Goal: Task Accomplishment & Management: Manage account settings

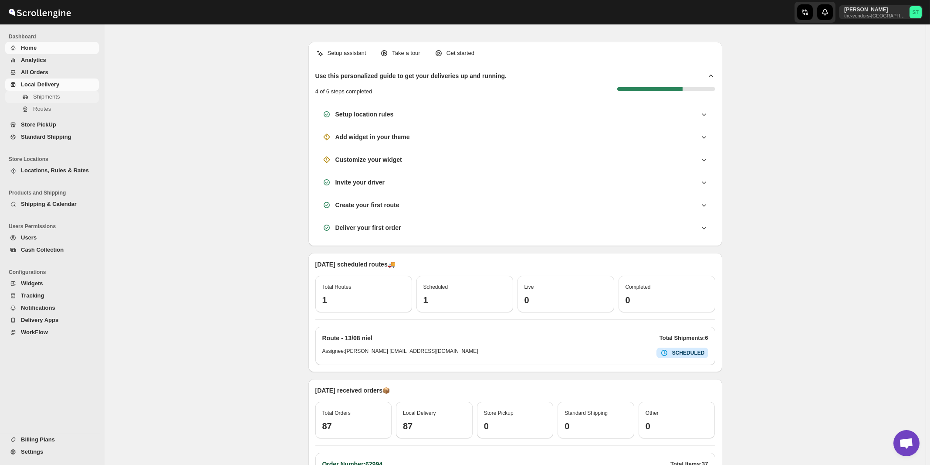
click at [49, 100] on span "Shipments" at bounding box center [46, 96] width 27 height 7
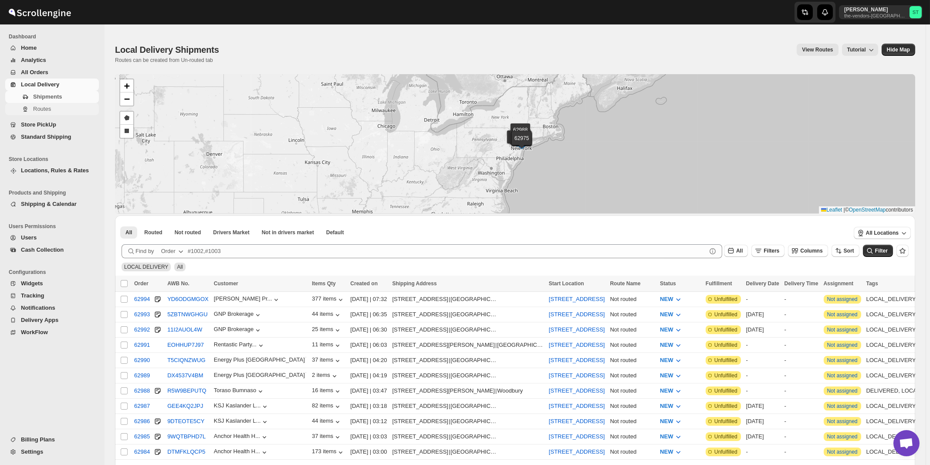
click at [42, 111] on span "Routes" at bounding box center [42, 108] width 18 height 7
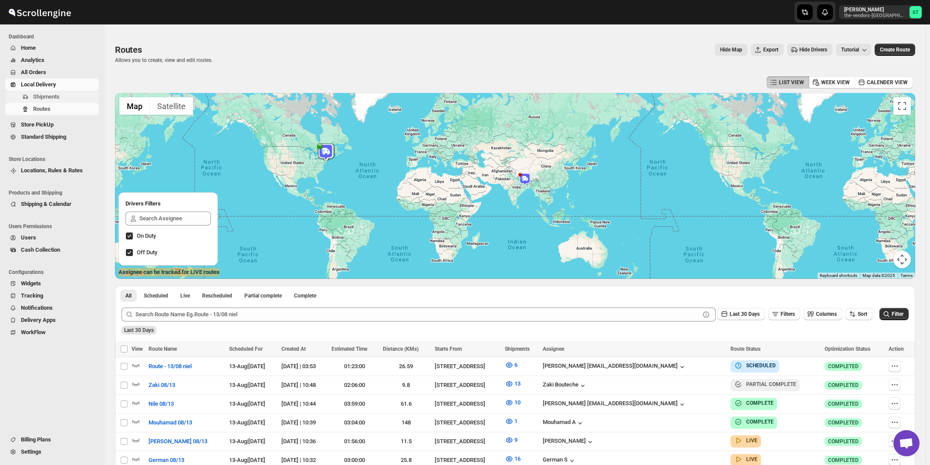
click at [40, 98] on span "Shipments" at bounding box center [46, 96] width 27 height 7
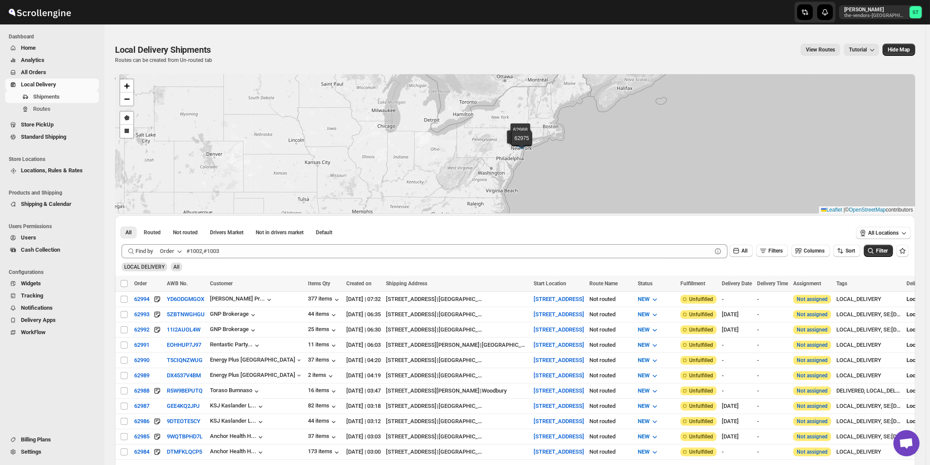
click at [173, 251] on div "Order" at bounding box center [167, 251] width 14 height 9
click at [177, 319] on div "Customer Name" at bounding box center [173, 316] width 40 height 9
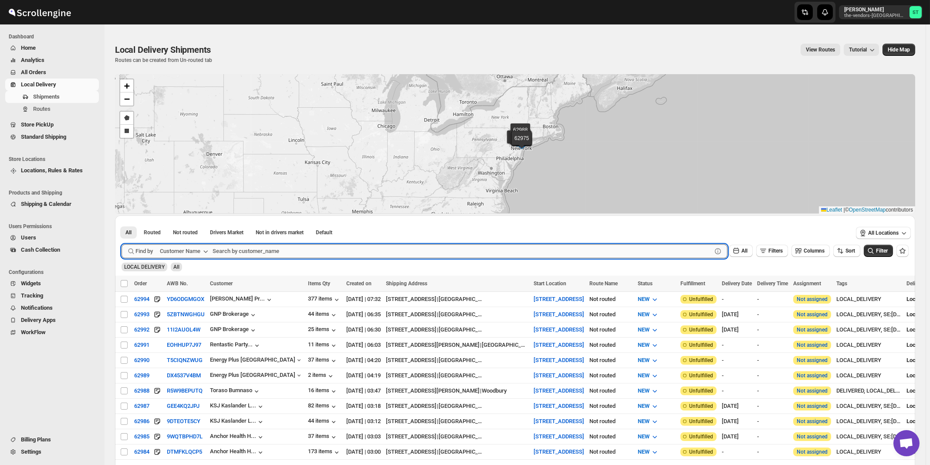
paste input "boro park insurance lakewood"
type input "boro park insurance"
click button "Submit" at bounding box center [134, 219] width 25 height 9
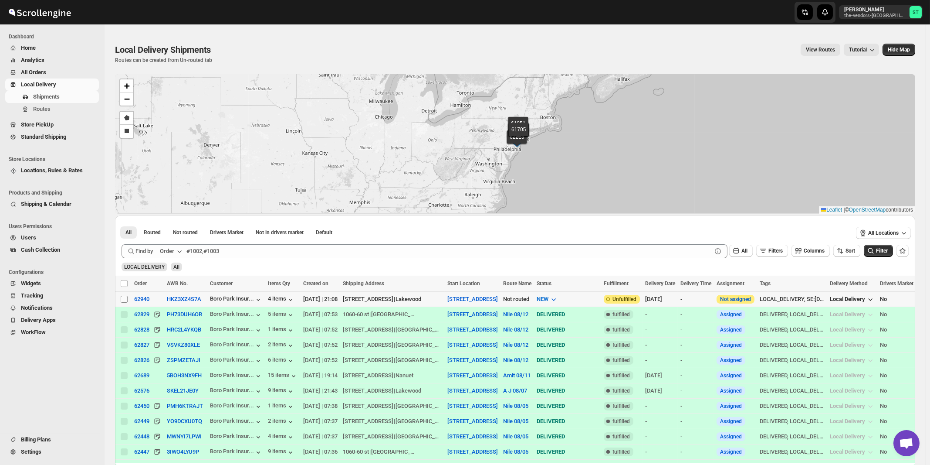
click at [127, 299] on input "Select shipment" at bounding box center [124, 298] width 7 height 7
checkbox input "true"
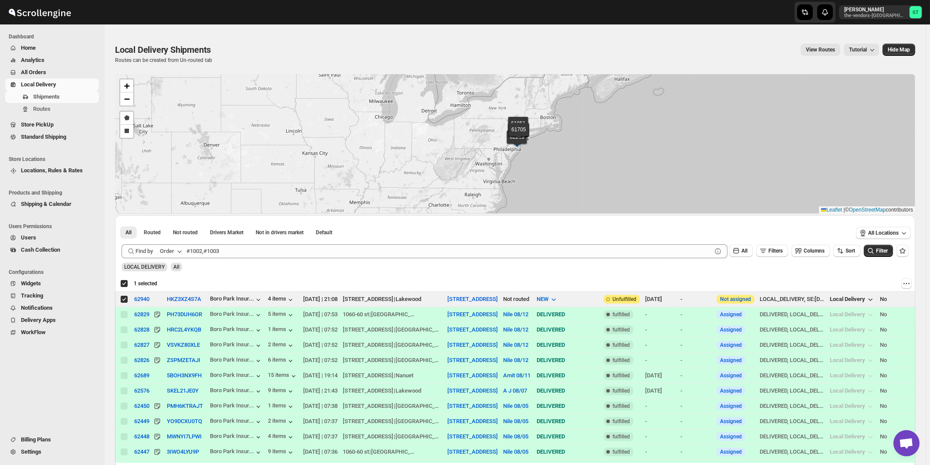
checkbox input "true"
click at [174, 252] on div "Order" at bounding box center [167, 251] width 14 height 9
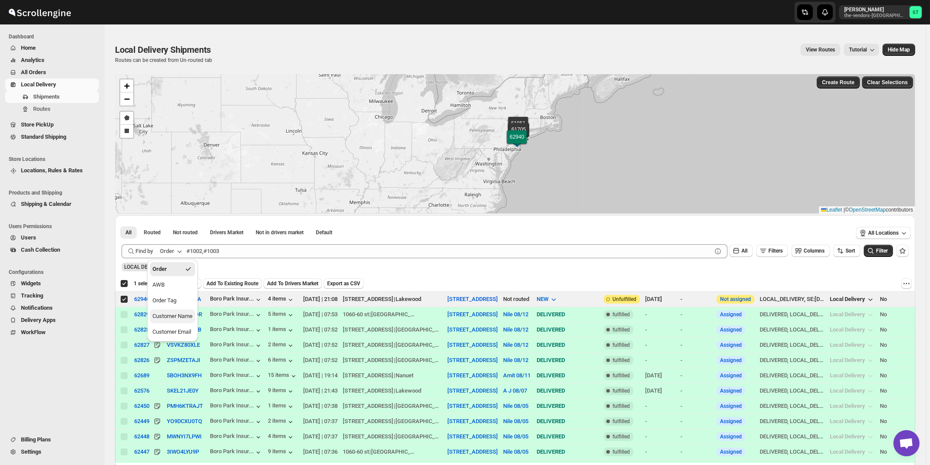
click at [173, 315] on div "Customer Name" at bounding box center [173, 316] width 40 height 9
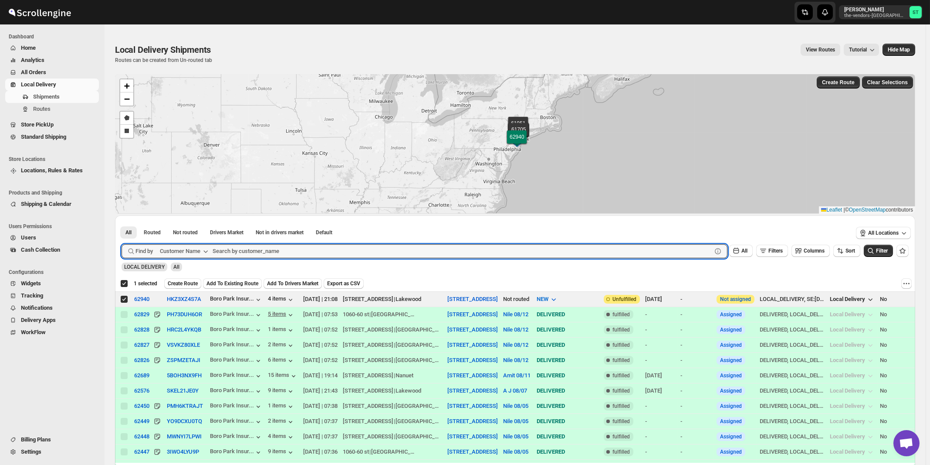
paste input "Noble Care"
type input "Noble Care"
click button "Submit" at bounding box center [134, 219] width 25 height 9
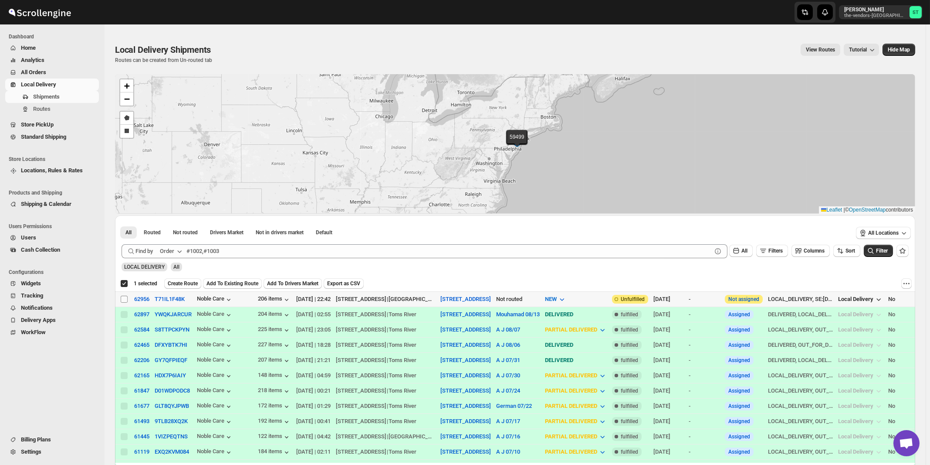
click at [124, 299] on input "Select shipment" at bounding box center [124, 298] width 7 height 7
checkbox input "true"
checkbox input "false"
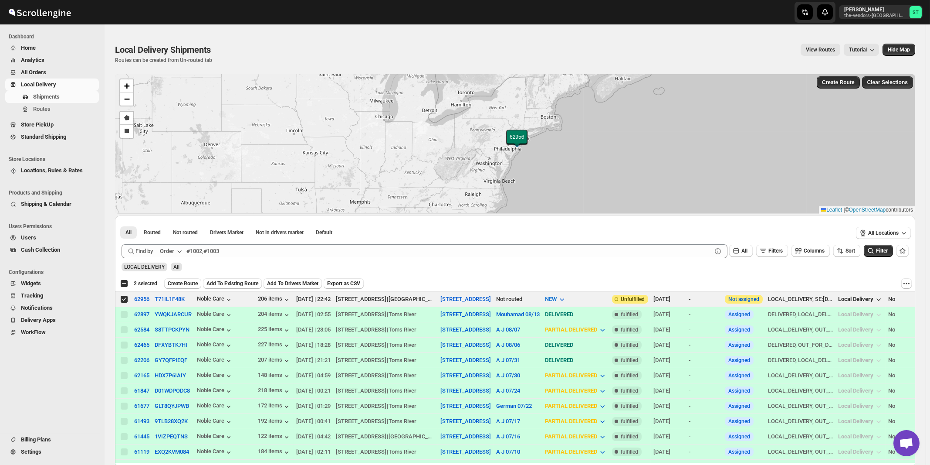
click at [180, 254] on icon "button" at bounding box center [179, 251] width 9 height 9
click at [172, 314] on div "Customer Name" at bounding box center [173, 316] width 40 height 9
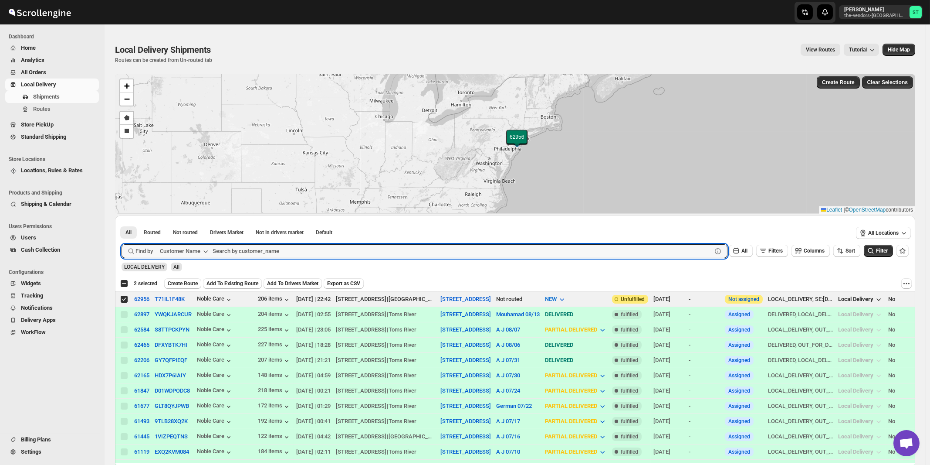
paste input "P&G Lakewood"
type input "P&G Lakewood"
click button "Submit" at bounding box center [134, 219] width 25 height 9
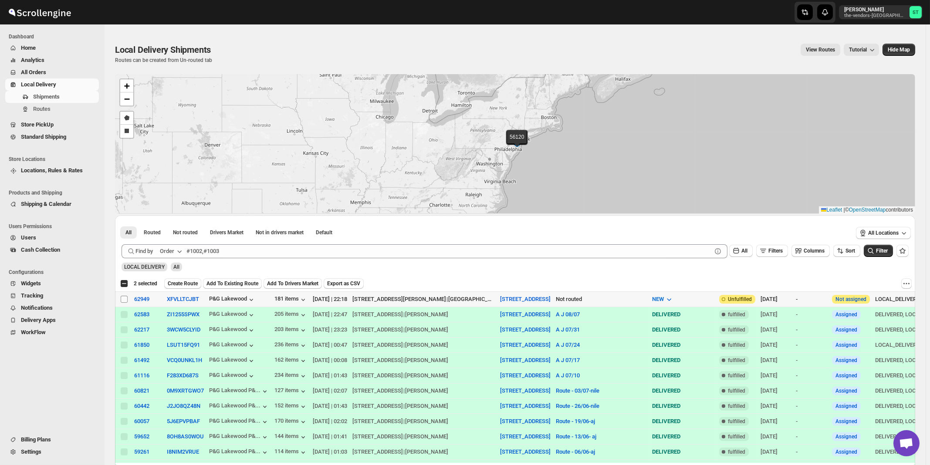
click at [124, 299] on input "Select shipment" at bounding box center [124, 298] width 7 height 7
checkbox input "true"
click at [176, 249] on button "Order" at bounding box center [172, 251] width 34 height 14
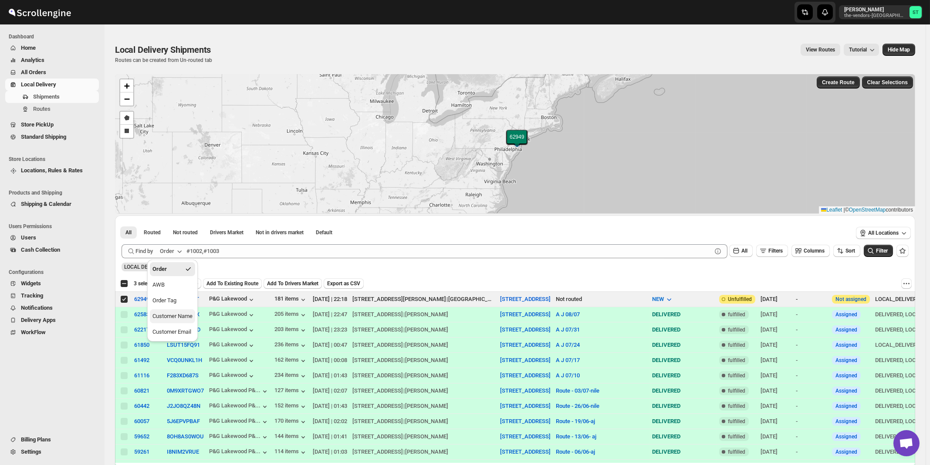
click at [177, 317] on div "Customer Name" at bounding box center [173, 316] width 40 height 9
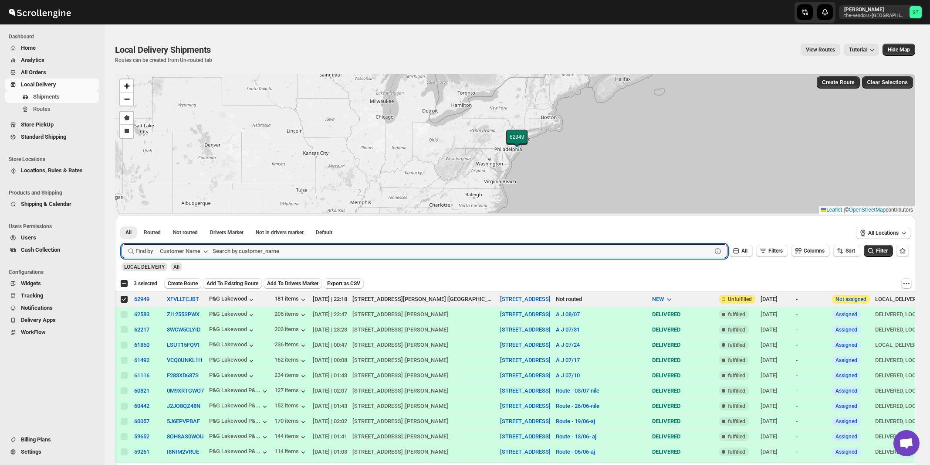
paste input "Dekal Abstract"
type input "Dekal Abstract"
click button "Submit" at bounding box center [134, 219] width 25 height 9
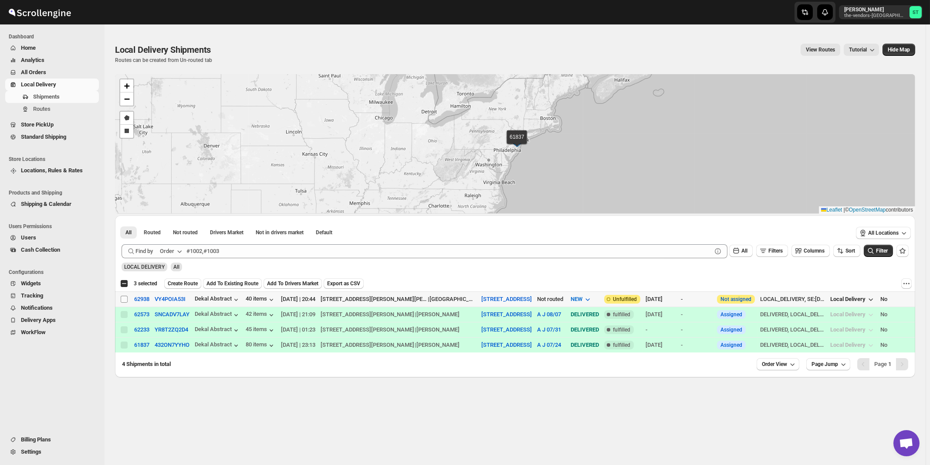
click at [123, 299] on input "Select shipment" at bounding box center [124, 298] width 7 height 7
checkbox input "true"
click at [176, 254] on button "Order" at bounding box center [172, 251] width 34 height 14
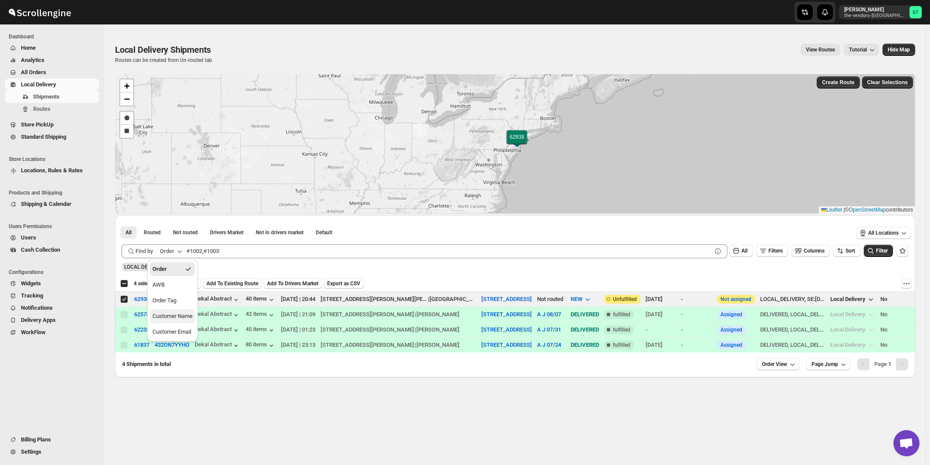
click at [190, 317] on div "Customer Name" at bounding box center [173, 316] width 40 height 9
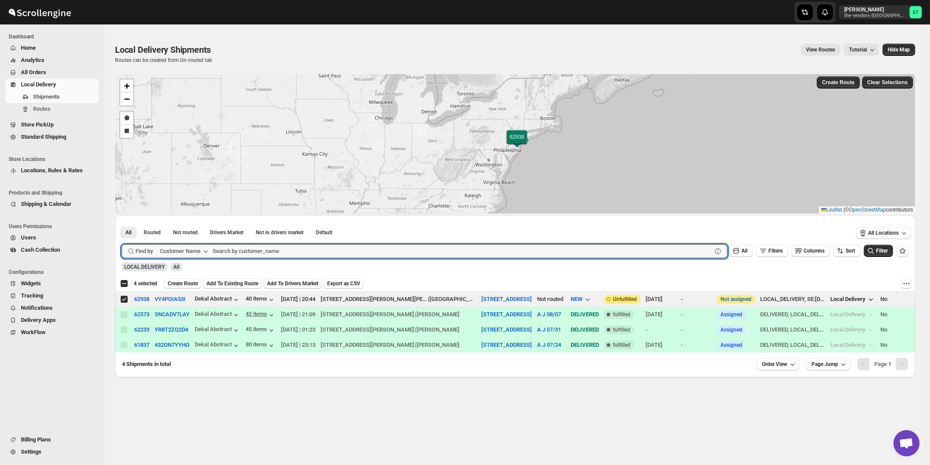
paste input "Mid State Brokerage"
type input "Mid State Brokerage"
click button "Submit" at bounding box center [134, 219] width 25 height 9
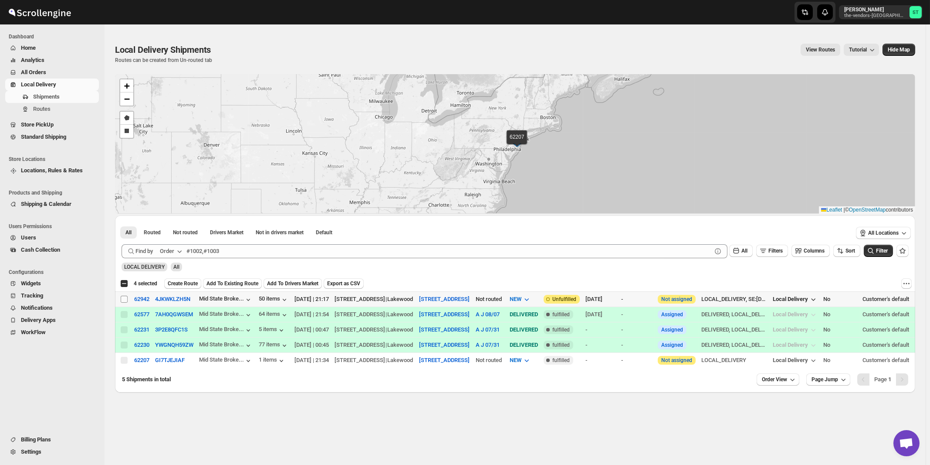
click at [124, 297] on input "Select shipment" at bounding box center [124, 298] width 7 height 7
checkbox input "true"
click at [181, 251] on icon "button" at bounding box center [180, 251] width 4 height 3
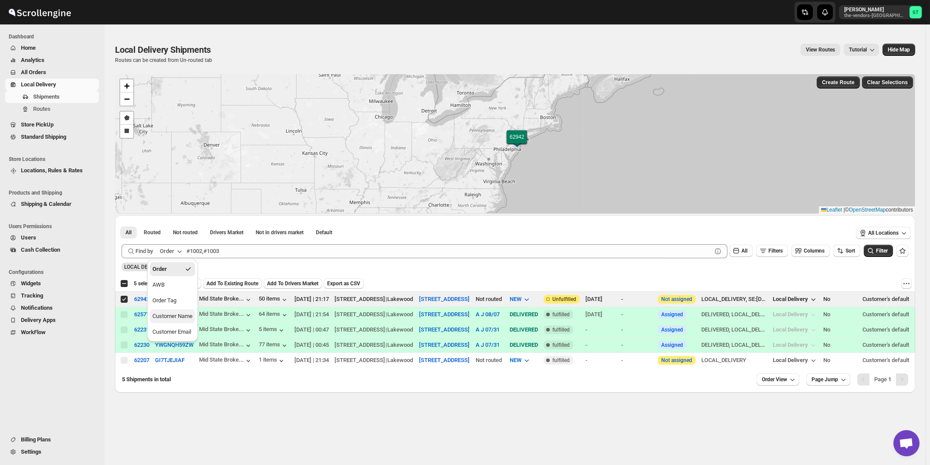
click at [174, 312] on div "Customer Name" at bounding box center [173, 316] width 40 height 9
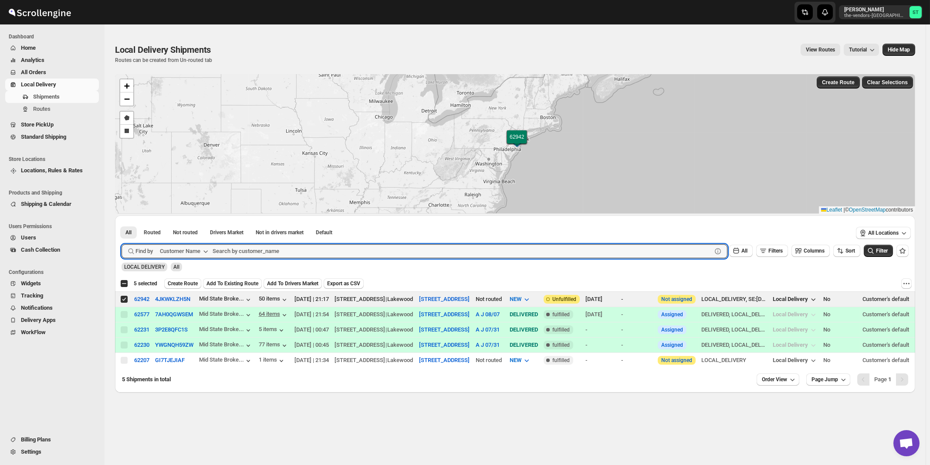
paste input "Bayrock Insurance [GEOGRAPHIC_DATA]"
type input "Bayrock Insurance [GEOGRAPHIC_DATA]"
click button "Submit" at bounding box center [134, 219] width 25 height 9
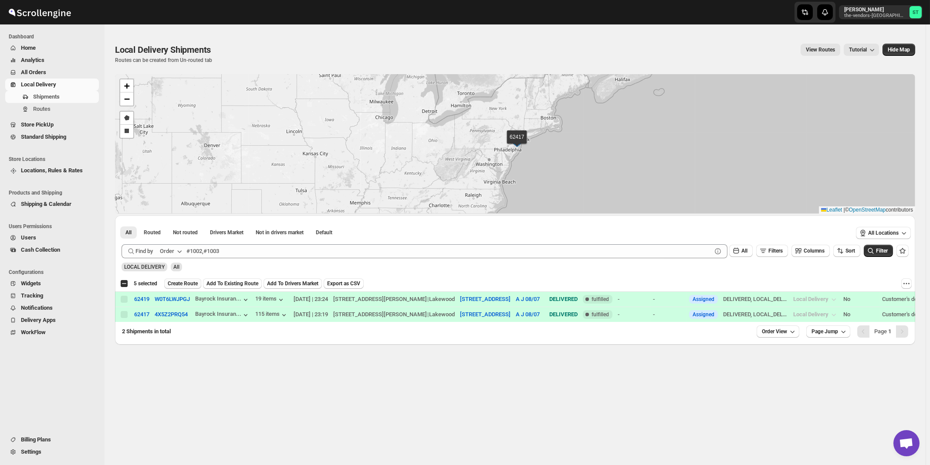
click at [186, 283] on span "Create Route" at bounding box center [183, 283] width 30 height 7
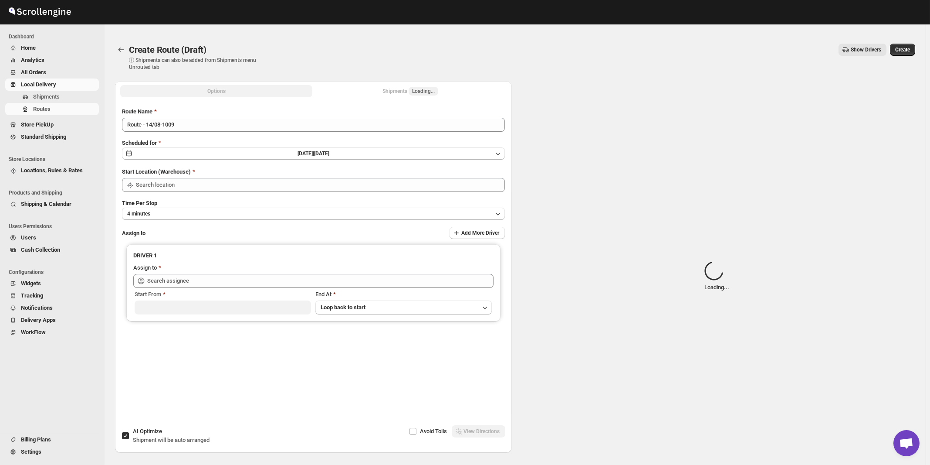
type input "[STREET_ADDRESS]"
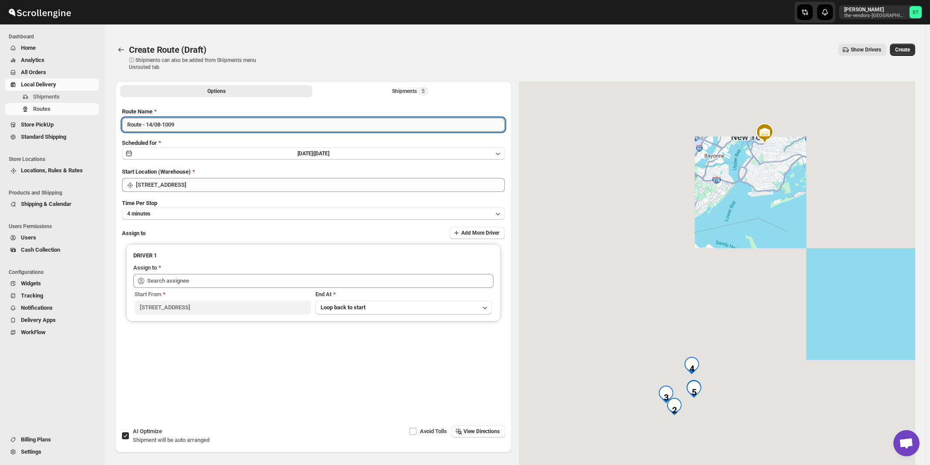
click at [209, 126] on input "Route - 14/08-1009" at bounding box center [313, 125] width 383 height 14
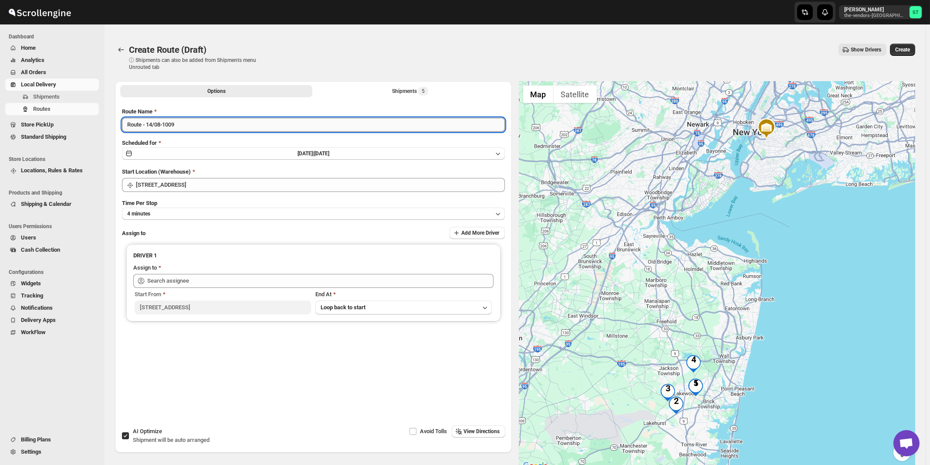
paste input "A J"
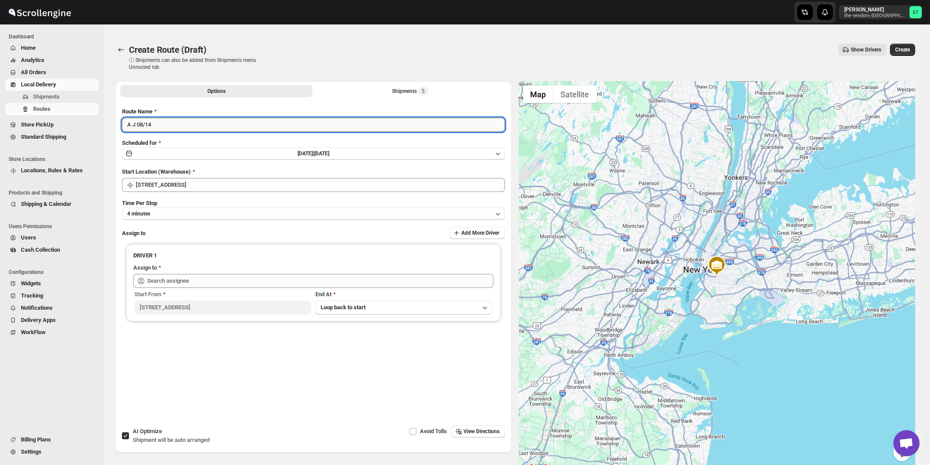
type input "A J 08/14"
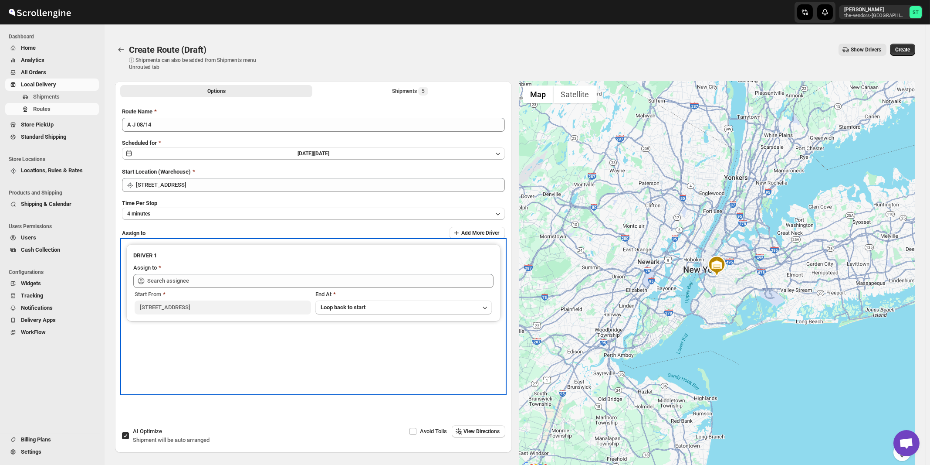
click at [214, 270] on div "Assign to" at bounding box center [313, 268] width 360 height 10
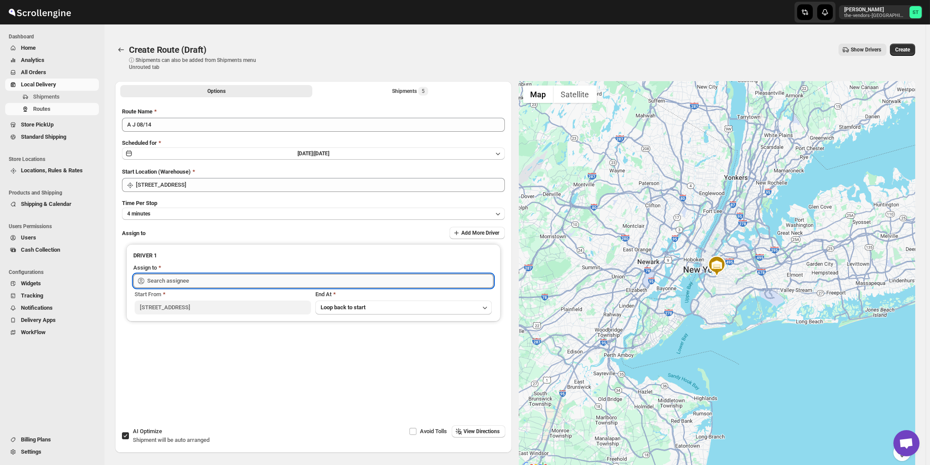
click at [211, 280] on input "text" at bounding box center [320, 281] width 346 height 14
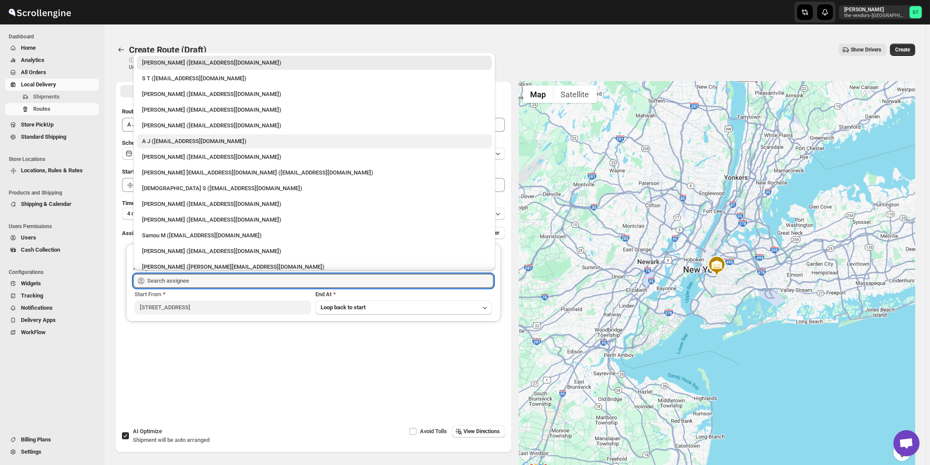
click at [167, 137] on div "A J ([EMAIL_ADDRESS][DOMAIN_NAME])" at bounding box center [314, 141] width 355 height 14
type input "A J ([EMAIL_ADDRESS][DOMAIN_NAME])"
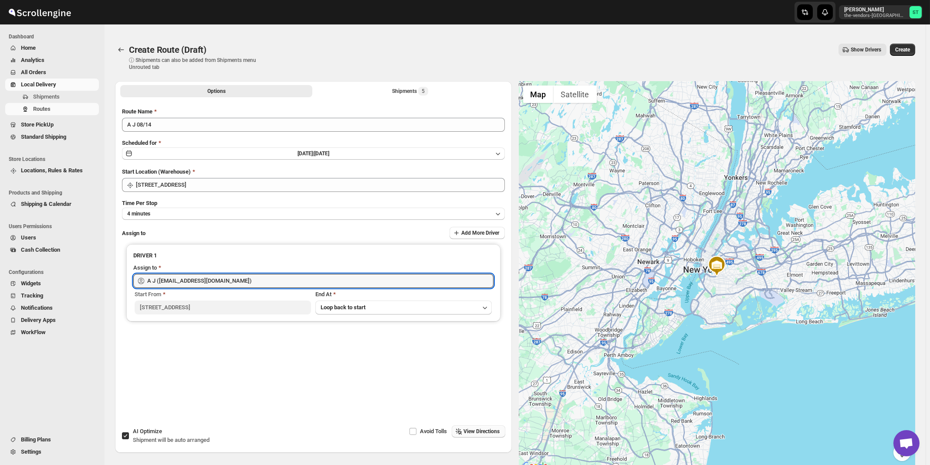
click at [476, 431] on span "View Directions" at bounding box center [482, 431] width 36 height 7
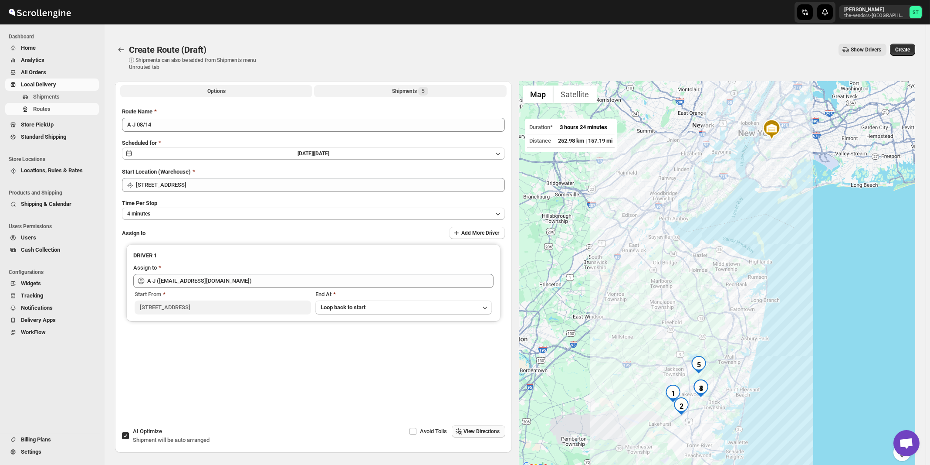
click at [418, 88] on div "Shipments 5" at bounding box center [410, 91] width 36 height 9
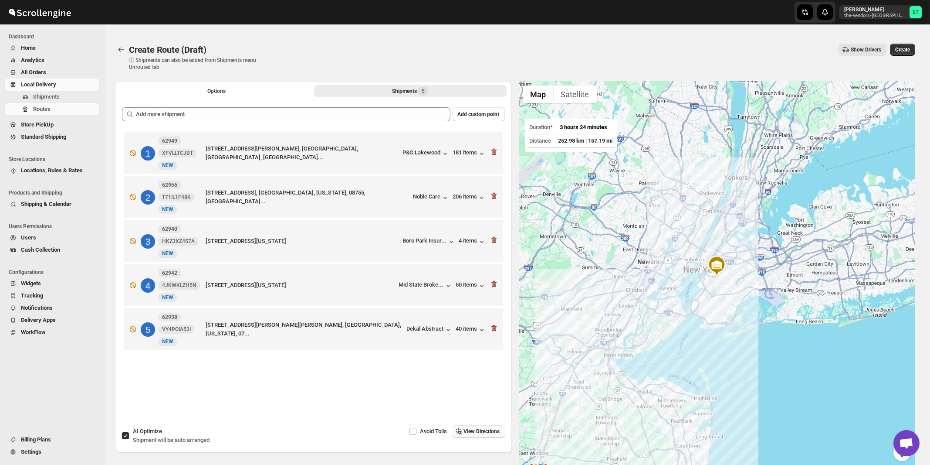
click at [139, 434] on span "AI Optimize" at bounding box center [147, 431] width 29 height 7
click at [129, 434] on input "AI Optimize Shipment will be auto arranged" at bounding box center [125, 435] width 7 height 7
checkbox input "false"
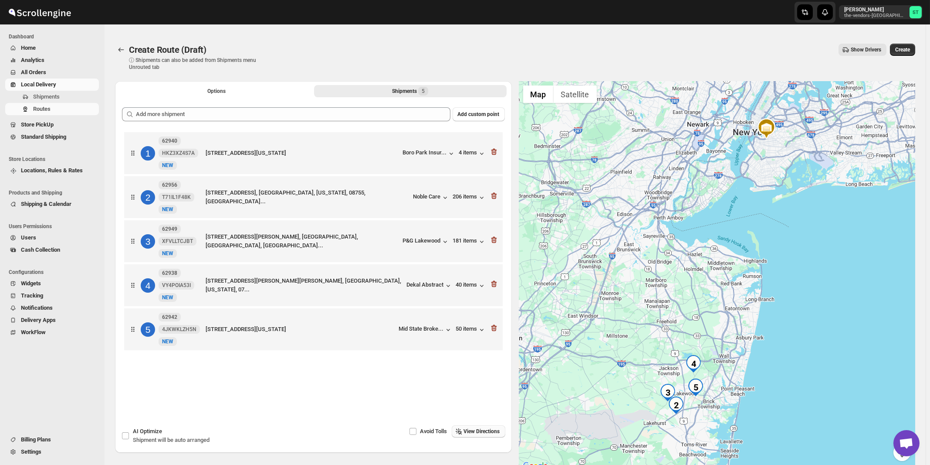
click at [493, 433] on span "View Directions" at bounding box center [482, 431] width 36 height 7
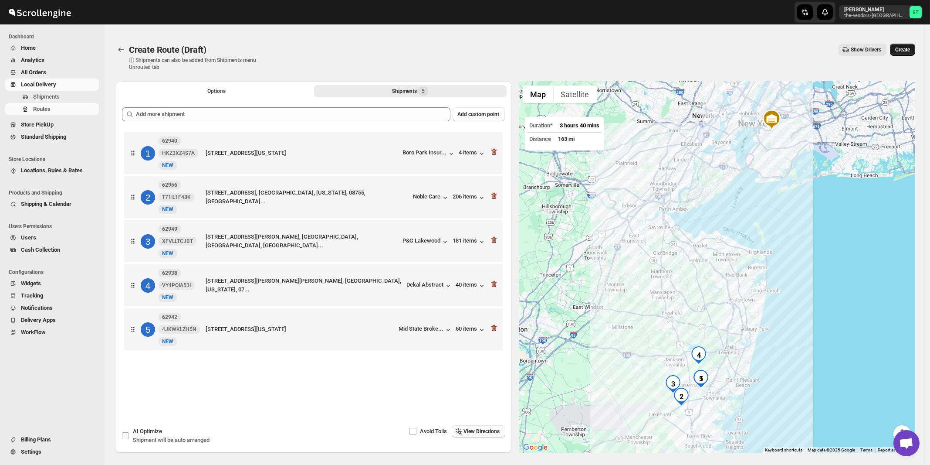
click at [908, 49] on span "Create" at bounding box center [903, 49] width 15 height 7
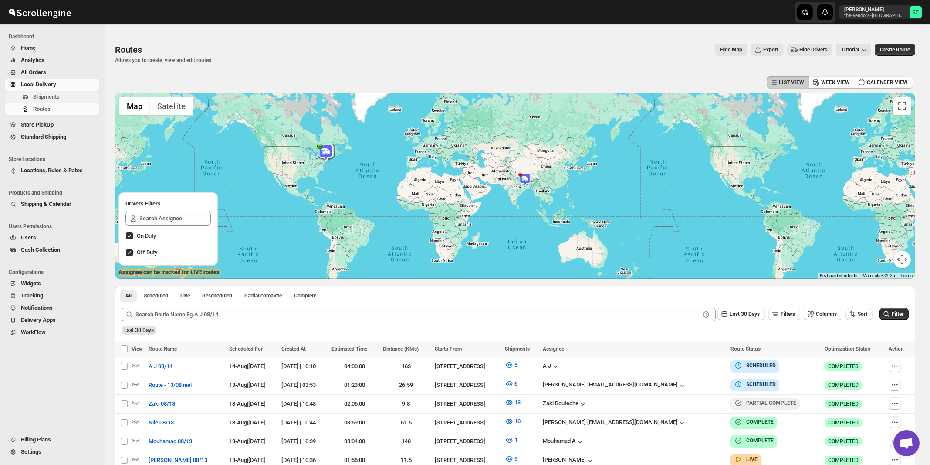
click at [42, 98] on span "Shipments" at bounding box center [46, 96] width 27 height 7
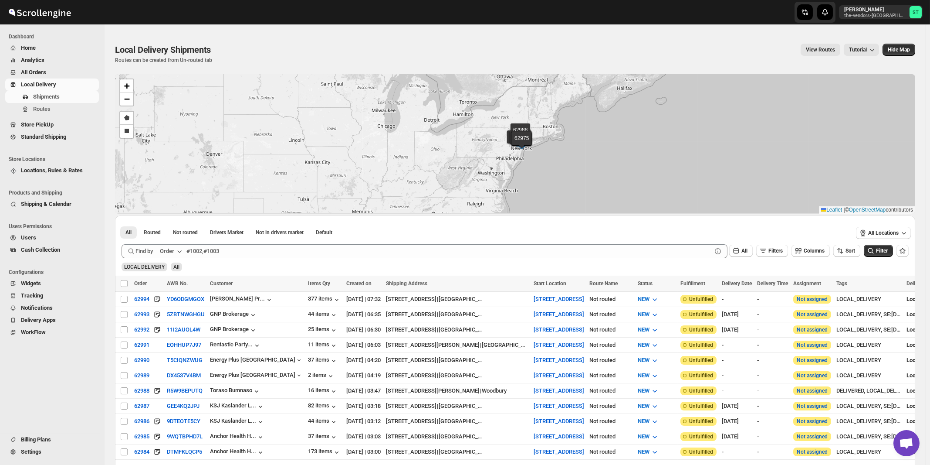
click at [168, 248] on div "Order" at bounding box center [167, 251] width 14 height 9
click at [166, 314] on div "Customer Name" at bounding box center [173, 316] width 40 height 9
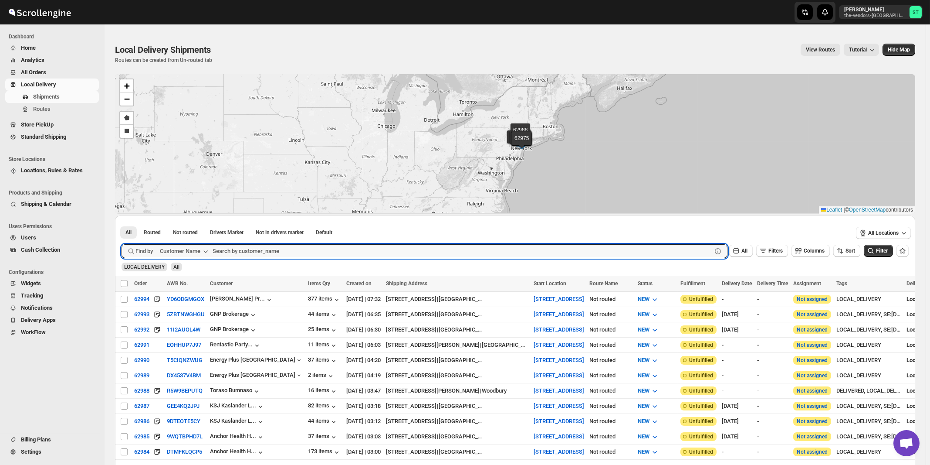
paste input "Bikur Cholim 101"
type input "Bikur"
click button "Submit" at bounding box center [134, 219] width 25 height 9
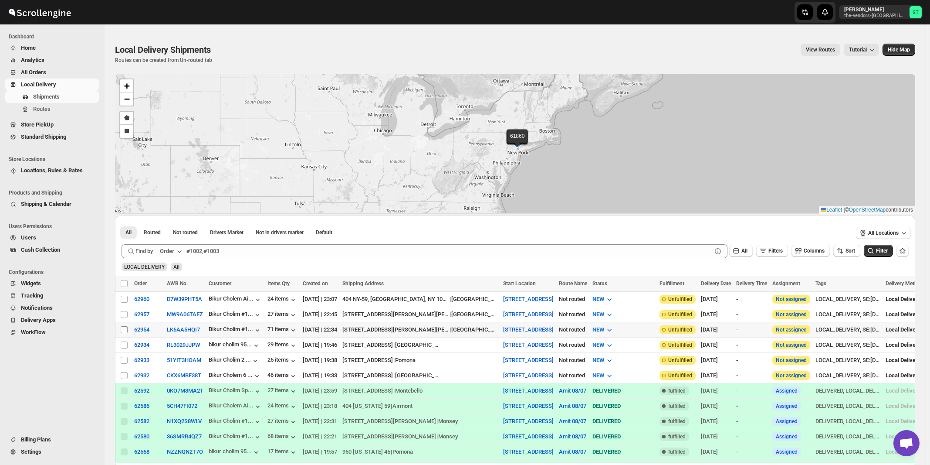
click at [122, 329] on input "Select shipment" at bounding box center [124, 329] width 7 height 7
checkbox input "true"
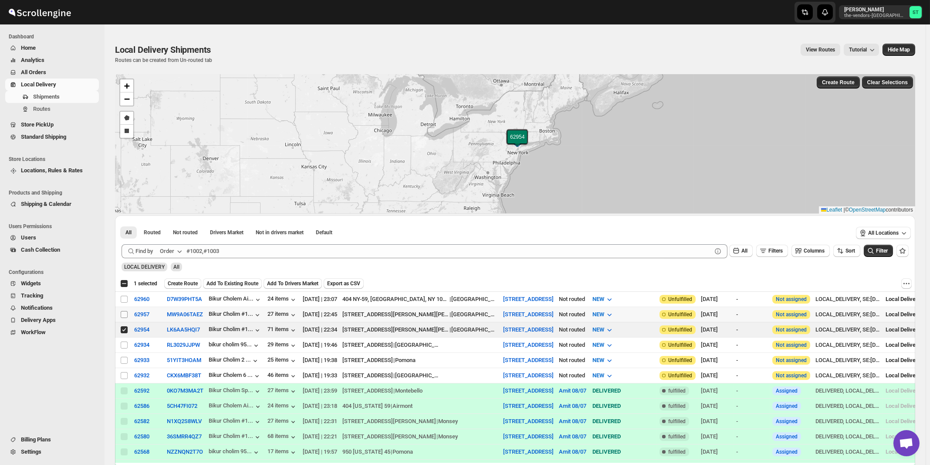
click at [124, 314] on input "Select shipment" at bounding box center [124, 314] width 7 height 7
checkbox input "true"
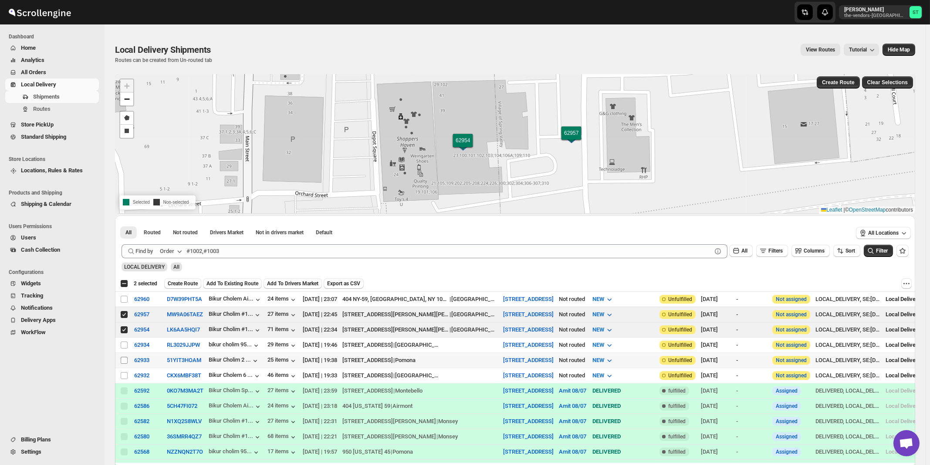
click at [124, 357] on input "Select shipment" at bounding box center [124, 359] width 7 height 7
checkbox input "true"
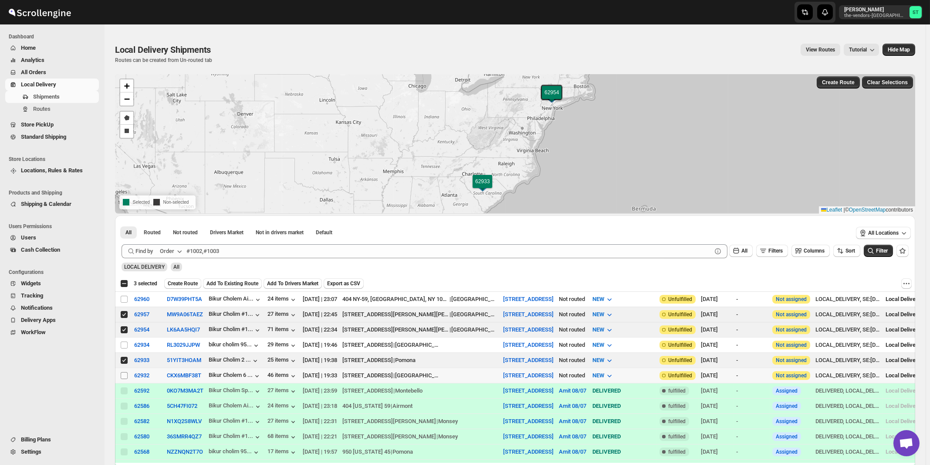
click at [122, 373] on input "Select shipment" at bounding box center [124, 375] width 7 height 7
checkbox input "true"
click at [125, 345] on input "Select shipment" at bounding box center [124, 344] width 7 height 7
checkbox input "true"
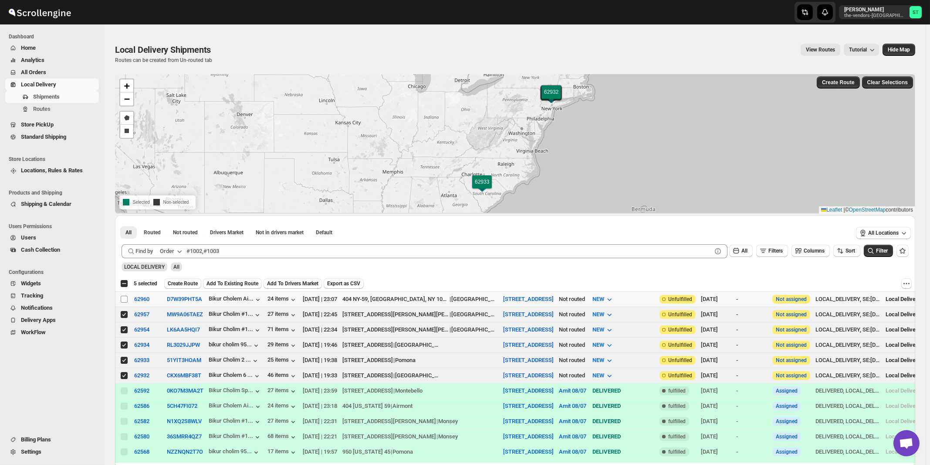
click at [125, 299] on input "Select shipment" at bounding box center [124, 298] width 7 height 7
checkbox input "true"
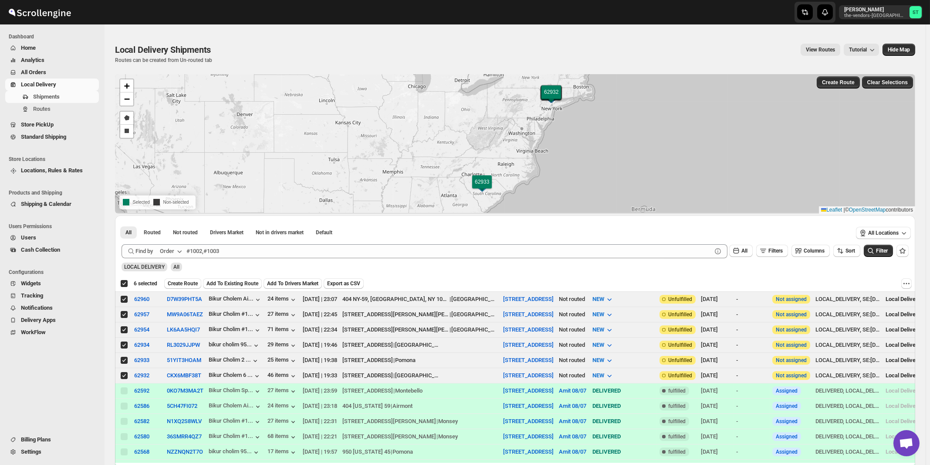
click at [169, 251] on div "Order" at bounding box center [167, 251] width 14 height 9
click at [182, 327] on button "Customer Email" at bounding box center [172, 332] width 45 height 14
click at [187, 251] on div "Customer Email" at bounding box center [179, 251] width 39 height 9
click at [193, 316] on div "Customer Name" at bounding box center [178, 316] width 40 height 9
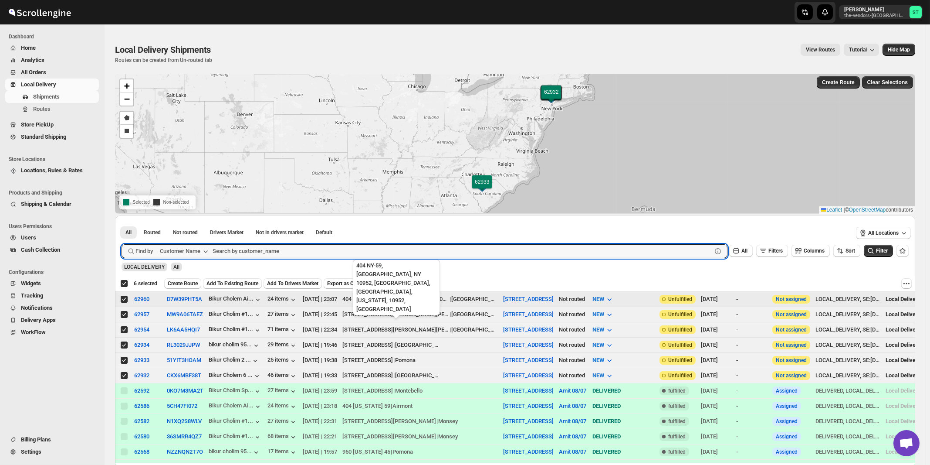
paste input "Bikur Cholim Spook Rock Rd"
type input "Bikur Cholim Spook"
click button "Submit" at bounding box center [134, 219] width 25 height 9
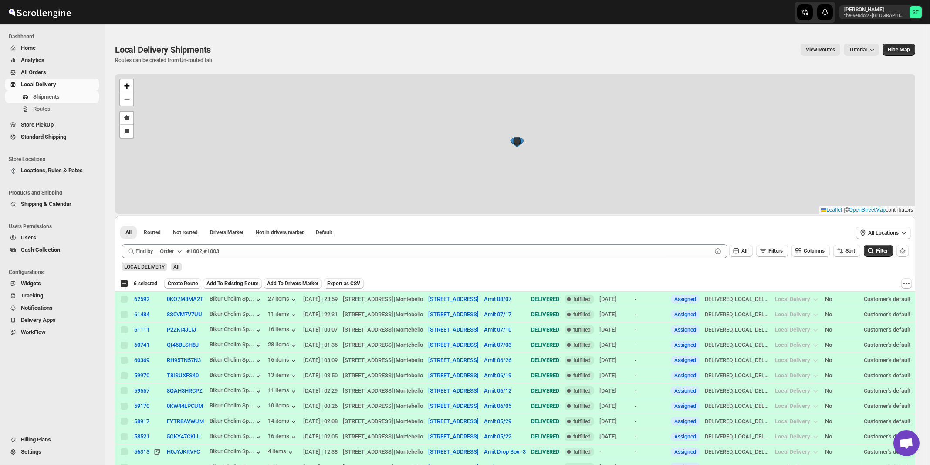
checkbox input "false"
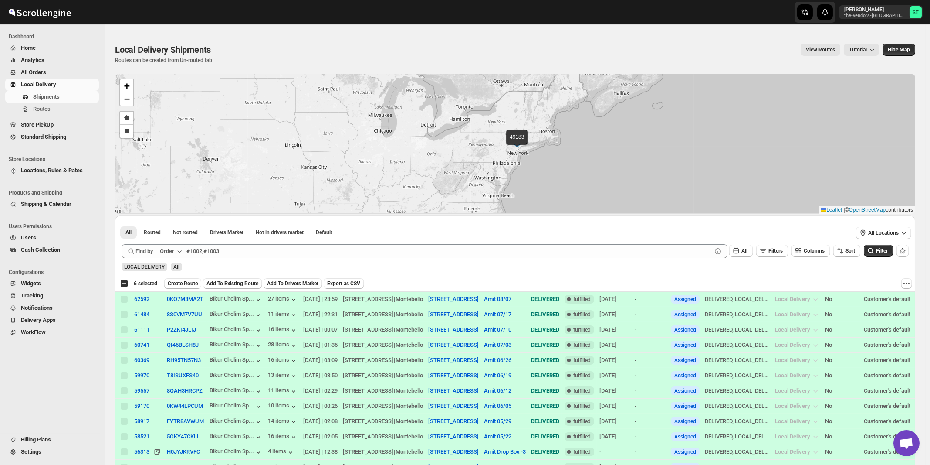
click at [182, 250] on icon "button" at bounding box center [179, 251] width 9 height 9
click at [177, 322] on button "Customer Name" at bounding box center [172, 316] width 45 height 14
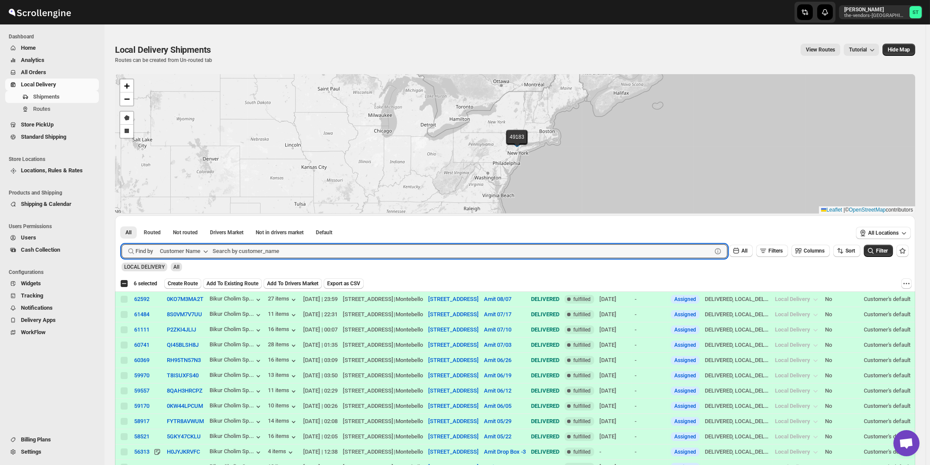
paste input "HCS 160"
type input "HCS 160"
click button "Submit" at bounding box center [134, 219] width 25 height 9
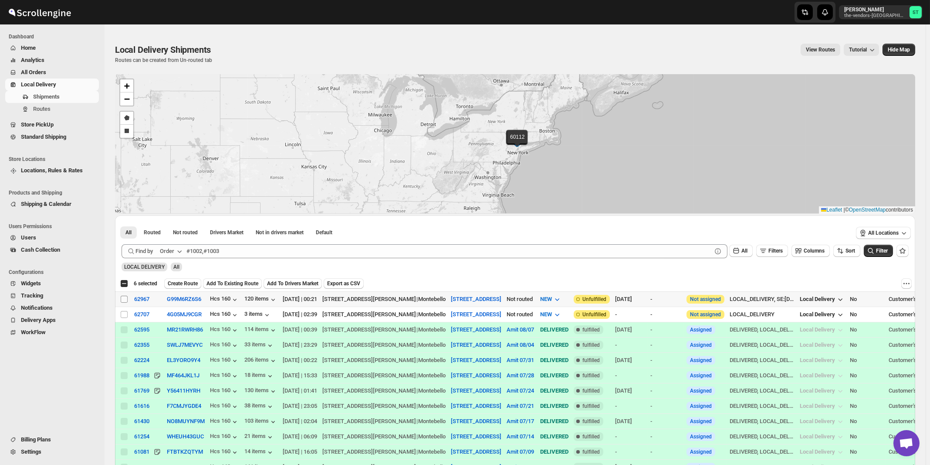
click at [124, 298] on input "Select shipment" at bounding box center [124, 298] width 7 height 7
checkbox input "true"
click at [183, 253] on icon "button" at bounding box center [179, 251] width 9 height 9
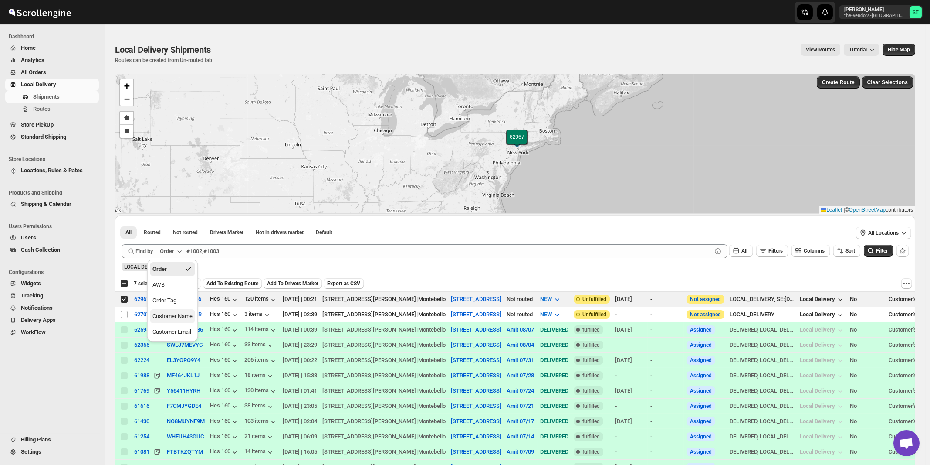
click at [185, 319] on div "Customer Name" at bounding box center [173, 316] width 40 height 9
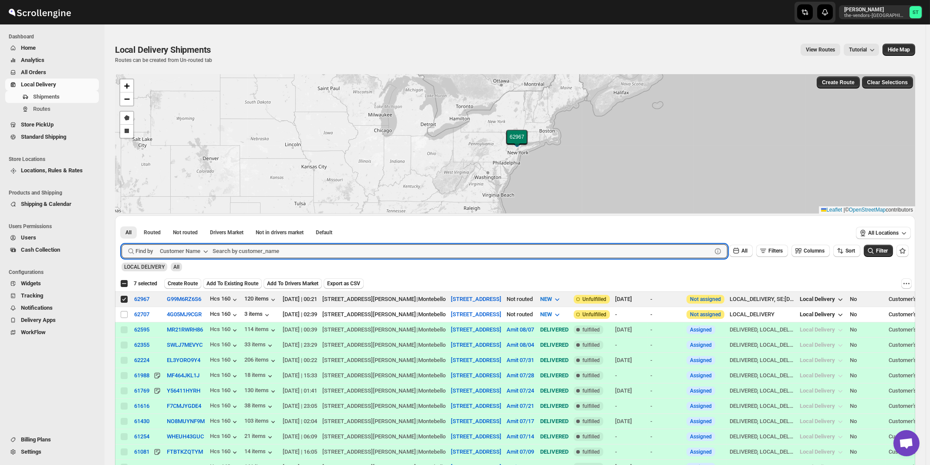
paste input "HCS 308"
type input "HCS 308"
click button "Submit" at bounding box center [134, 219] width 25 height 9
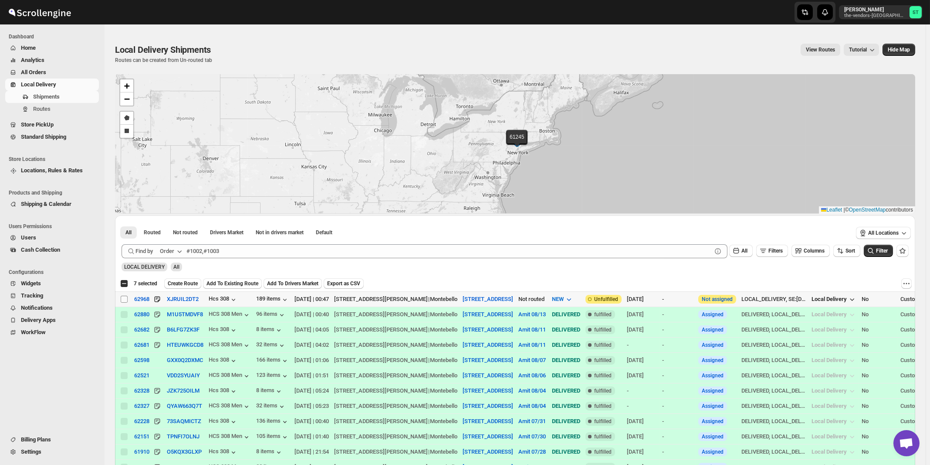
click at [124, 298] on input "Select shipment" at bounding box center [124, 298] width 7 height 7
checkbox input "true"
click at [180, 250] on icon "button" at bounding box center [179, 251] width 9 height 9
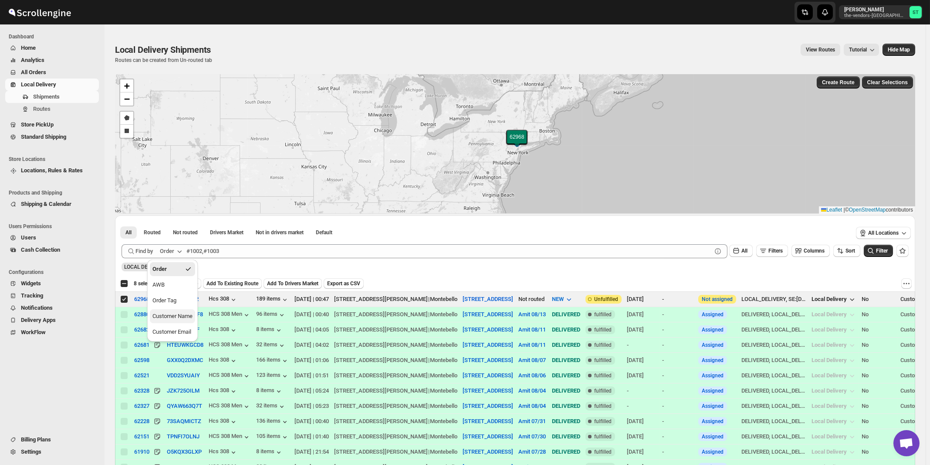
click at [179, 318] on div "Customer Name" at bounding box center [173, 316] width 40 height 9
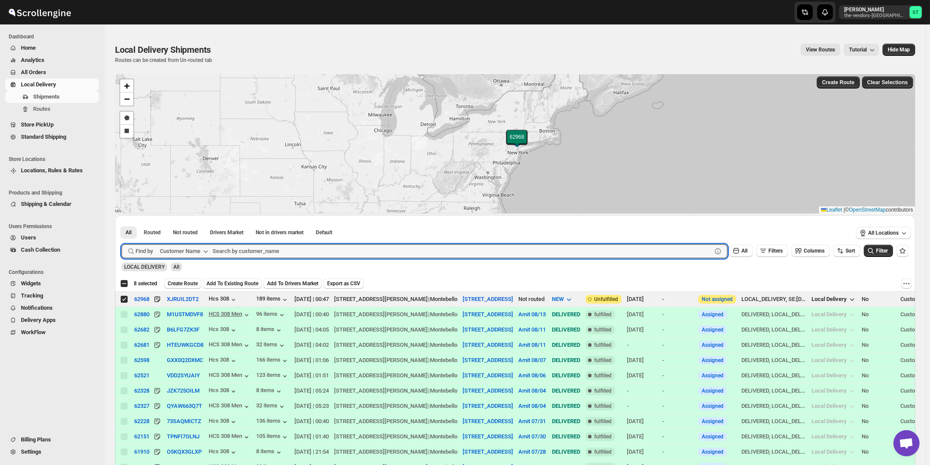
paste input "Okg Tech"
type input "Okg Tech"
click button "Submit" at bounding box center [134, 219] width 25 height 9
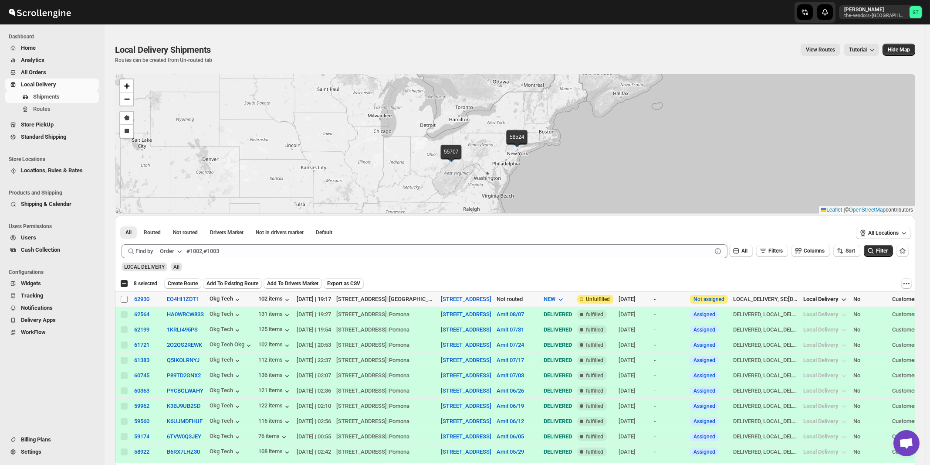
click at [124, 298] on input "Select shipment" at bounding box center [124, 298] width 7 height 7
checkbox input "true"
click at [177, 252] on icon "button" at bounding box center [179, 251] width 9 height 9
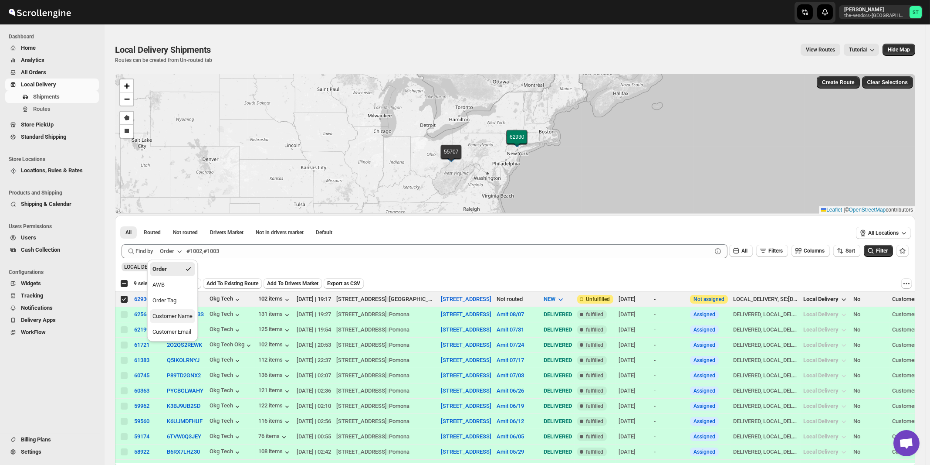
click at [173, 314] on div "Customer Name" at bounding box center [173, 316] width 40 height 9
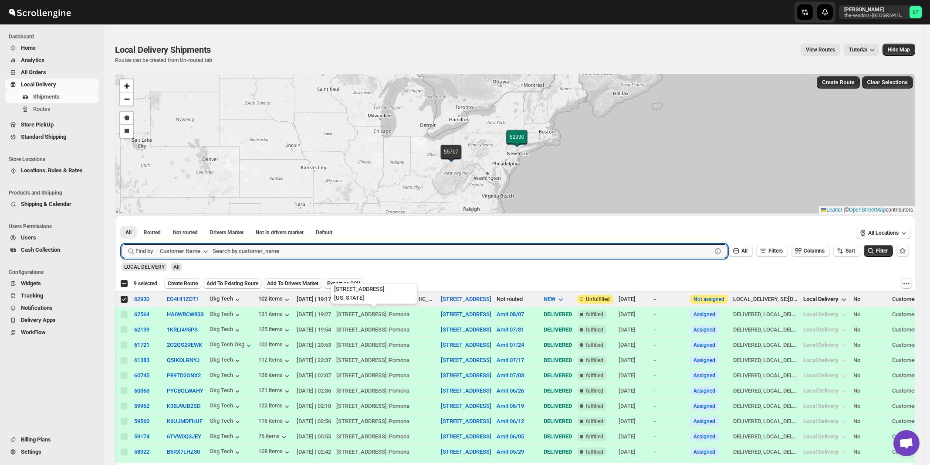
paste input "[PERSON_NAME]"
type input "[PERSON_NAME]"
click button "Submit" at bounding box center [134, 219] width 25 height 9
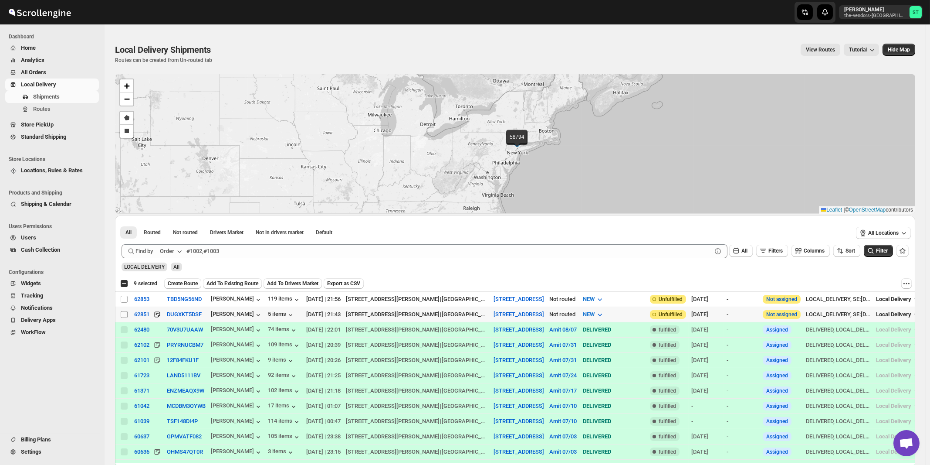
drag, startPoint x: 124, startPoint y: 313, endPoint x: 128, endPoint y: 299, distance: 15.3
click at [124, 313] on input "Select shipment" at bounding box center [124, 314] width 7 height 7
checkbox input "true"
click at [124, 298] on input "Select shipment" at bounding box center [124, 298] width 7 height 7
checkbox input "true"
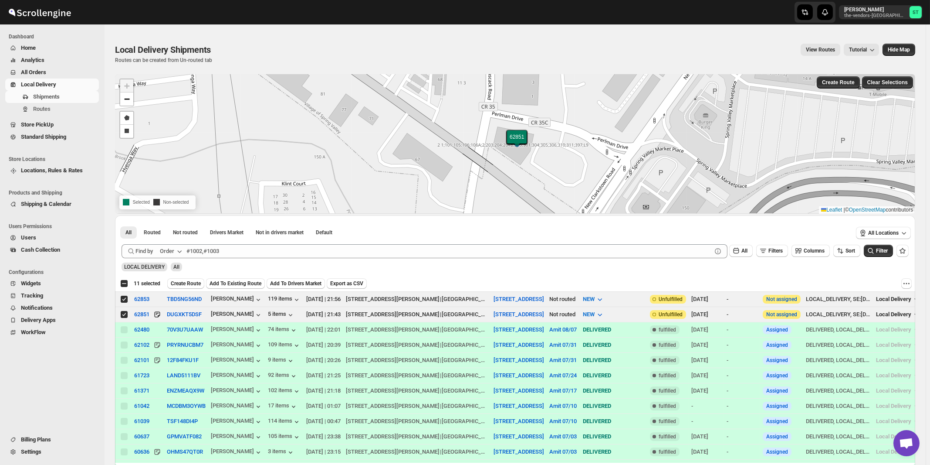
click at [181, 250] on icon "button" at bounding box center [179, 251] width 9 height 9
click at [172, 316] on div "Customer Name" at bounding box center [173, 316] width 40 height 9
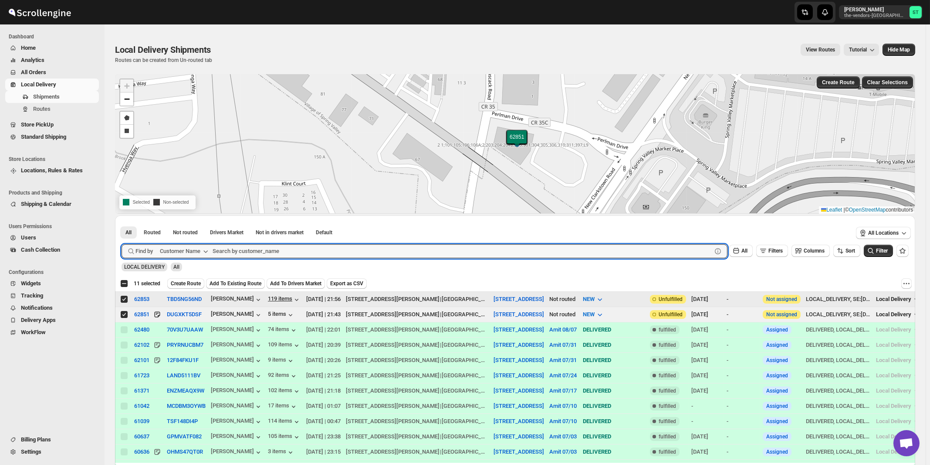
paste input "Leaders Title agency"
type input "Leaders Title agency"
click button "Submit" at bounding box center [134, 219] width 25 height 9
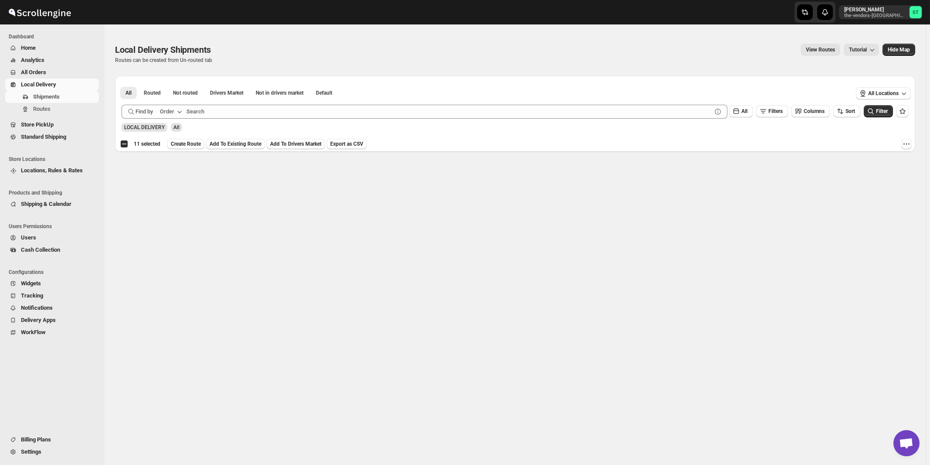
click at [181, 111] on icon "button" at bounding box center [179, 111] width 9 height 9
click at [177, 179] on div "Customer Name" at bounding box center [173, 176] width 40 height 9
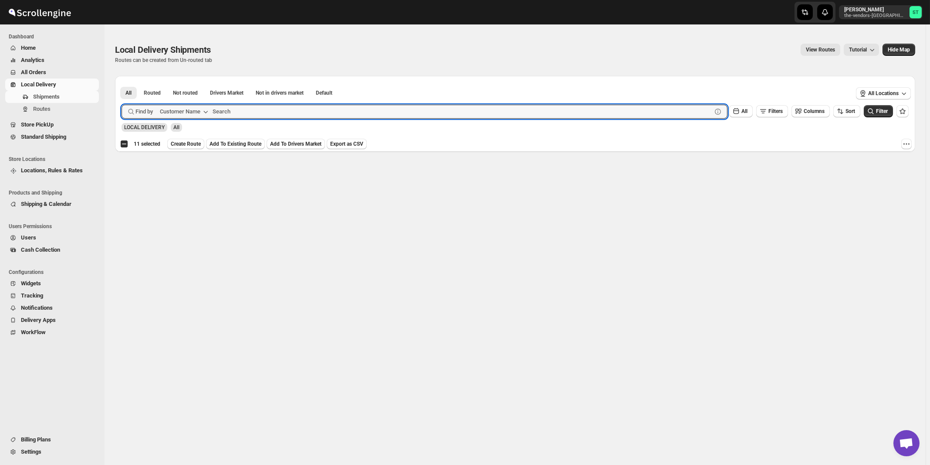
paste input "Leaders Title agency"
type input "Leaders"
click button "Submit" at bounding box center [134, 80] width 25 height 9
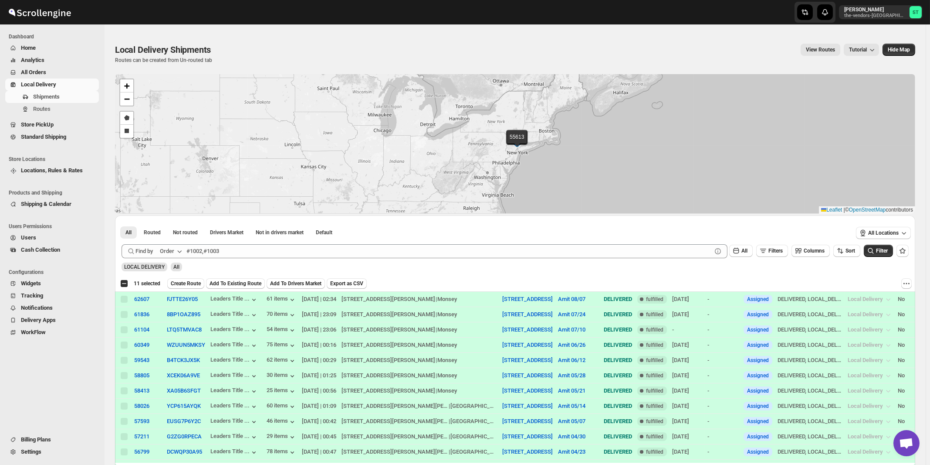
click at [174, 248] on div "Order" at bounding box center [167, 251] width 14 height 9
click at [187, 321] on button "Customer Name" at bounding box center [172, 316] width 45 height 14
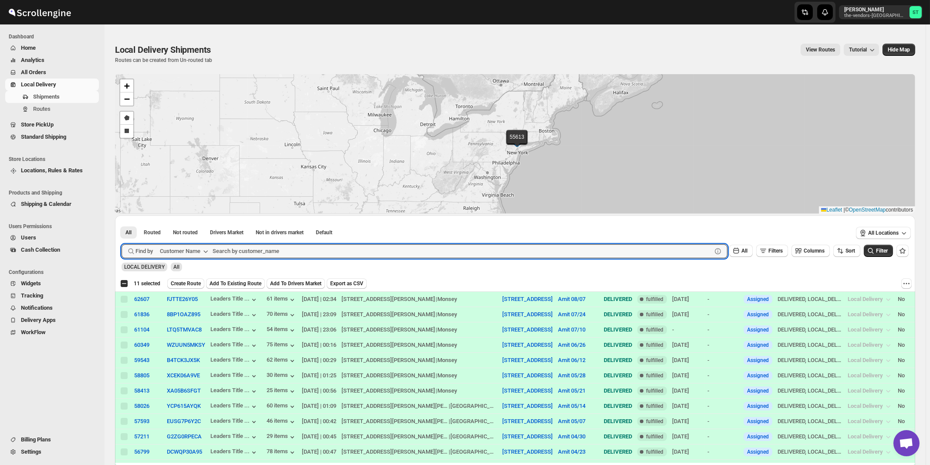
paste input "Flow Mark plumbing supplies"
type input "Flow Mark plumbing supplies"
click button "Submit" at bounding box center [134, 219] width 25 height 9
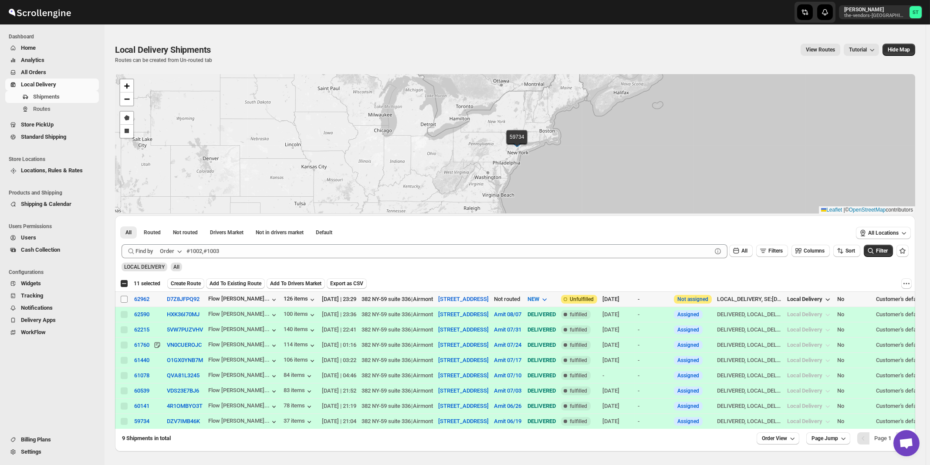
click at [124, 300] on input "Select shipment" at bounding box center [124, 298] width 7 height 7
checkbox input "true"
click at [180, 252] on icon "button" at bounding box center [179, 251] width 9 height 9
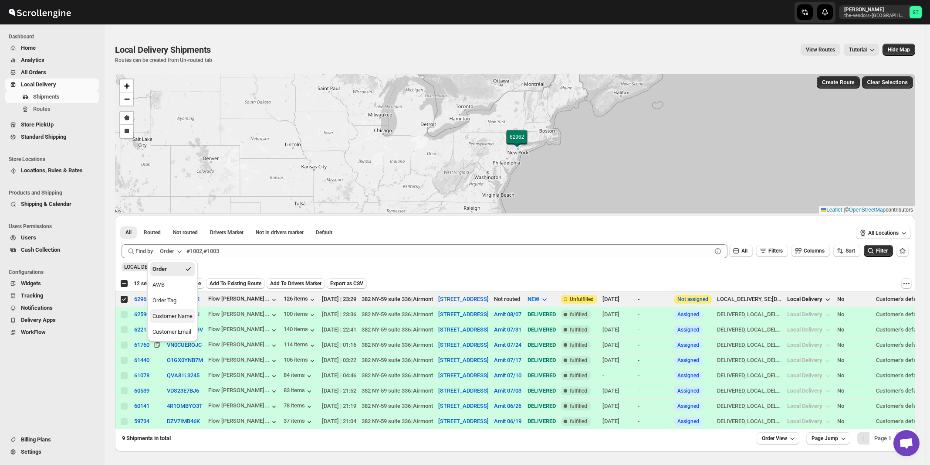
click at [178, 315] on div "Customer Name" at bounding box center [173, 316] width 40 height 9
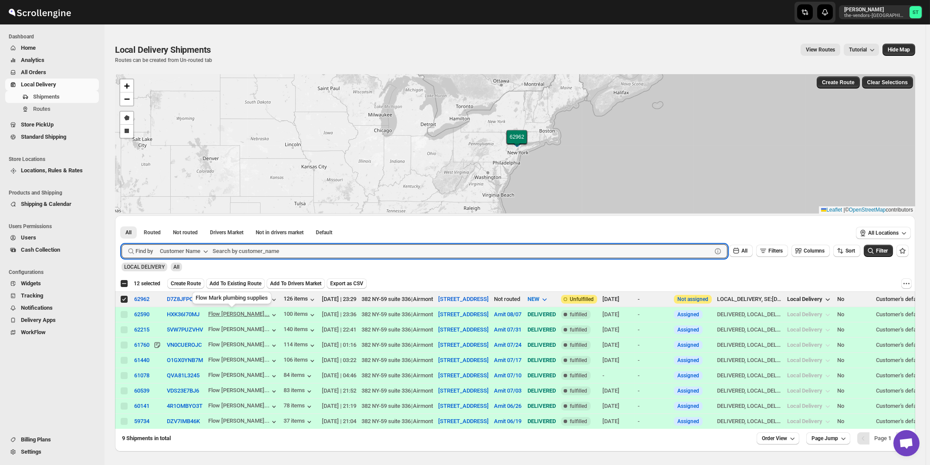
paste input "Airco"
type input "Airco"
click button "Submit" at bounding box center [134, 219] width 25 height 9
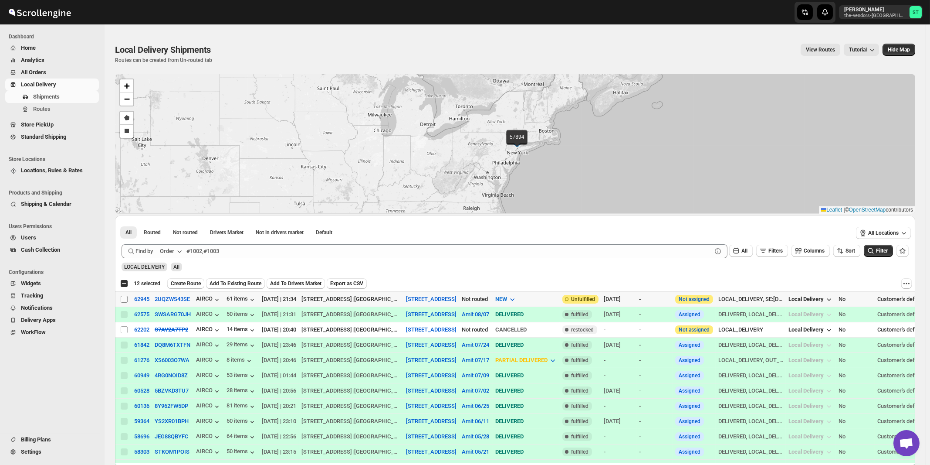
click at [124, 299] on input "Select shipment" at bounding box center [124, 298] width 7 height 7
checkbox input "true"
click at [172, 250] on div "Order" at bounding box center [167, 251] width 14 height 9
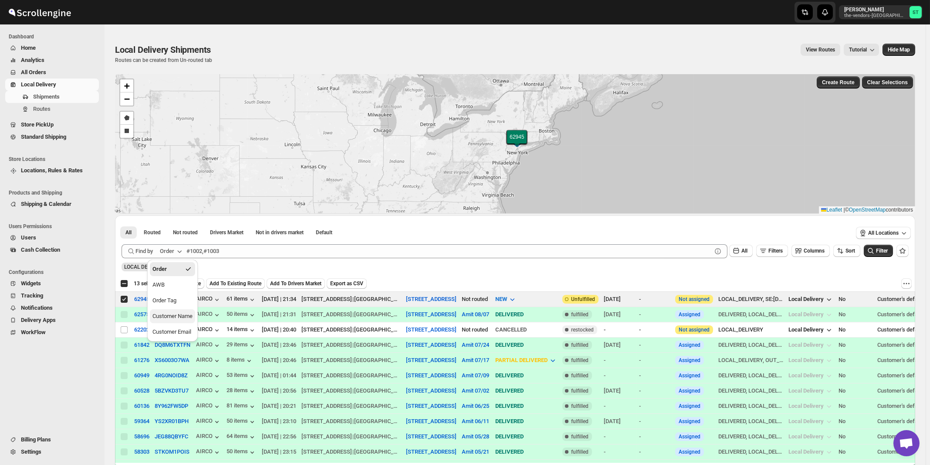
click at [182, 317] on div "Customer Name" at bounding box center [173, 316] width 40 height 9
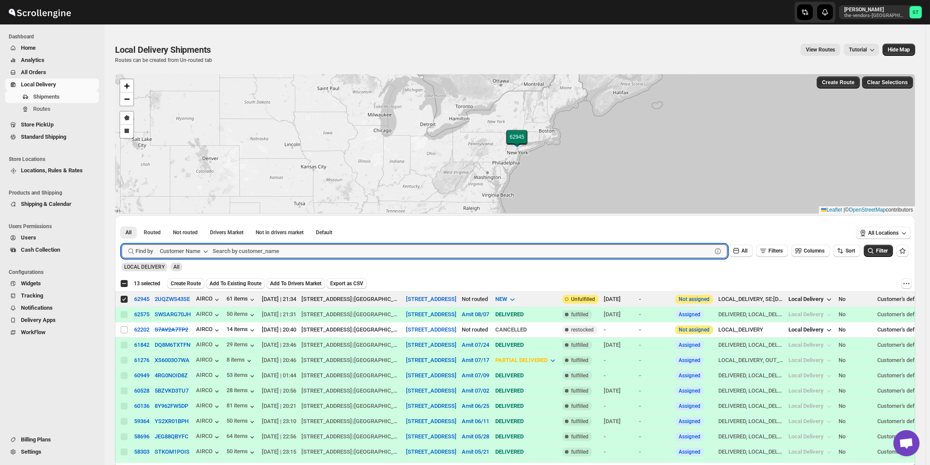
paste input "Onyx Equity"
type input "Onyx Equity"
click button "Submit" at bounding box center [134, 219] width 25 height 9
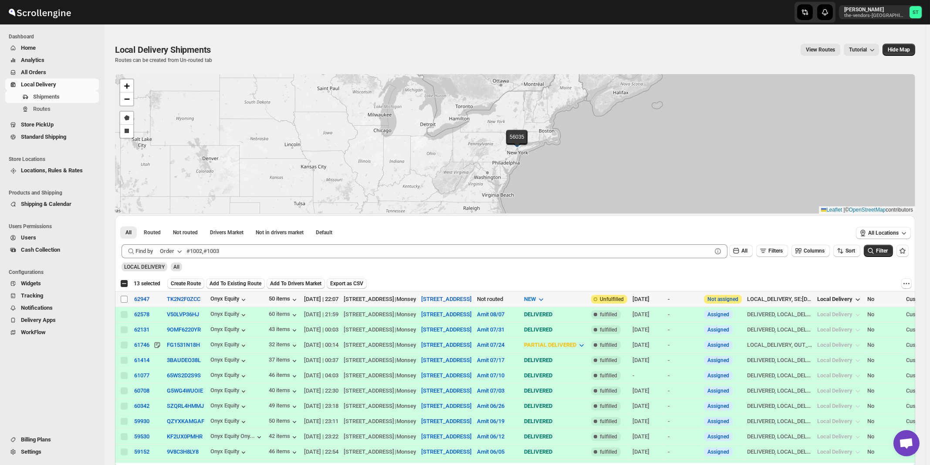
click at [126, 299] on input "Select shipment" at bounding box center [124, 298] width 7 height 7
checkbox input "true"
click at [177, 251] on icon "button" at bounding box center [179, 251] width 9 height 9
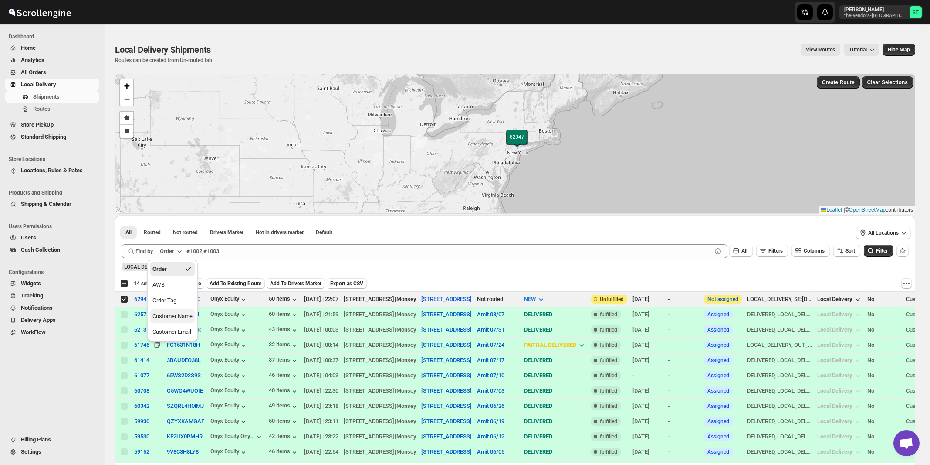
click at [172, 313] on div "Customer Name" at bounding box center [173, 316] width 40 height 9
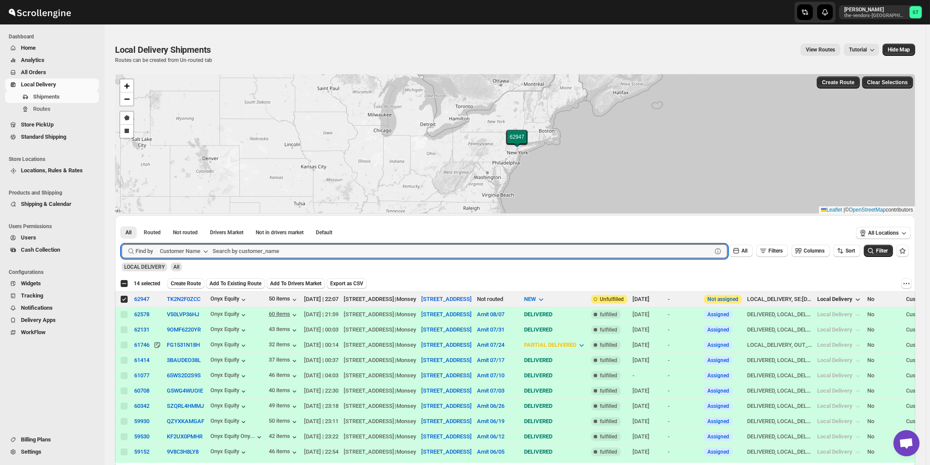
paste input "IMS Transportation"
type input "IMS Transportation"
click button "Submit" at bounding box center [134, 219] width 25 height 9
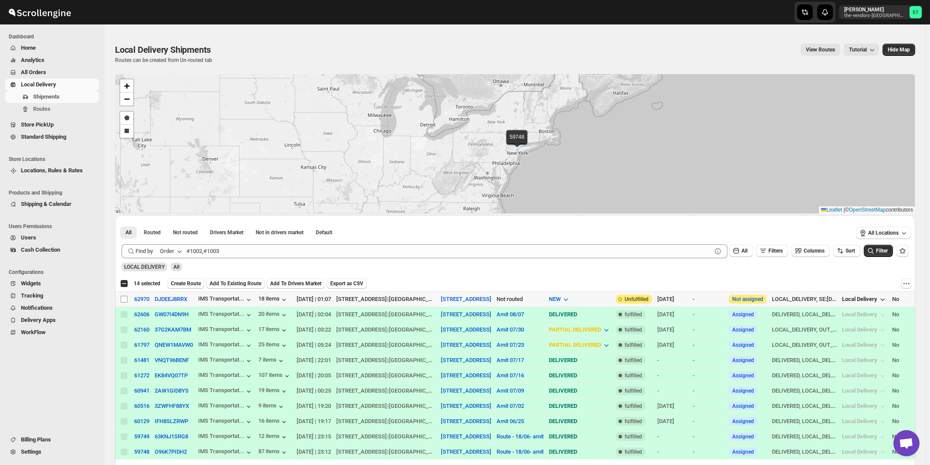
click at [125, 298] on input "Select shipment" at bounding box center [124, 298] width 7 height 7
checkbox input "true"
click at [174, 250] on div "Order" at bounding box center [167, 251] width 14 height 9
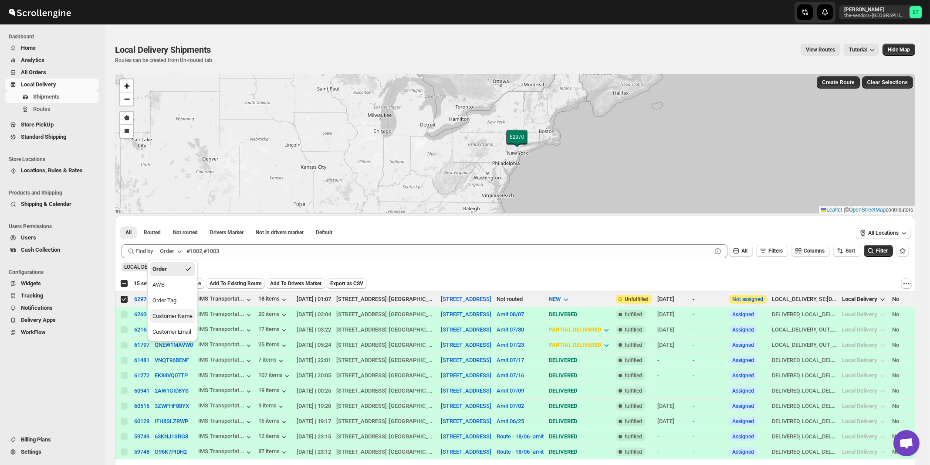
click at [181, 321] on button "Customer Name" at bounding box center [172, 316] width 45 height 14
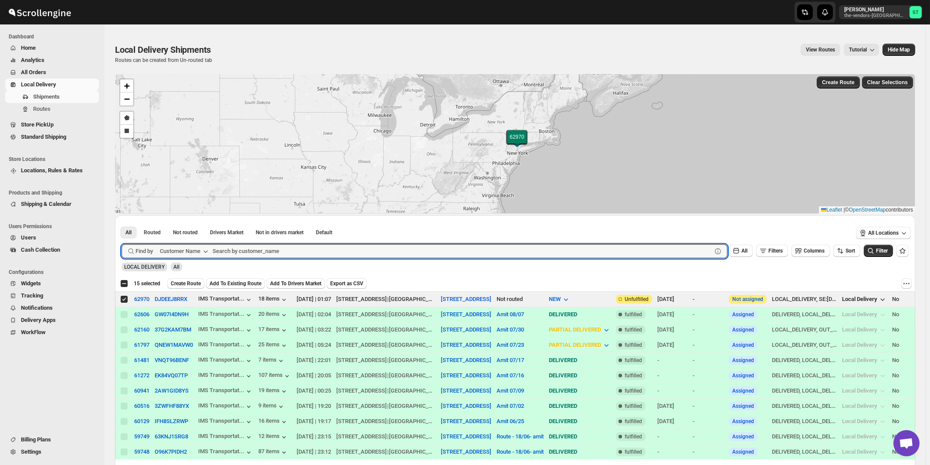
paste input "Thalwei Abstract"
type input "Thalwei Abstract"
click button "Submit" at bounding box center [134, 219] width 25 height 9
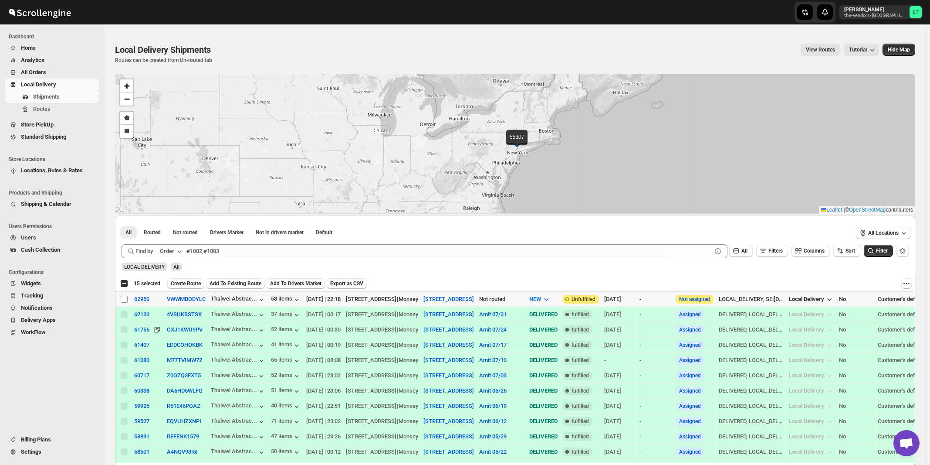
click at [125, 298] on input "Select shipment" at bounding box center [124, 298] width 7 height 7
checkbox input "true"
click at [172, 250] on div "Order" at bounding box center [167, 251] width 14 height 9
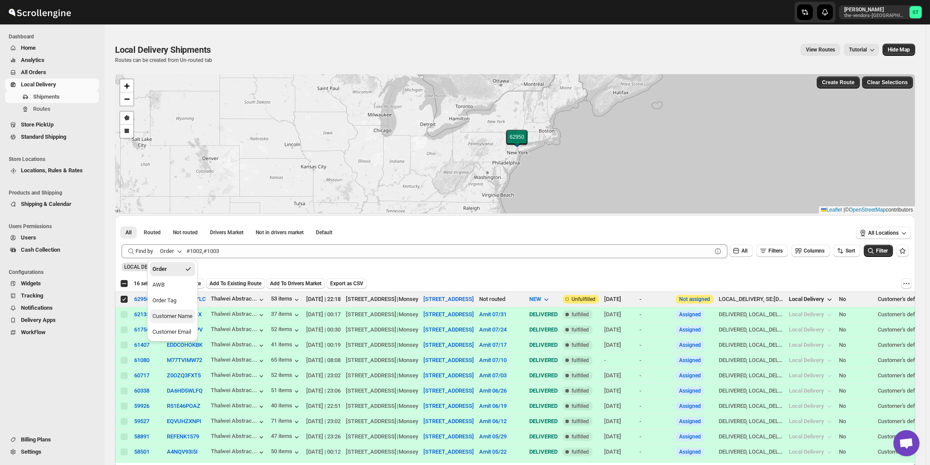
click at [170, 320] on div "Customer Name" at bounding box center [173, 316] width 40 height 9
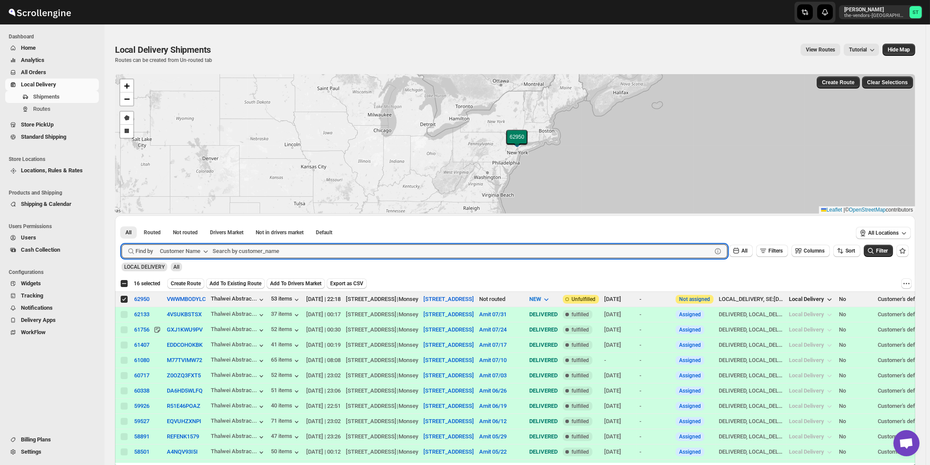
paste input "Construction Expediting"
type input "Construction Expediting"
click button "Submit" at bounding box center [134, 219] width 25 height 9
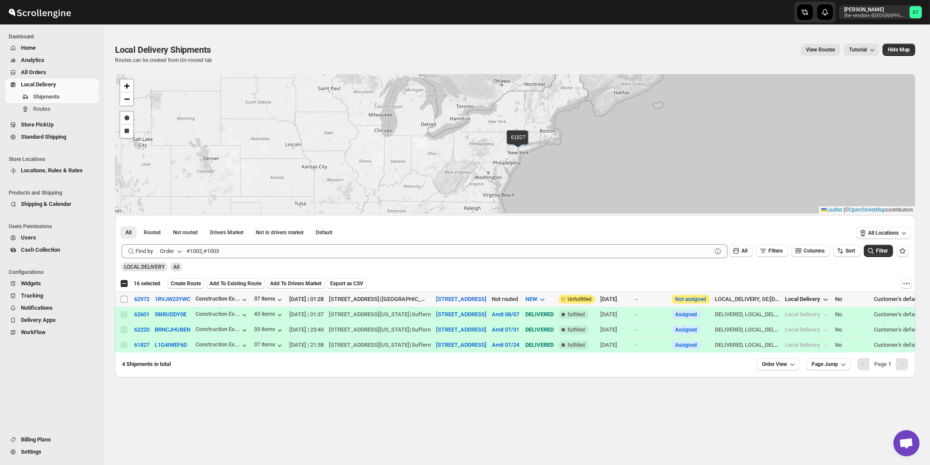
click at [124, 300] on input "Select shipment" at bounding box center [124, 298] width 7 height 7
checkbox input "true"
click at [177, 249] on icon "button" at bounding box center [179, 251] width 9 height 9
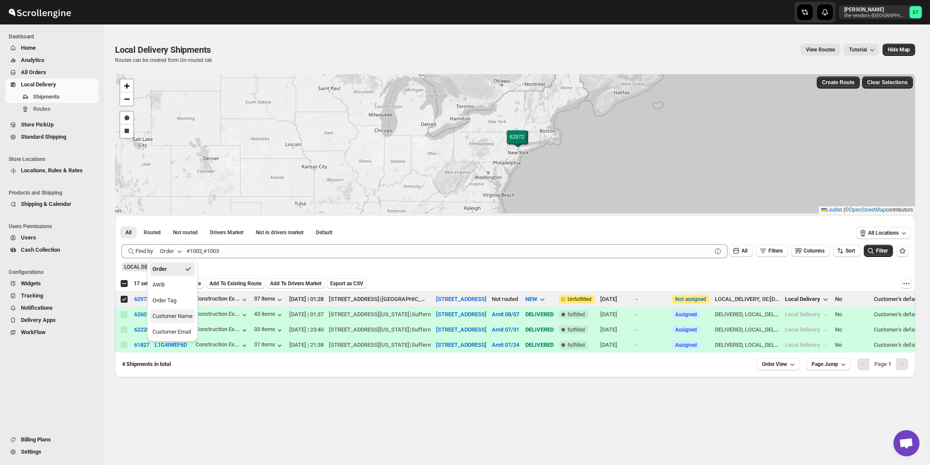
click at [179, 317] on div "Customer Name" at bounding box center [173, 316] width 40 height 9
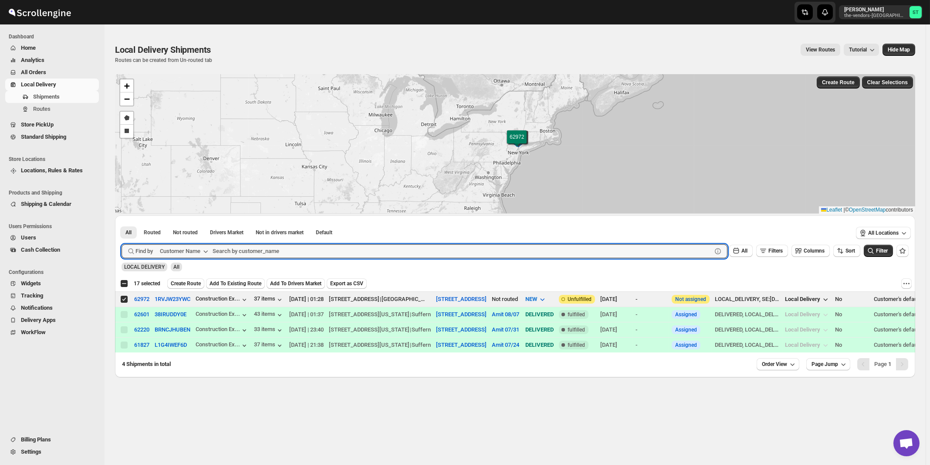
paste input "Crown Risk Services [GEOGRAPHIC_DATA]"
type input "Crown Risk Services [GEOGRAPHIC_DATA]"
click button "Submit" at bounding box center [134, 219] width 25 height 9
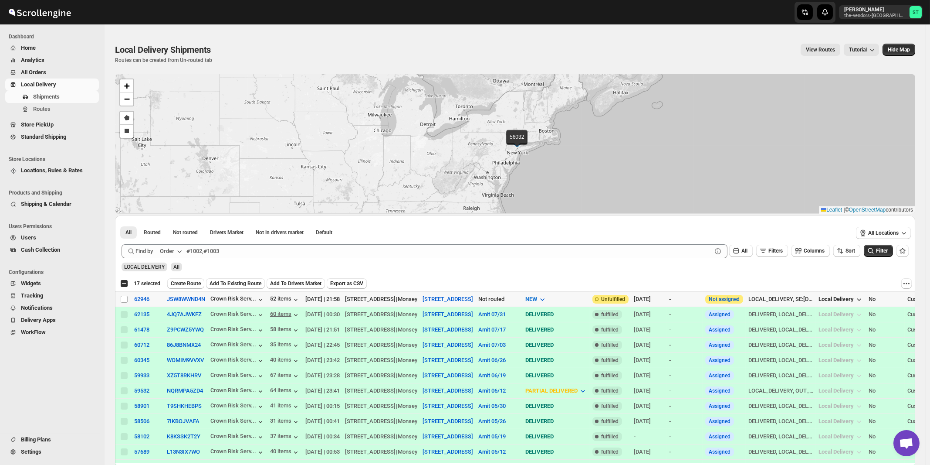
click at [122, 299] on input "Select shipment" at bounding box center [124, 298] width 7 height 7
checkbox input "true"
click at [178, 250] on icon "button" at bounding box center [179, 251] width 9 height 9
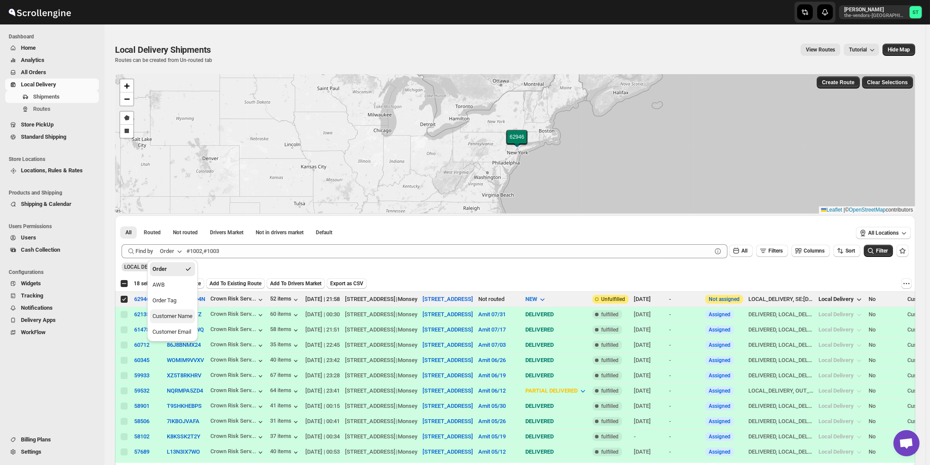
click at [178, 316] on div "Customer Name" at bounding box center [173, 316] width 40 height 9
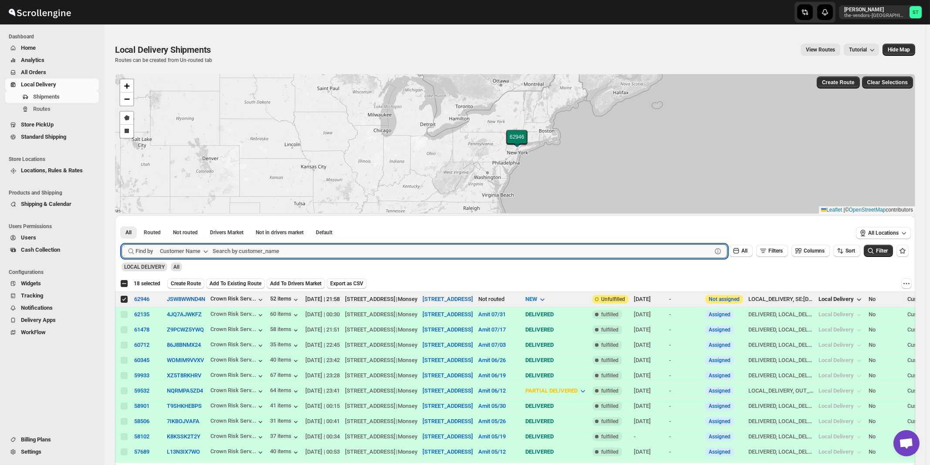
paste input "First Choice Property Management"
type input "First Choice Property Management"
click button "Submit" at bounding box center [134, 219] width 25 height 9
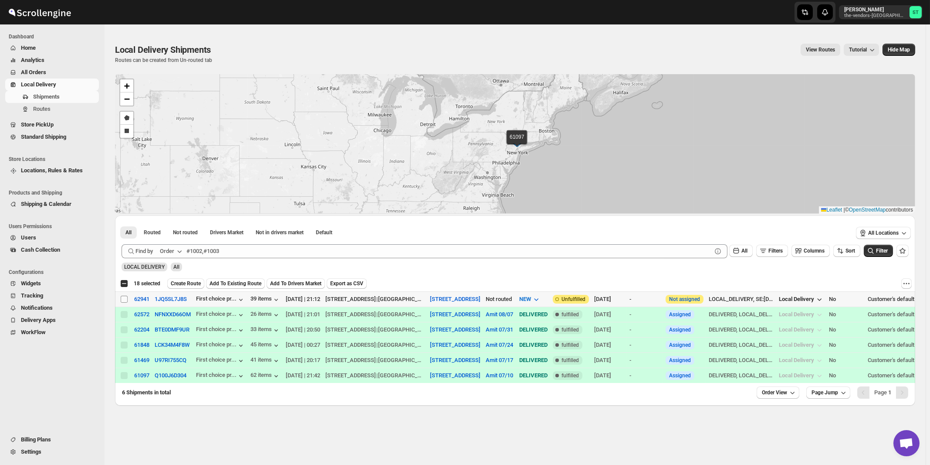
click at [124, 299] on input "Select shipment" at bounding box center [124, 298] width 7 height 7
checkbox input "true"
click at [183, 246] on button "Order" at bounding box center [172, 251] width 34 height 14
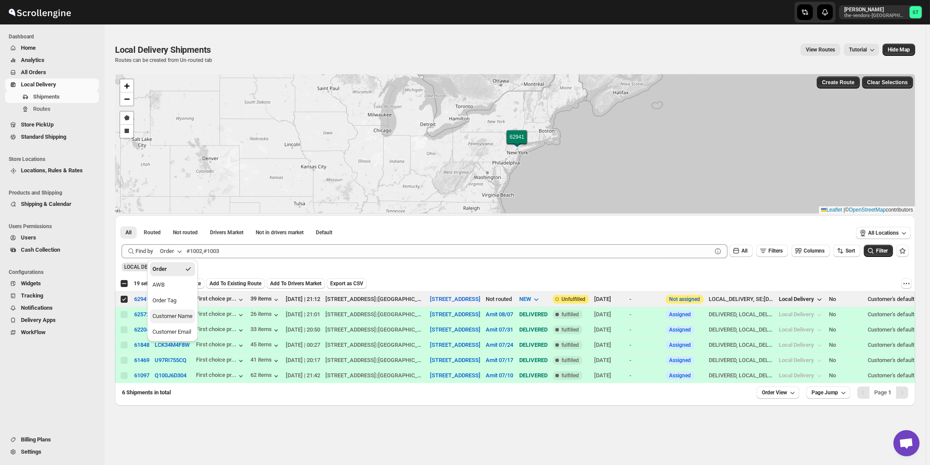
click at [178, 314] on div "Customer Name" at bounding box center [173, 316] width 40 height 9
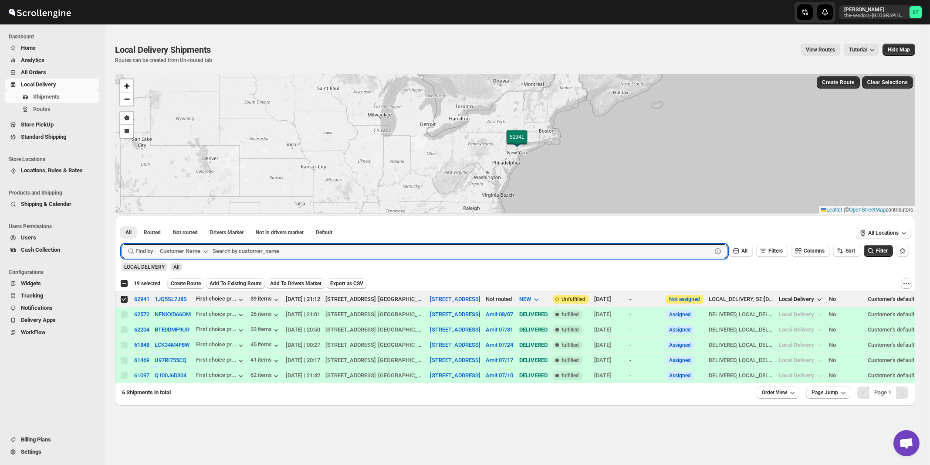
paste input "Quality Air Heating and Cooling"
type input "Quality Air Heating and Cooling"
click button "Submit" at bounding box center [134, 219] width 25 height 9
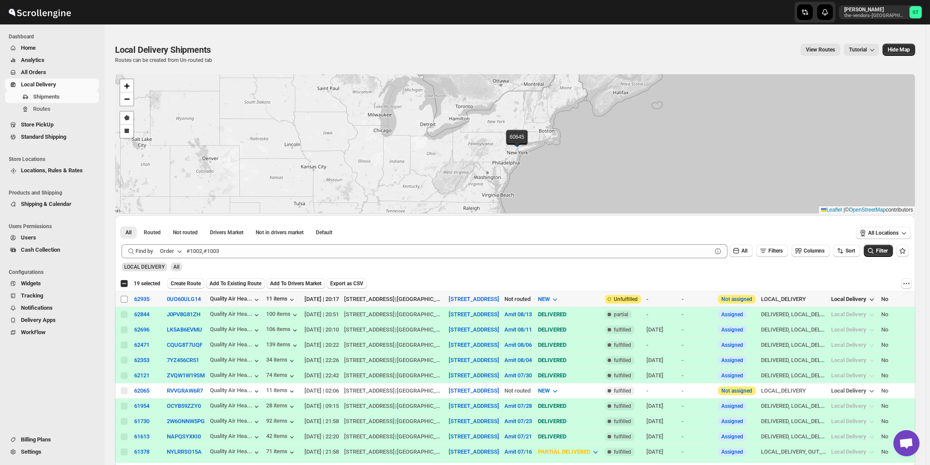
click at [126, 297] on input "Select shipment" at bounding box center [124, 298] width 7 height 7
checkbox input "true"
click at [177, 251] on icon "button" at bounding box center [179, 251] width 9 height 9
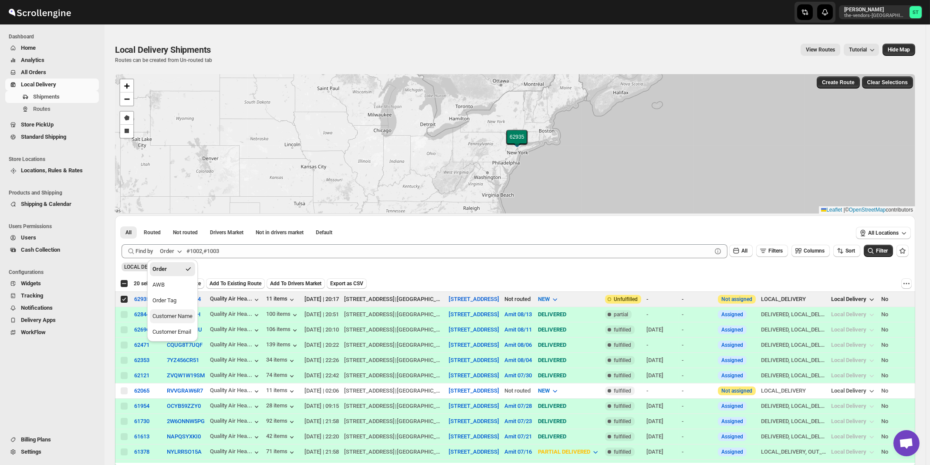
click at [190, 317] on div "Customer Name" at bounding box center [173, 316] width 40 height 9
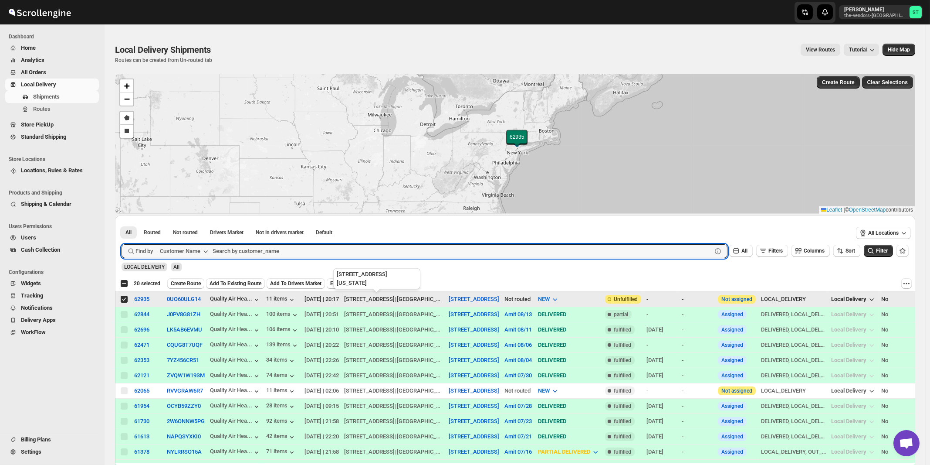
paste input "Toraso Bumnaso"
type input "Toraso Bumnaso"
click button "Submit" at bounding box center [134, 219] width 25 height 9
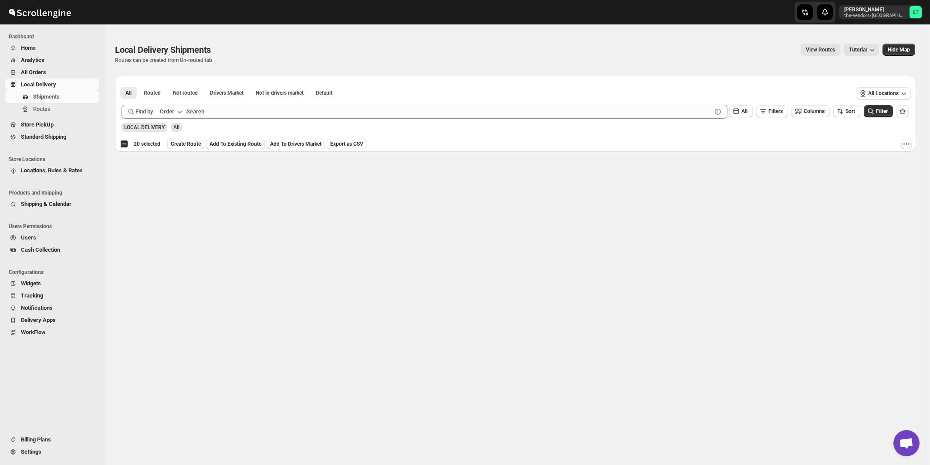
click at [176, 110] on button "Order" at bounding box center [172, 112] width 34 height 14
click at [178, 176] on div "Customer Name" at bounding box center [173, 176] width 40 height 9
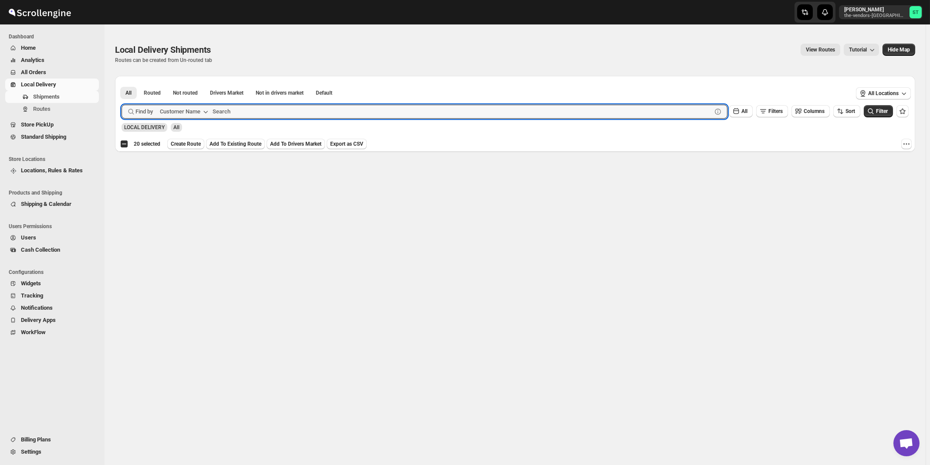
paste input "Toraso Bumnaso"
type input "[DEMOGRAPHIC_DATA]"
click button "Submit" at bounding box center [134, 80] width 25 height 9
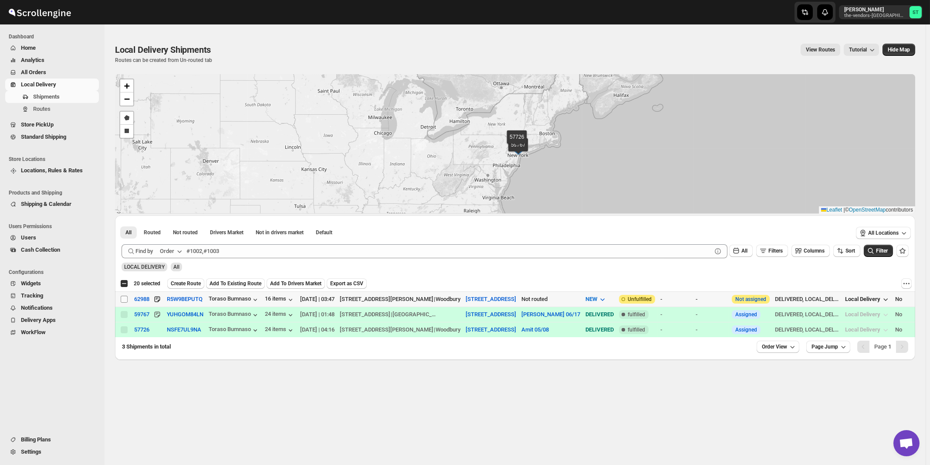
click at [124, 297] on input "Select shipment" at bounding box center [124, 298] width 7 height 7
checkbox input "true"
click at [183, 285] on span "Create Route" at bounding box center [186, 283] width 30 height 7
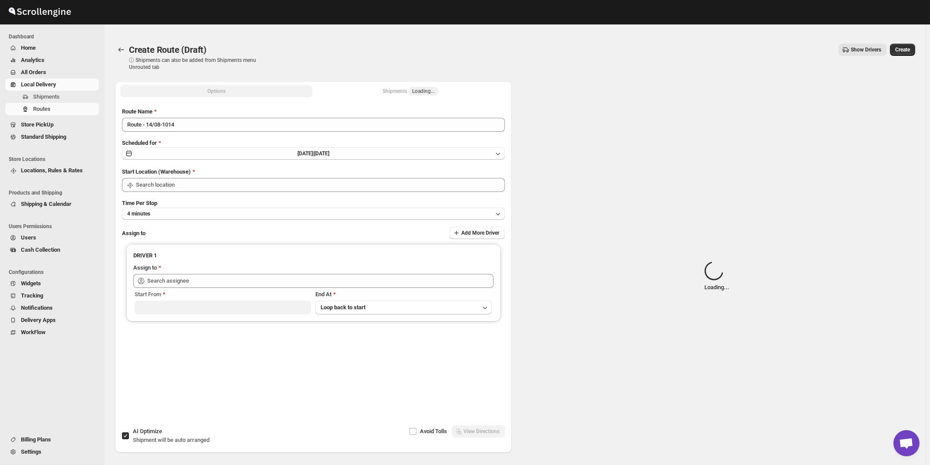
type input "[STREET_ADDRESS]"
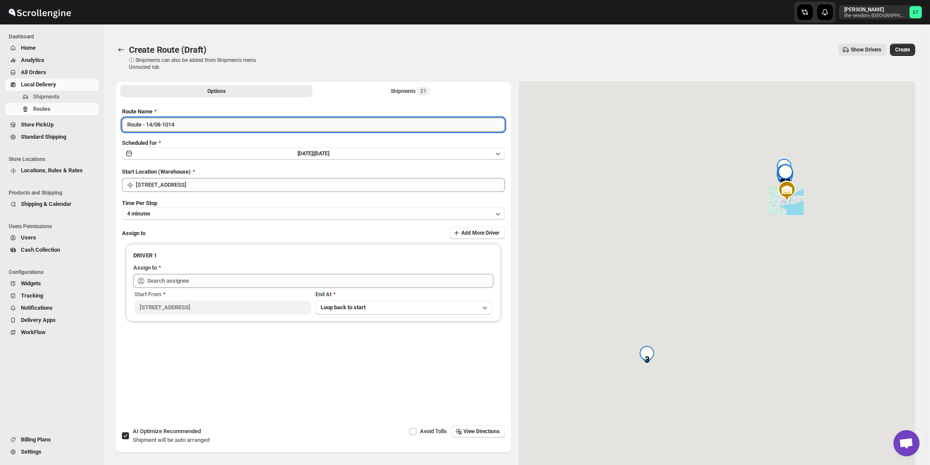
click at [237, 128] on input "Route - 14/08-1014" at bounding box center [313, 125] width 383 height 14
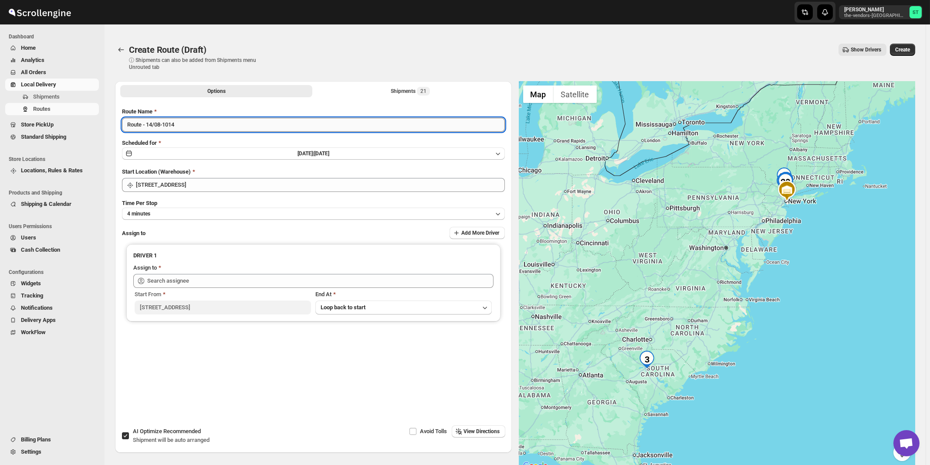
paste input "Amit"
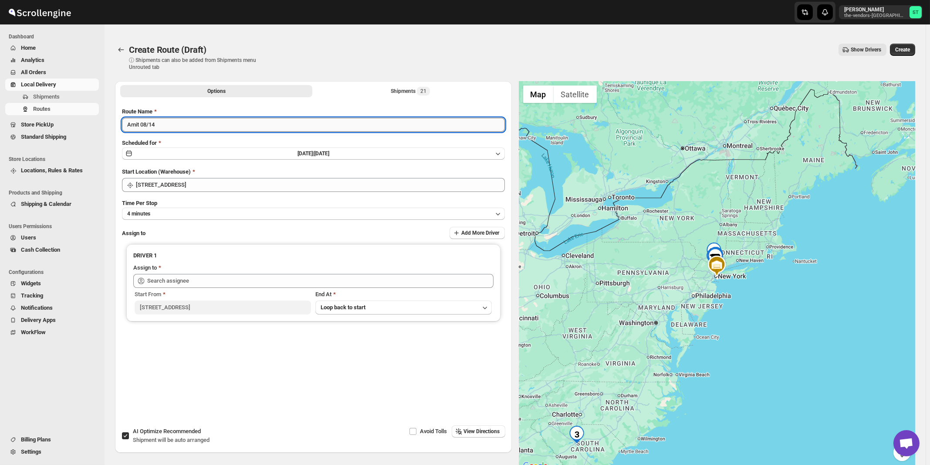
type input "Amit 08/14"
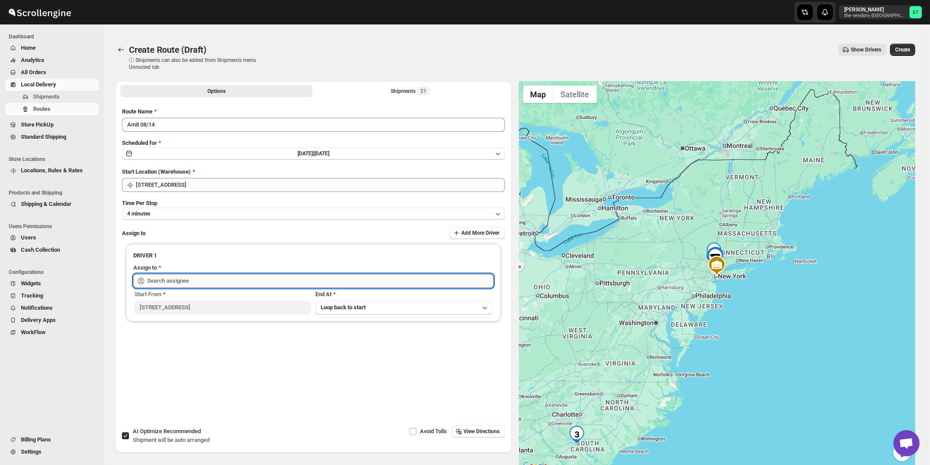
click at [187, 281] on input "text" at bounding box center [320, 281] width 346 height 14
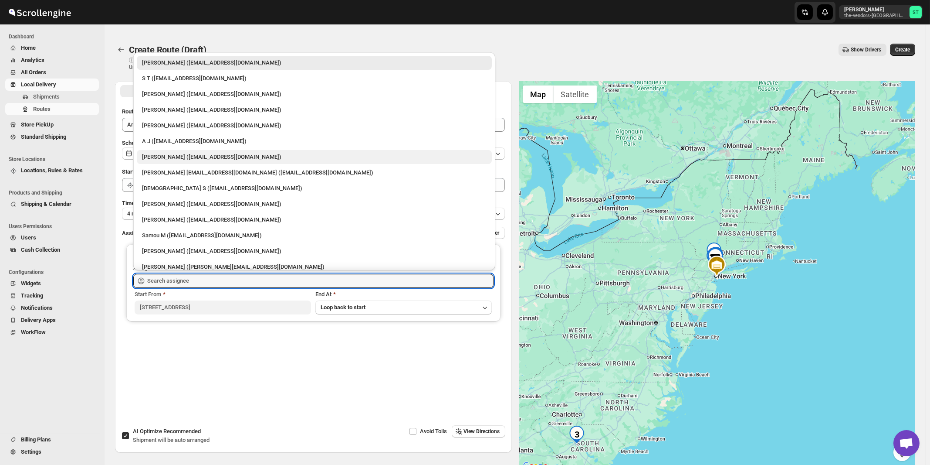
click at [160, 157] on div "[PERSON_NAME] ([EMAIL_ADDRESS][DOMAIN_NAME])" at bounding box center [314, 157] width 345 height 9
type input "[PERSON_NAME] ([EMAIL_ADDRESS][DOMAIN_NAME])"
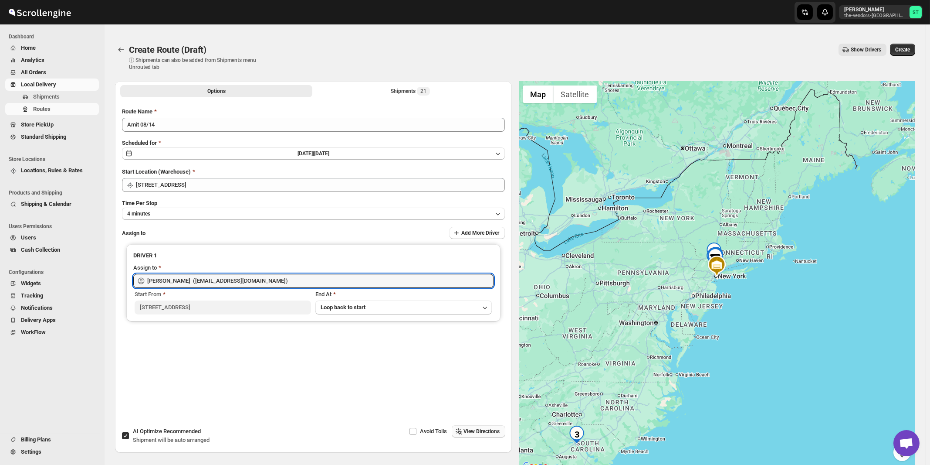
click at [485, 433] on span "View Directions" at bounding box center [482, 431] width 36 height 7
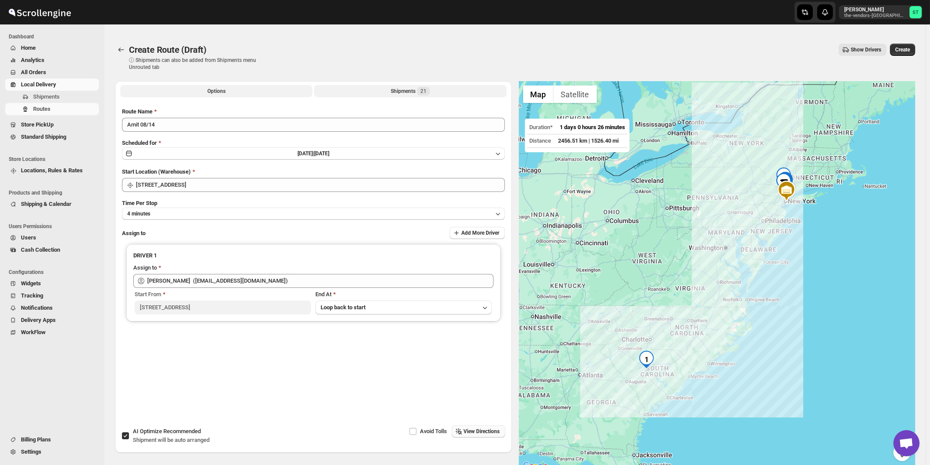
click at [410, 92] on div "Shipments 21" at bounding box center [410, 91] width 39 height 9
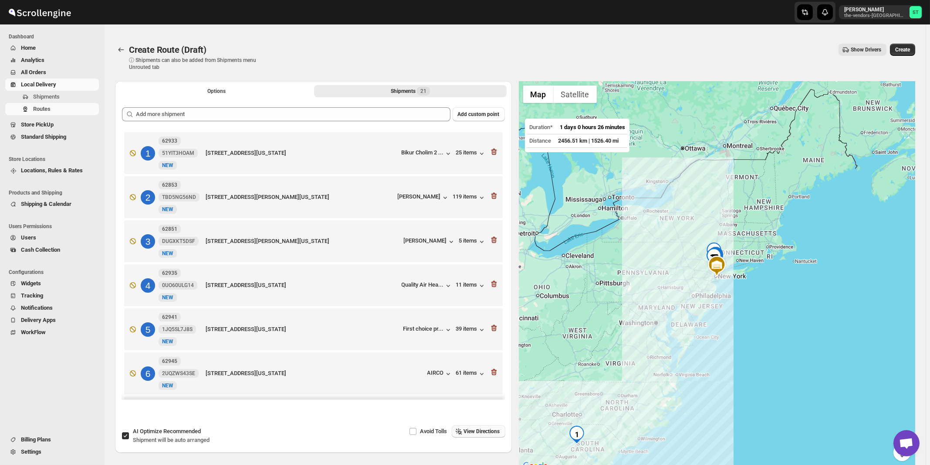
click at [173, 431] on span "Recommended" at bounding box center [181, 431] width 37 height 7
click at [129, 432] on input "AI Optimize Recommended Shipment will be auto arranged" at bounding box center [125, 435] width 7 height 7
checkbox input "false"
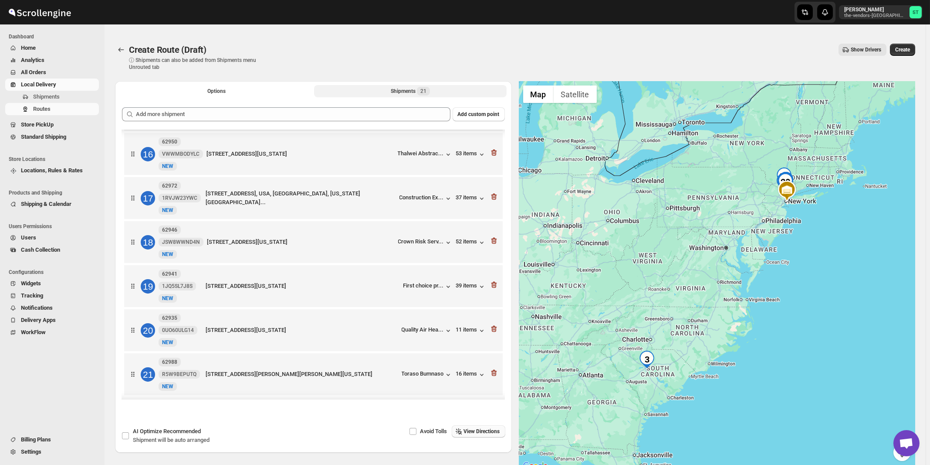
scroll to position [674, 0]
click at [474, 431] on span "View Directions" at bounding box center [482, 431] width 36 height 7
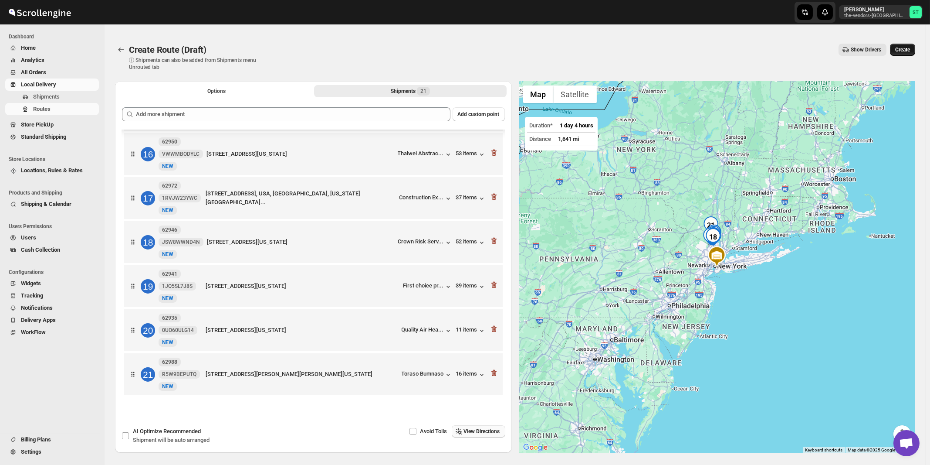
click at [906, 50] on span "Create" at bounding box center [903, 49] width 15 height 7
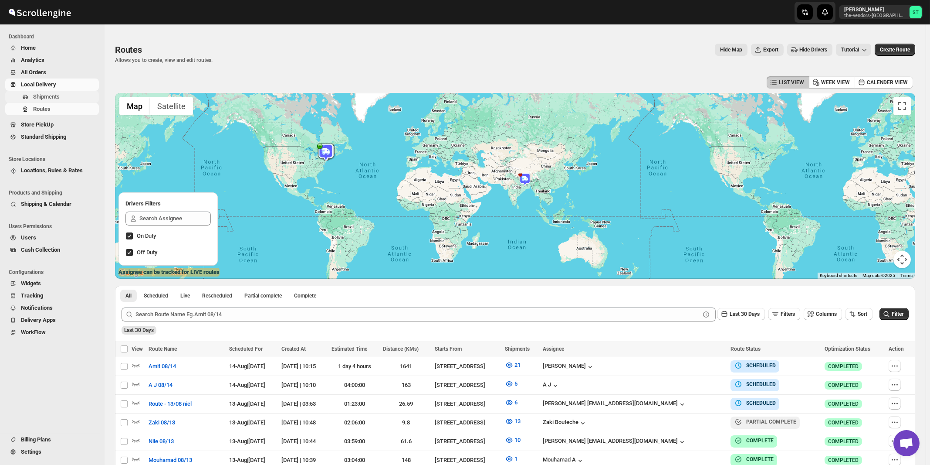
click at [53, 99] on span "Shipments" at bounding box center [46, 96] width 27 height 7
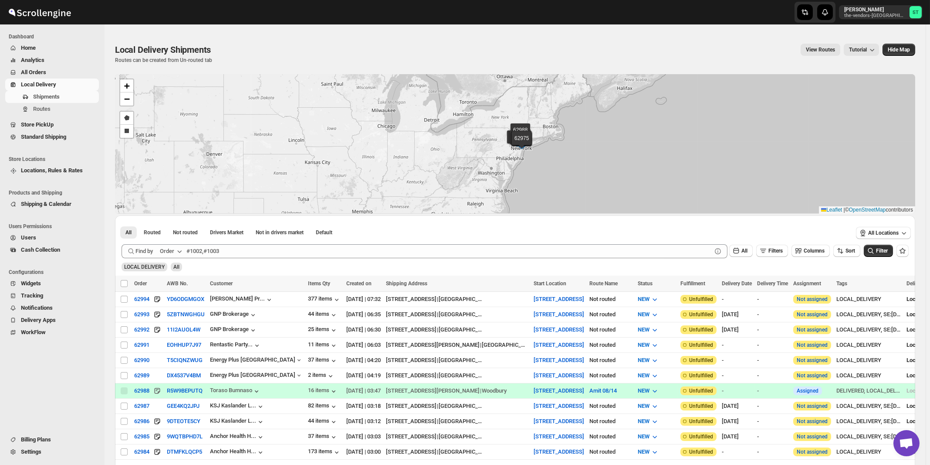
click at [174, 250] on div "Order" at bounding box center [167, 251] width 14 height 9
click at [178, 315] on div "Customer Name" at bounding box center [173, 316] width 40 height 9
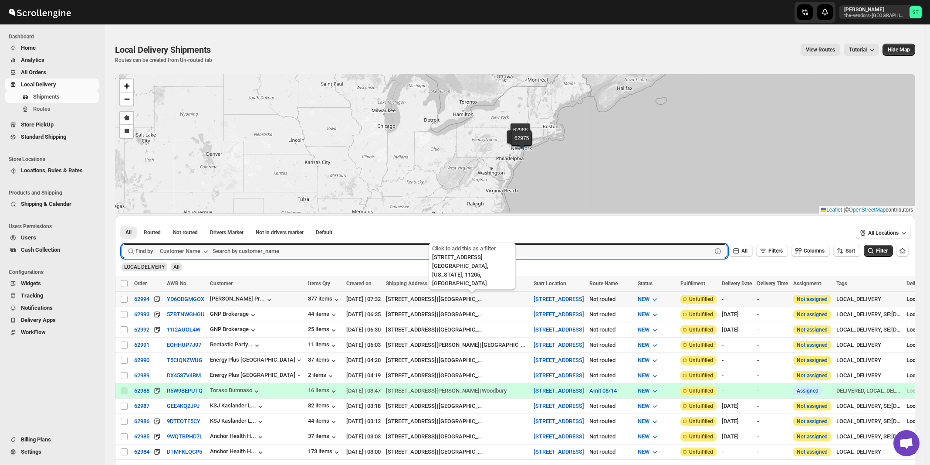
paste input "Spectrum Medical Management Ground Floor"
type input "Spectrum Medical Management Ground Floor"
click button "Submit" at bounding box center [134, 219] width 25 height 9
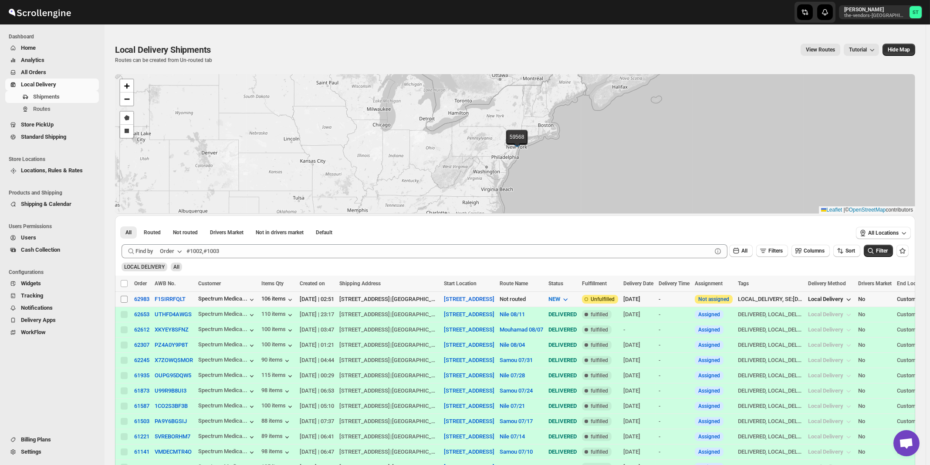
click at [125, 300] on input "Select shipment" at bounding box center [124, 298] width 7 height 7
checkbox input "true"
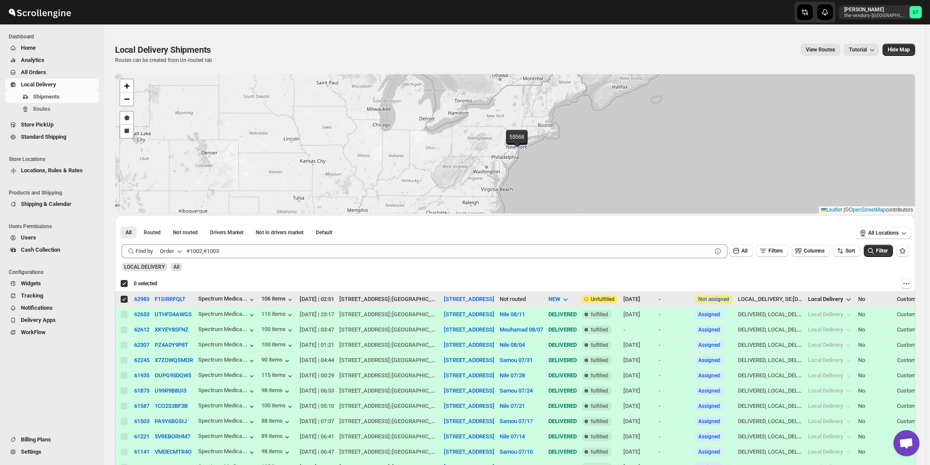
checkbox input "true"
click at [174, 251] on div "Order" at bounding box center [167, 251] width 14 height 9
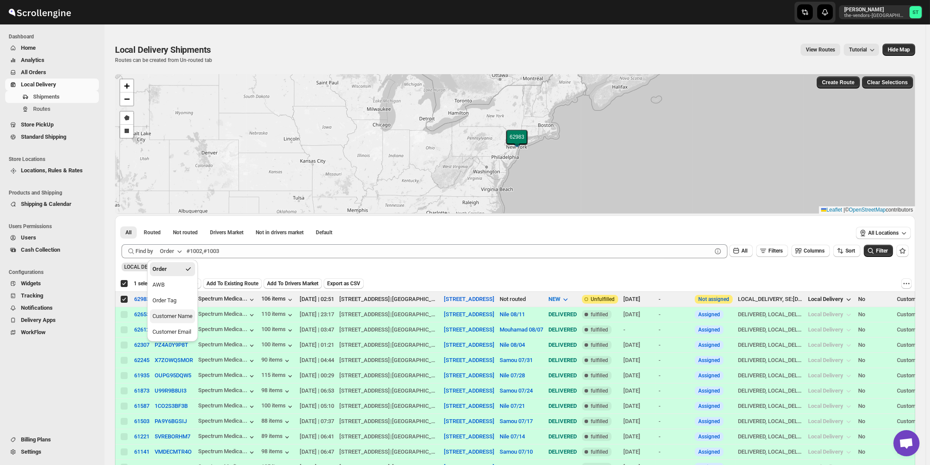
click at [175, 318] on div "Customer Name" at bounding box center [173, 316] width 40 height 9
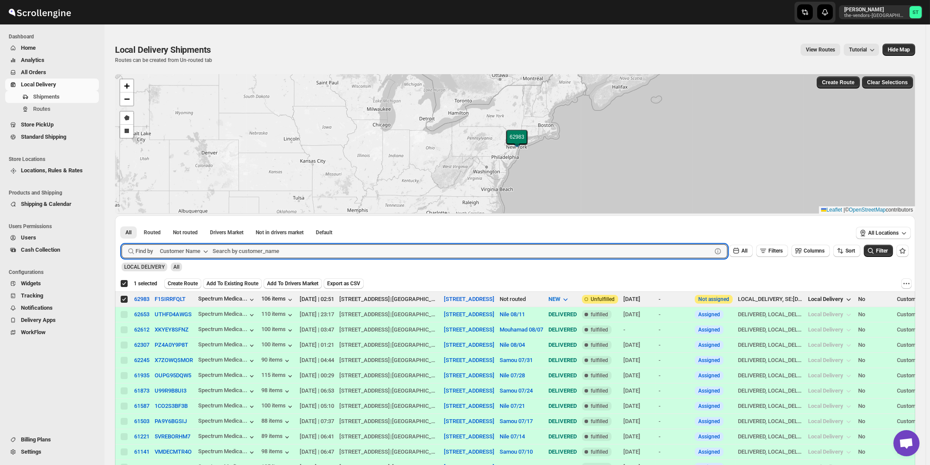
paste input "Artistic Framers Inc"
type input "Artistic Framers Inc"
click button "Submit" at bounding box center [134, 219] width 25 height 9
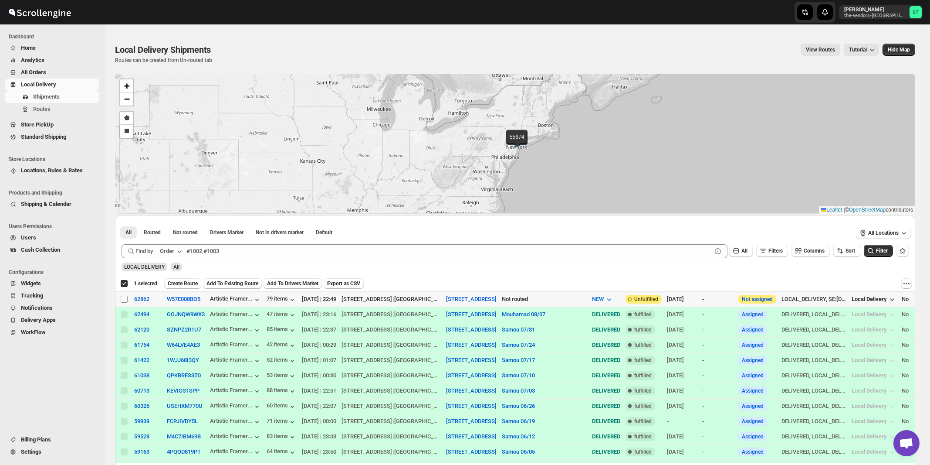
click at [125, 299] on input "Select shipment" at bounding box center [124, 298] width 7 height 7
checkbox input "true"
checkbox input "false"
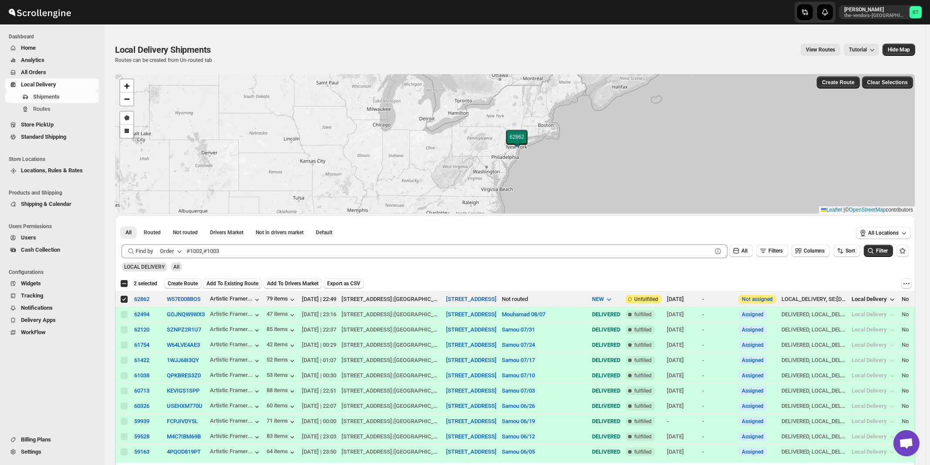
click at [171, 252] on div "Order" at bounding box center [167, 251] width 14 height 9
click at [177, 316] on div "Customer Name" at bounding box center [173, 316] width 40 height 9
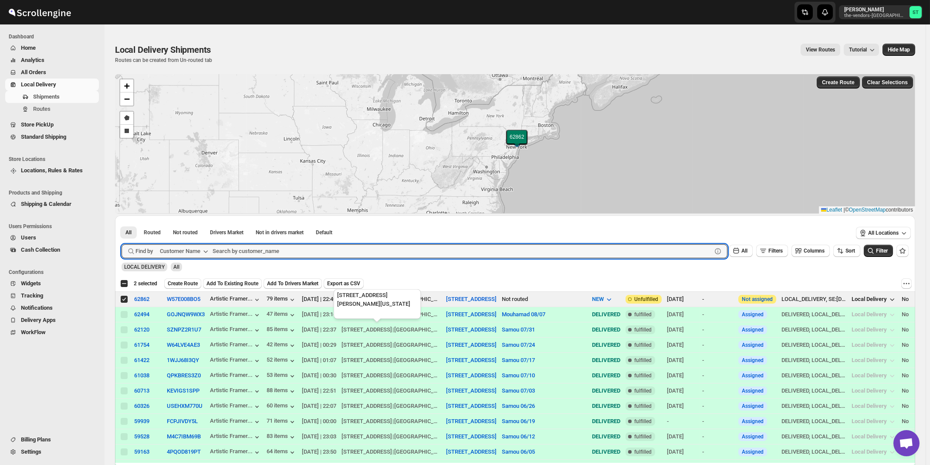
paste input "Energy Plus [GEOGRAPHIC_DATA]"
type input "Energy Plus [GEOGRAPHIC_DATA]"
click button "Submit" at bounding box center [134, 219] width 25 height 9
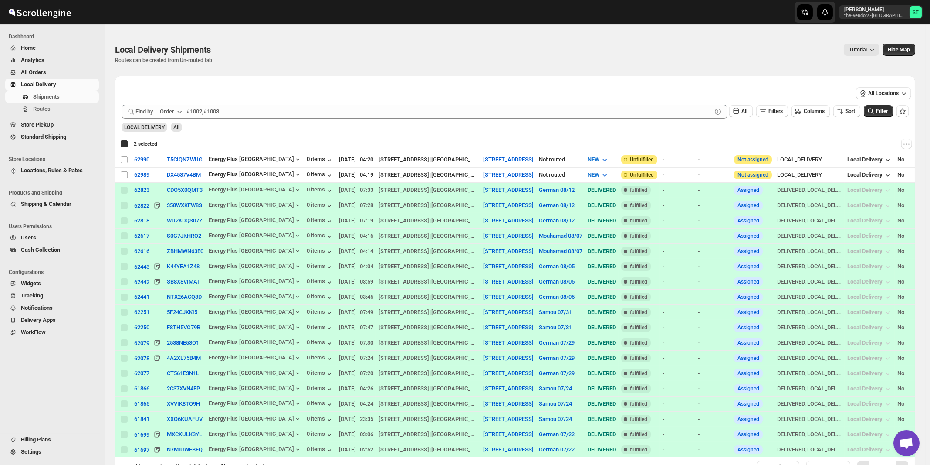
checkbox input "true"
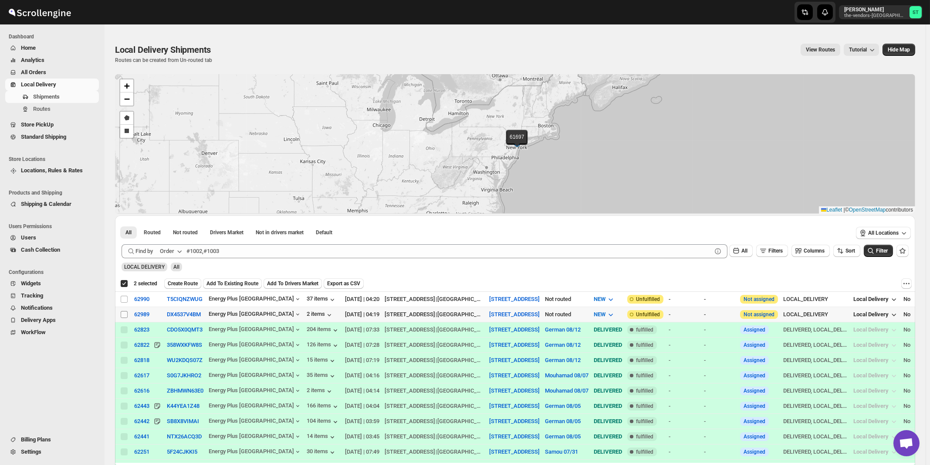
click at [122, 313] on input "Select shipment" at bounding box center [124, 314] width 7 height 7
checkbox input "true"
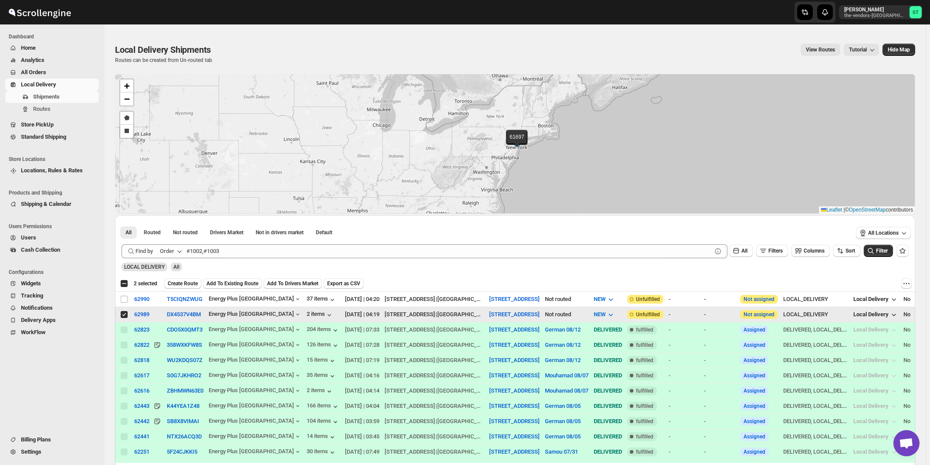
checkbox input "false"
click at [125, 299] on input "Select shipment" at bounding box center [124, 298] width 7 height 7
checkbox input "true"
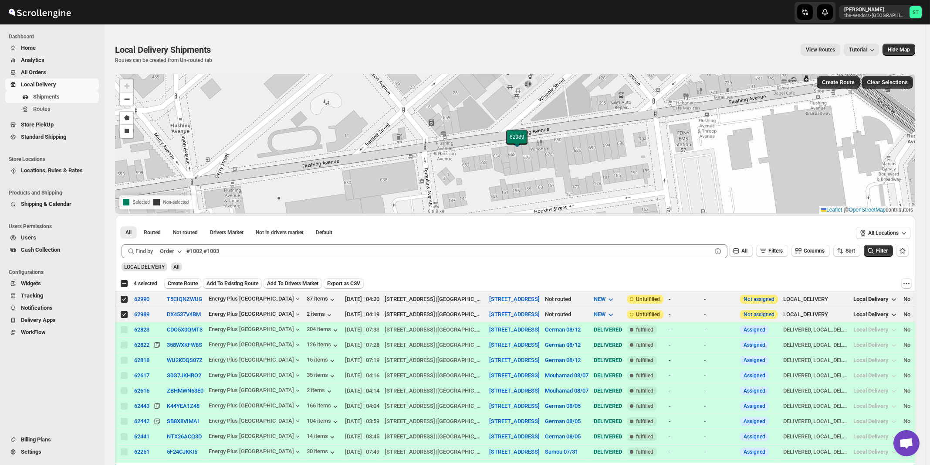
click at [184, 251] on icon "button" at bounding box center [179, 251] width 9 height 9
click at [163, 321] on button "Customer Name" at bounding box center [172, 316] width 45 height 14
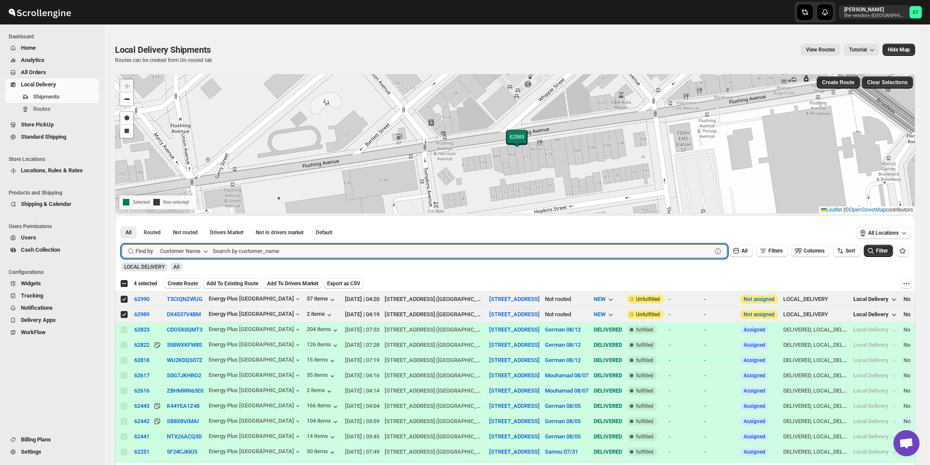
paste input "The Yid"
type input "The Yid"
click button "Submit" at bounding box center [134, 219] width 25 height 9
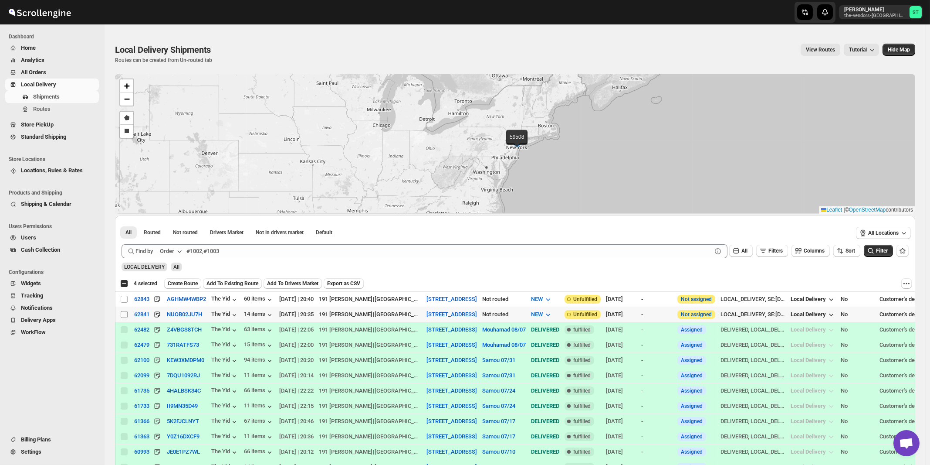
click at [124, 313] on input "Select shipment" at bounding box center [124, 314] width 7 height 7
checkbox input "true"
click at [124, 299] on input "Select shipment" at bounding box center [124, 298] width 7 height 7
checkbox input "true"
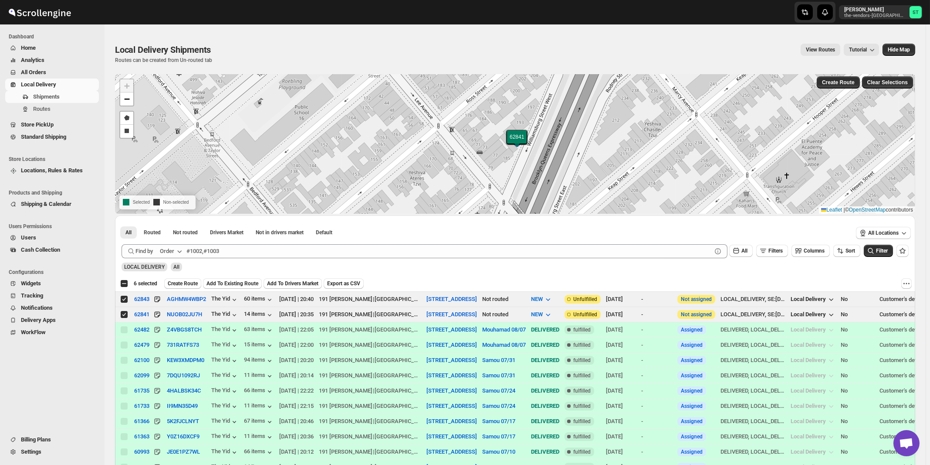
click at [173, 247] on div "Order" at bounding box center [167, 251] width 14 height 9
click at [177, 319] on div "Customer Name" at bounding box center [173, 316] width 40 height 9
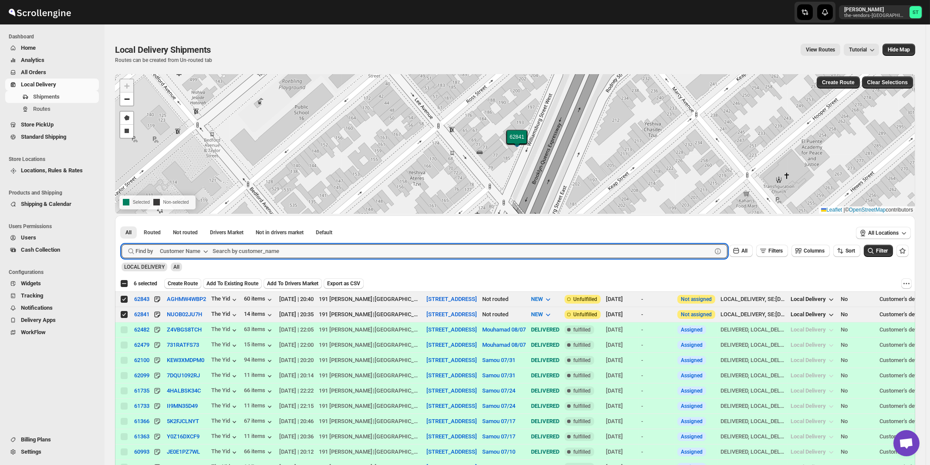
paste input "Baron Hospital Supplies"
type input "Baron Hospital Supplies"
click button "Submit" at bounding box center [134, 219] width 25 height 9
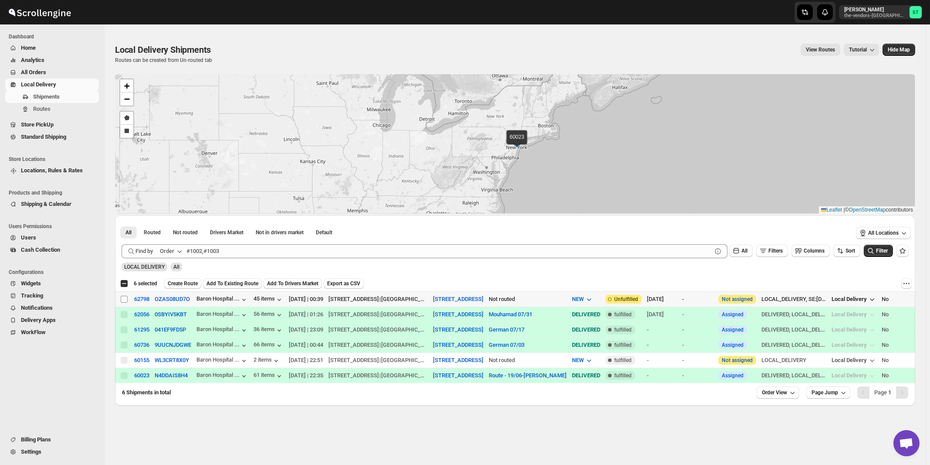
click at [126, 299] on input "Select shipment" at bounding box center [124, 298] width 7 height 7
checkbox input "true"
click at [178, 248] on icon "button" at bounding box center [179, 251] width 9 height 9
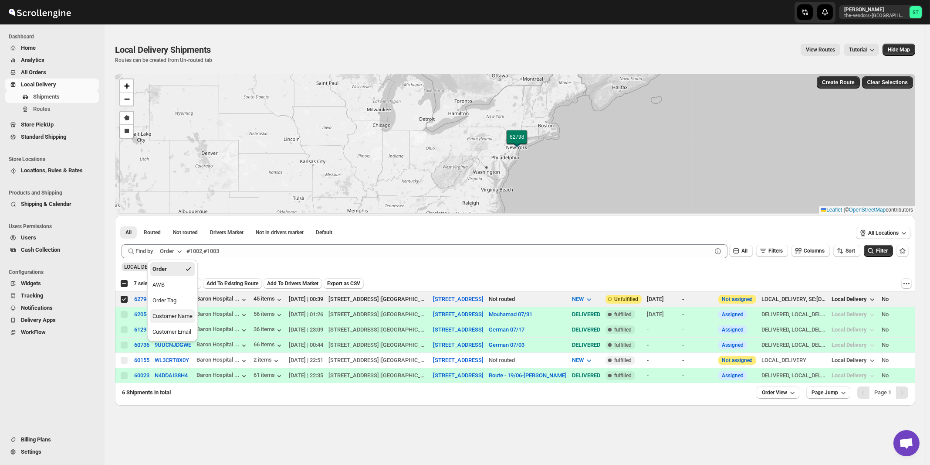
click at [174, 313] on div "Customer Name" at bounding box center [173, 316] width 40 height 9
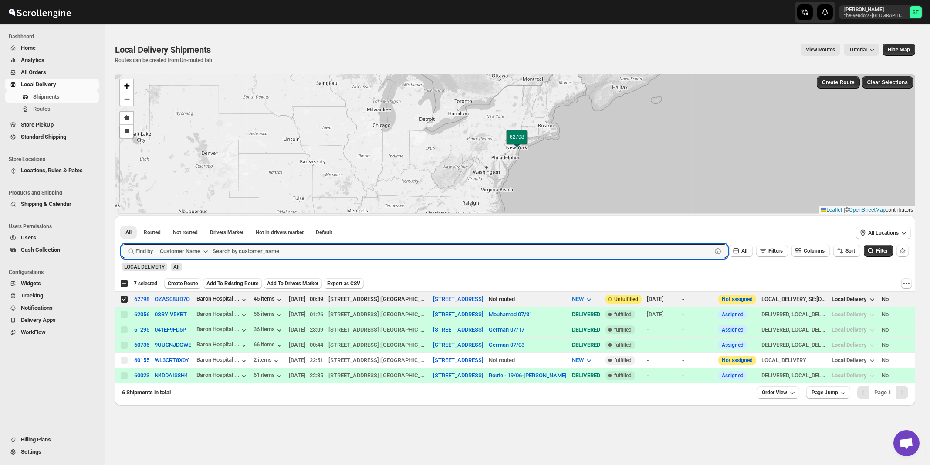
paste input "Global Risk Services"
type input "Global Risk Services"
click button "Submit" at bounding box center [134, 219] width 25 height 9
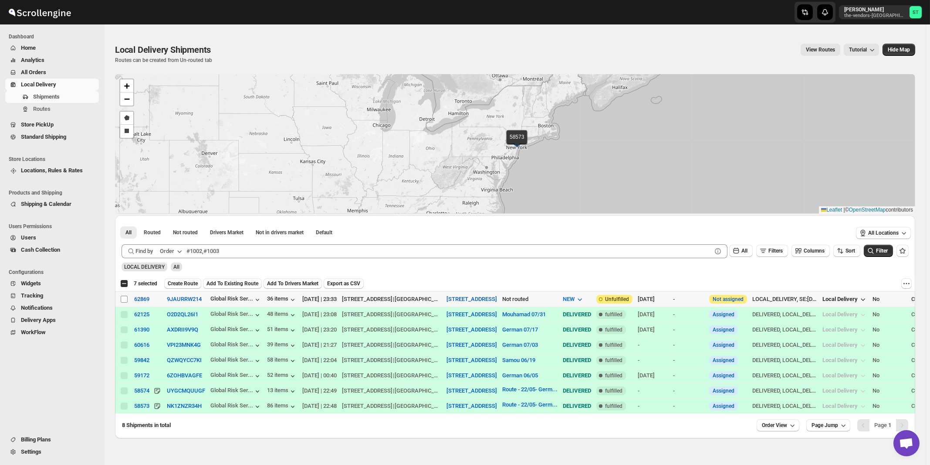
click at [125, 299] on input "Select shipment" at bounding box center [124, 298] width 7 height 7
checkbox input "true"
click at [180, 253] on icon "button" at bounding box center [179, 251] width 9 height 9
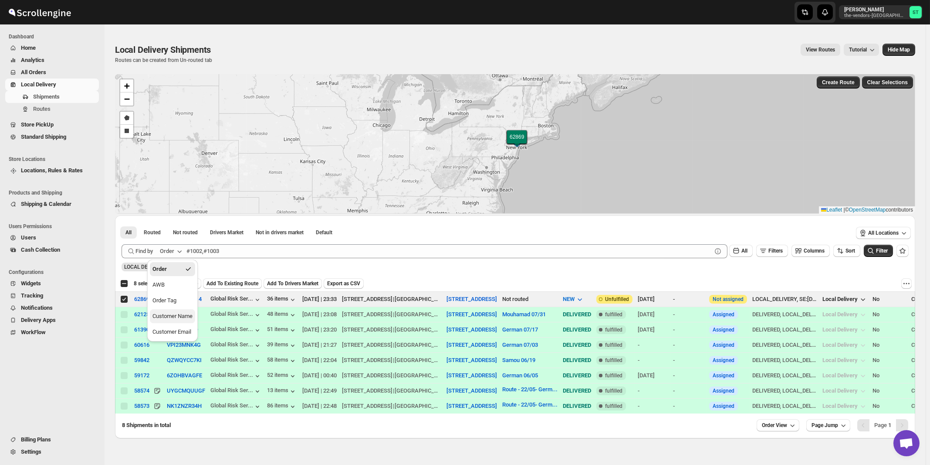
click at [185, 312] on div "Customer Name" at bounding box center [173, 316] width 40 height 9
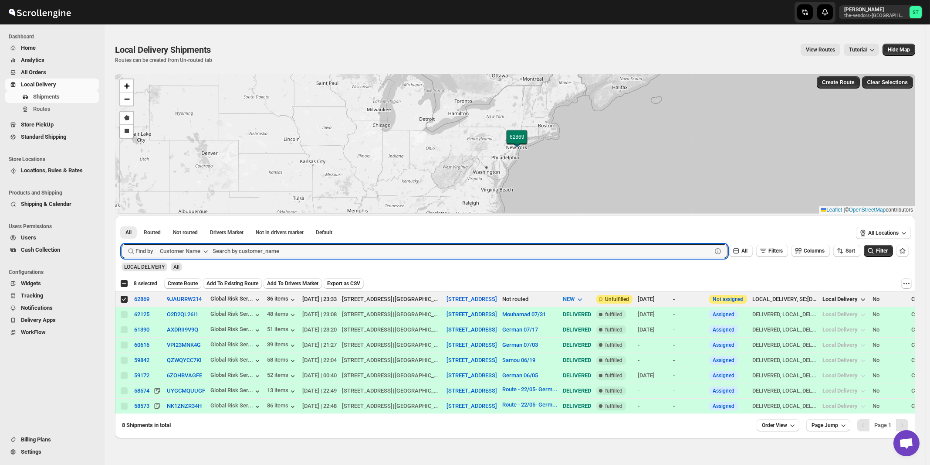
paste input "Lead It Builders LLC"
type input "Lead It Builders LLC"
click button "Submit" at bounding box center [134, 219] width 25 height 9
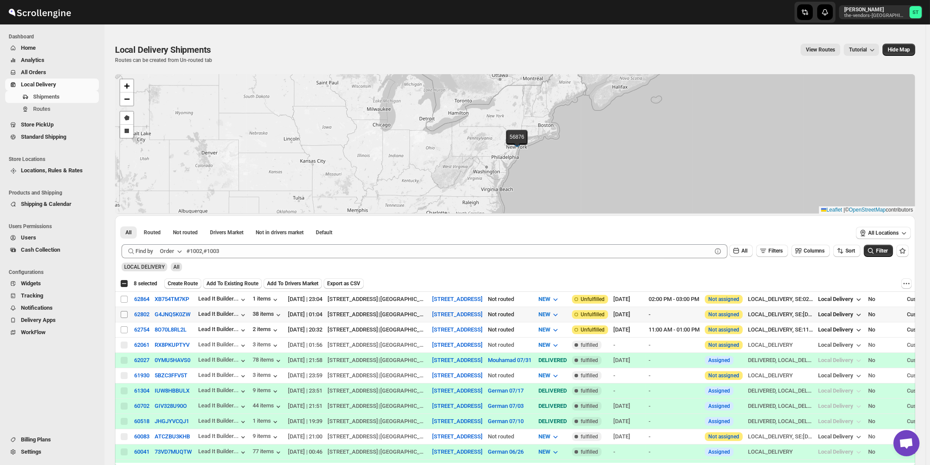
click at [124, 313] on input "Select shipment" at bounding box center [124, 314] width 7 height 7
checkbox input "true"
click at [169, 253] on div "Order" at bounding box center [167, 251] width 14 height 9
click at [174, 314] on div "Customer Name" at bounding box center [173, 316] width 40 height 9
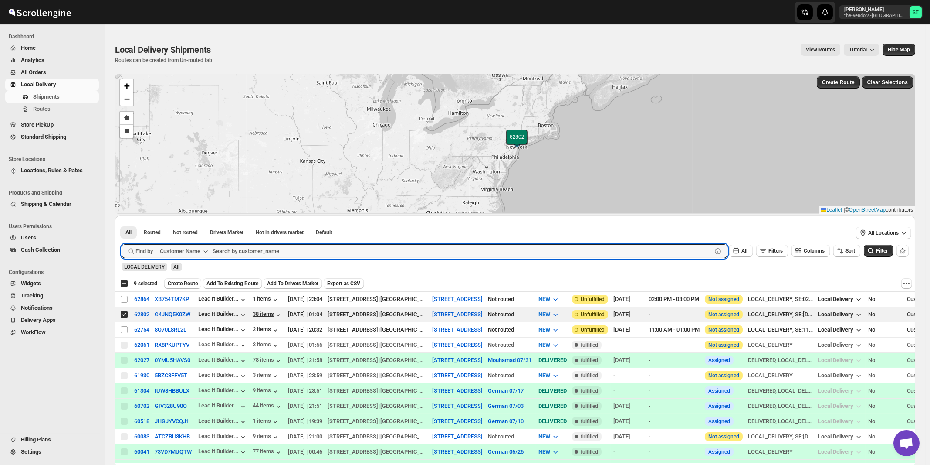
paste input "S Wieder architect PC"
type input "S Wieder architect PC"
click button "Submit" at bounding box center [134, 219] width 25 height 9
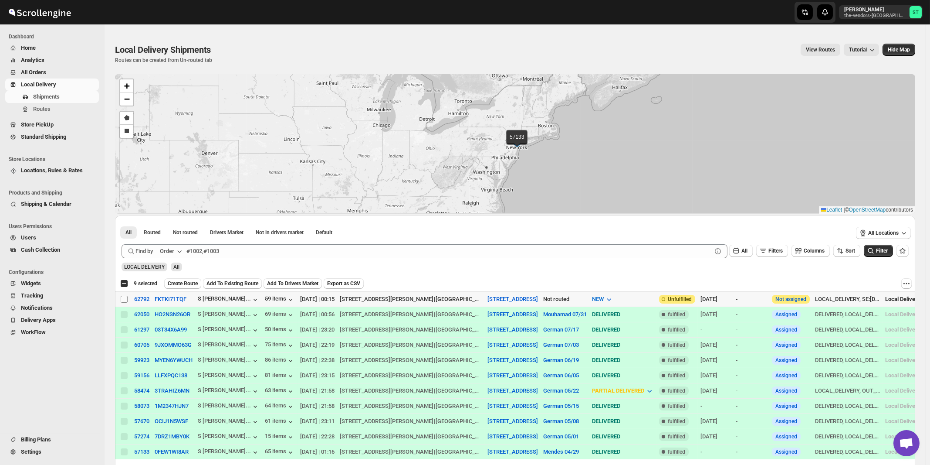
click at [123, 299] on input "Select shipment" at bounding box center [124, 298] width 7 height 7
checkbox input "true"
click at [174, 250] on div "Order" at bounding box center [167, 251] width 14 height 9
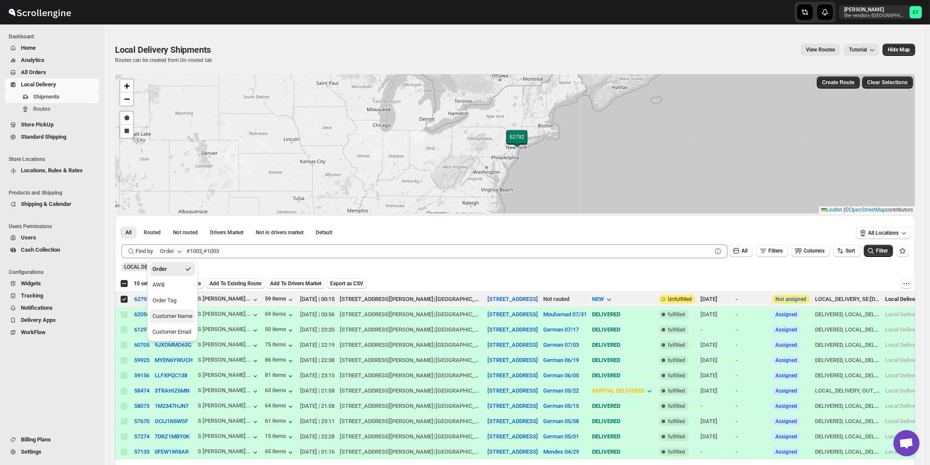
click at [178, 315] on div "Customer Name" at bounding box center [173, 316] width 40 height 9
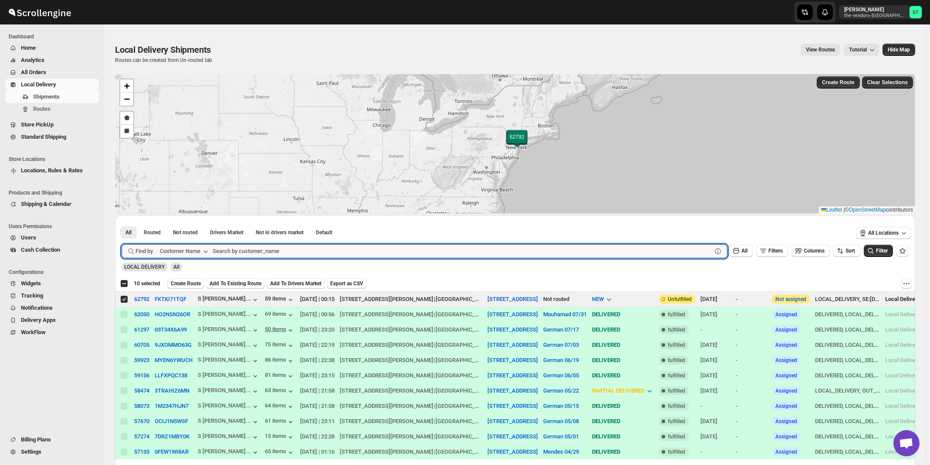
paste input "Capital Plus [GEOGRAPHIC_DATA]"
type input "Capital Plus [GEOGRAPHIC_DATA]"
click button "Submit" at bounding box center [134, 219] width 25 height 9
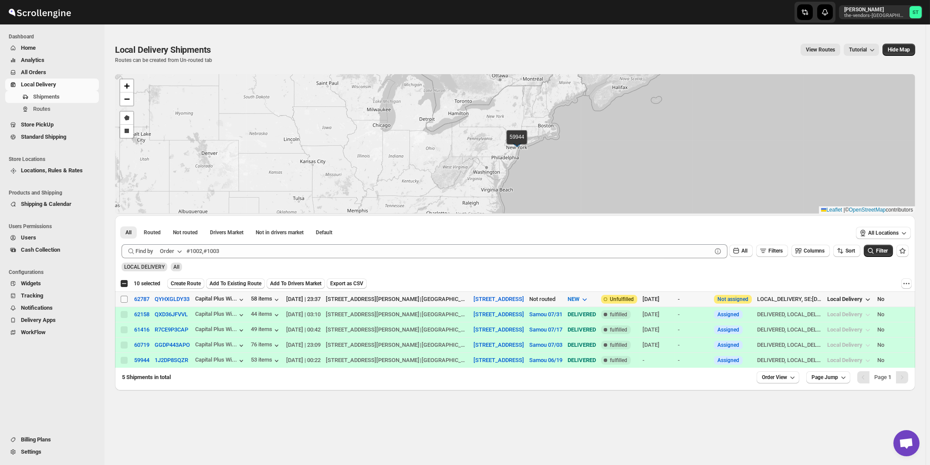
click at [125, 299] on input "Select shipment" at bounding box center [124, 298] width 7 height 7
checkbox input "true"
click at [174, 252] on div "Order" at bounding box center [167, 251] width 14 height 9
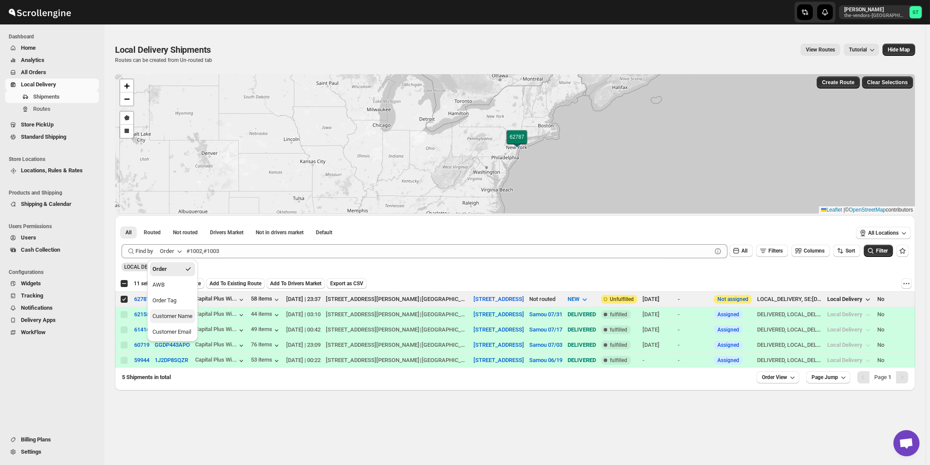
click at [183, 319] on div "Customer Name" at bounding box center [173, 316] width 40 height 9
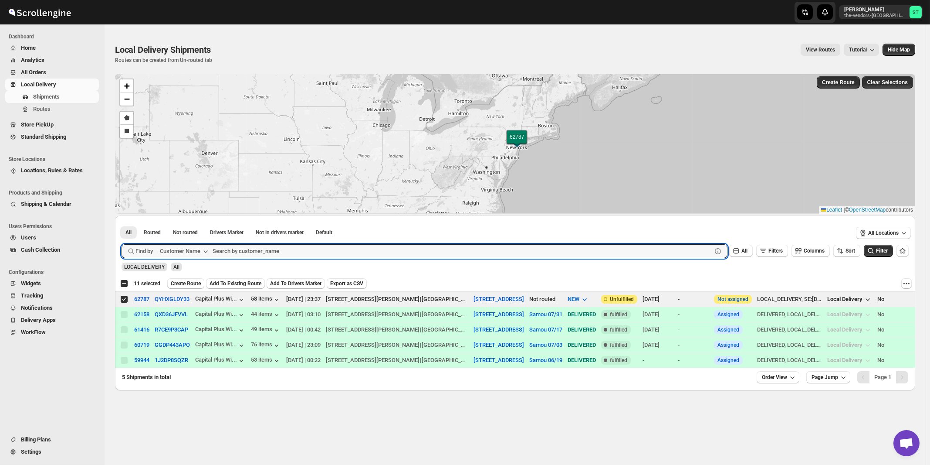
paste input "Excellent interior Inc"
type input "Excellent interior Inc"
click button "Submit" at bounding box center [134, 219] width 25 height 9
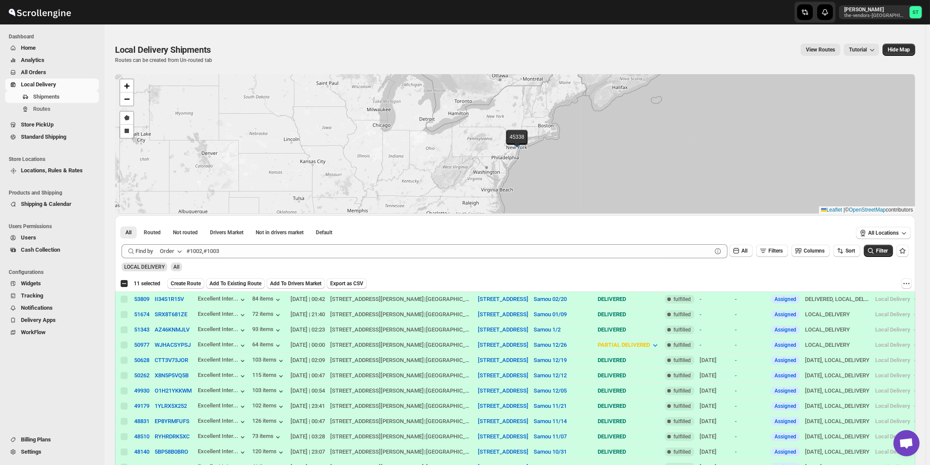
click at [176, 250] on button "Order" at bounding box center [172, 251] width 34 height 14
click at [183, 317] on div "Customer Name" at bounding box center [173, 316] width 40 height 9
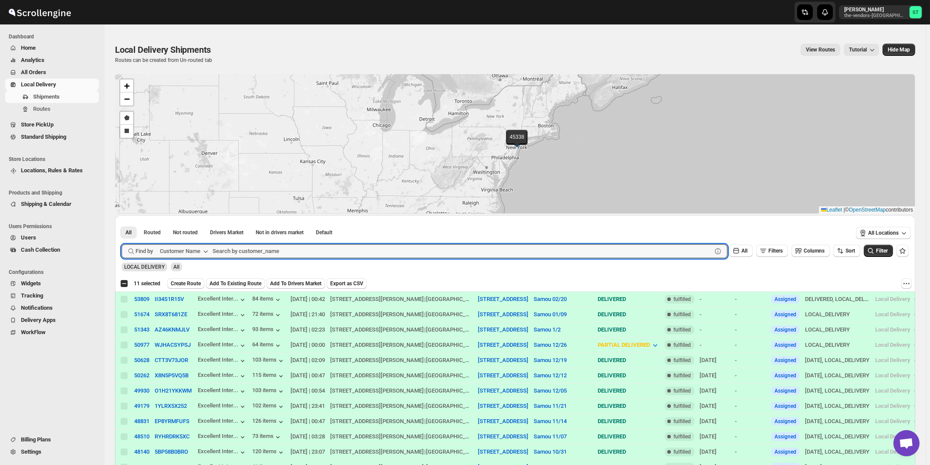
paste input "Excellent interior Inc"
type input "Excellent"
click button "Submit" at bounding box center [134, 219] width 25 height 9
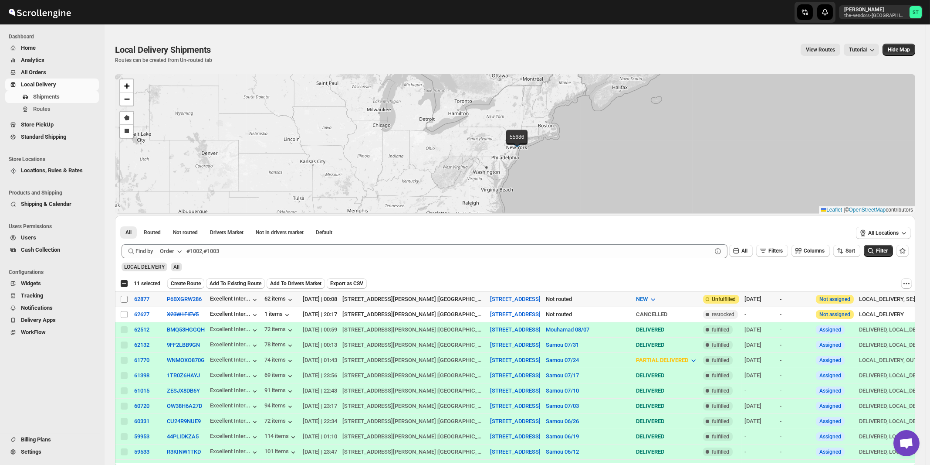
click at [125, 299] on input "Select shipment" at bounding box center [124, 298] width 7 height 7
checkbox input "true"
click at [180, 247] on icon "button" at bounding box center [179, 251] width 9 height 9
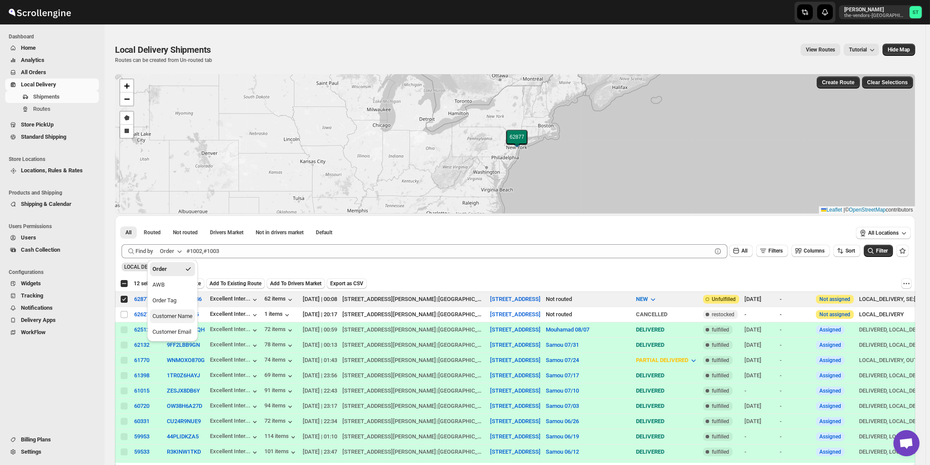
click at [180, 316] on div "Customer Name" at bounding box center [173, 316] width 40 height 9
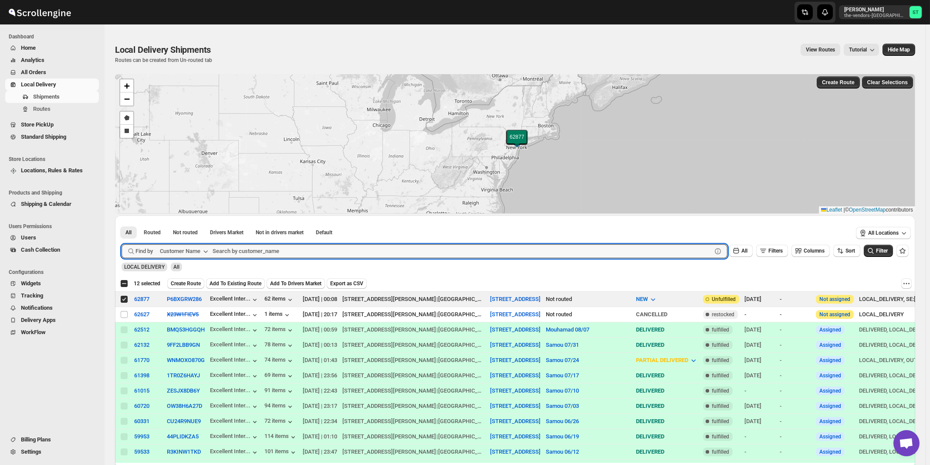
paste input "Express Filing"
type input "Express Filing"
click button "Submit" at bounding box center [134, 219] width 25 height 9
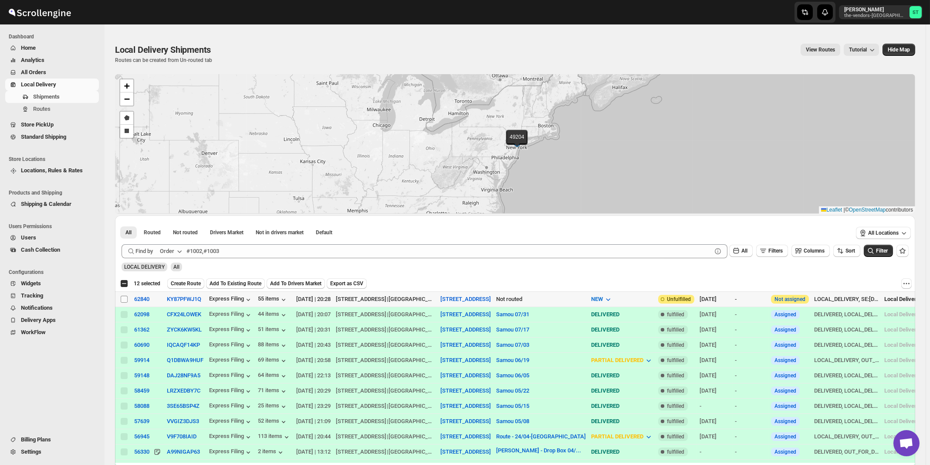
click at [125, 300] on input "Select shipment" at bounding box center [124, 298] width 7 height 7
checkbox input "true"
click at [179, 250] on icon "button" at bounding box center [180, 251] width 4 height 3
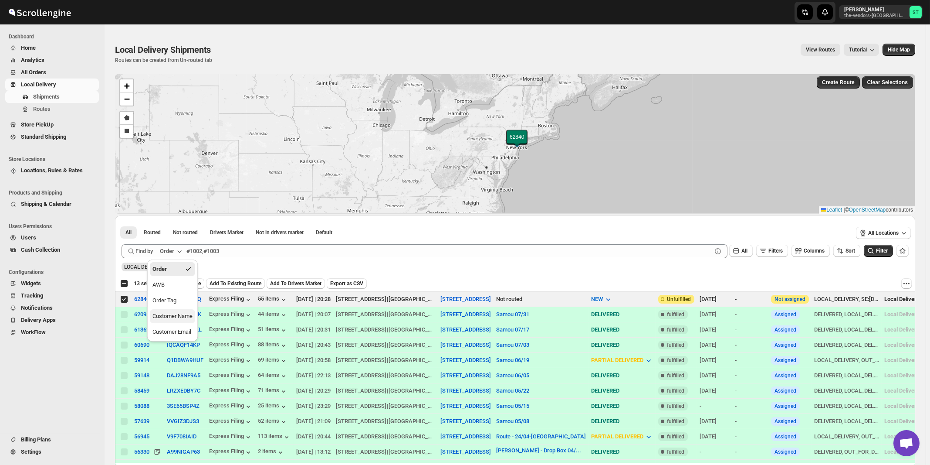
click at [175, 318] on div "Customer Name" at bounding box center [173, 316] width 40 height 9
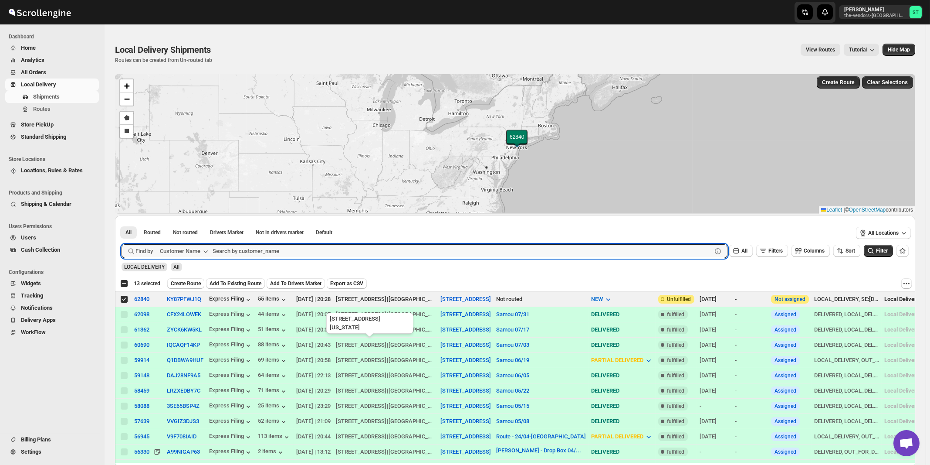
paste input "GM Insurance"
type input "GM Insurance"
click button "Submit" at bounding box center [134, 219] width 25 height 9
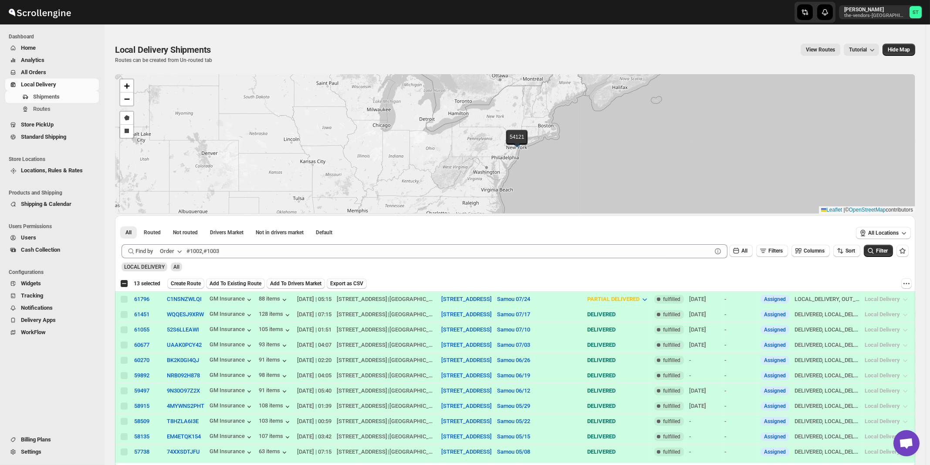
click at [178, 248] on icon "button" at bounding box center [179, 251] width 9 height 9
click at [180, 316] on div "Customer Name" at bounding box center [173, 316] width 40 height 9
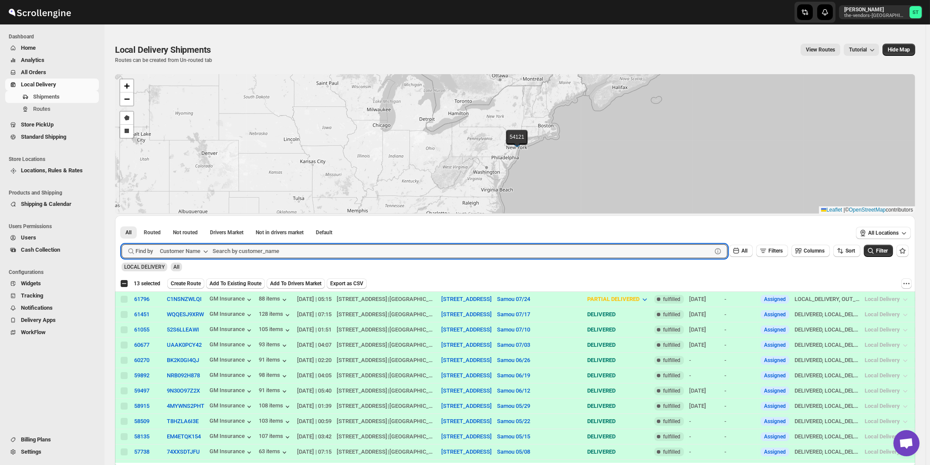
paste input "Xpdite Group LLC"
type input "Xpdite Group LLC"
click button "Submit" at bounding box center [134, 219] width 25 height 9
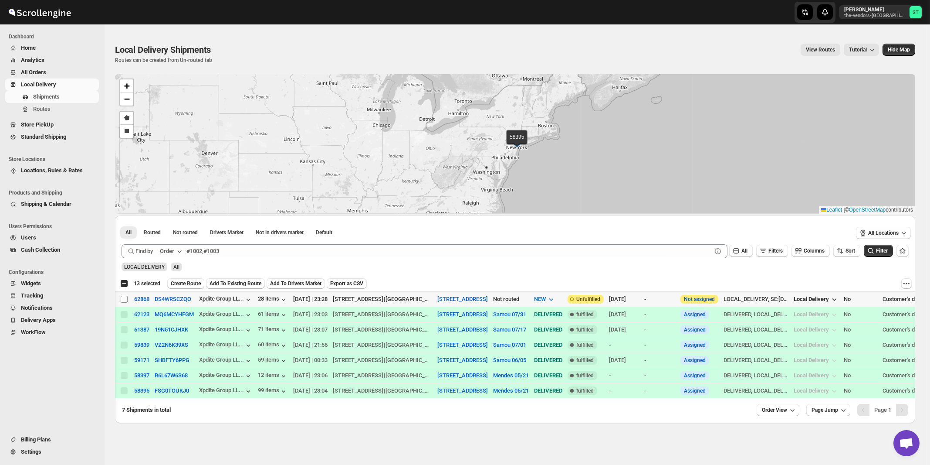
click at [124, 299] on input "Select shipment" at bounding box center [124, 298] width 7 height 7
checkbox input "true"
click at [182, 285] on span "Create Route" at bounding box center [186, 283] width 30 height 7
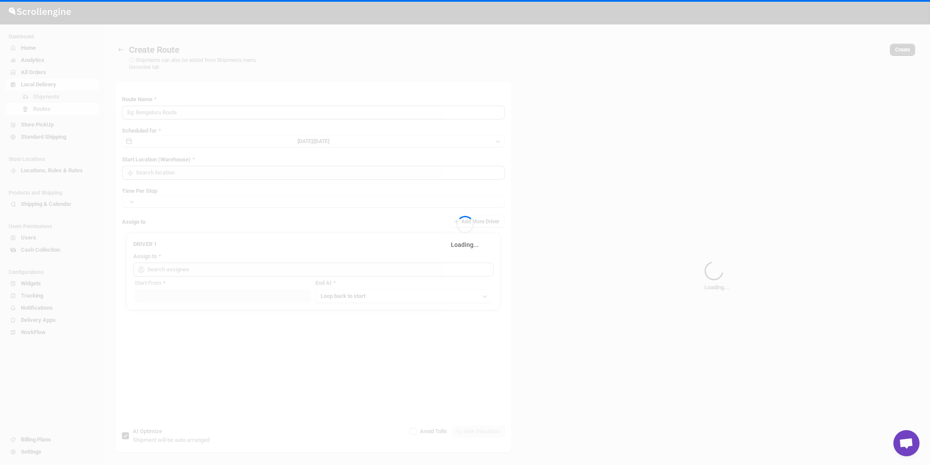
type input "Route - 14/08-1021"
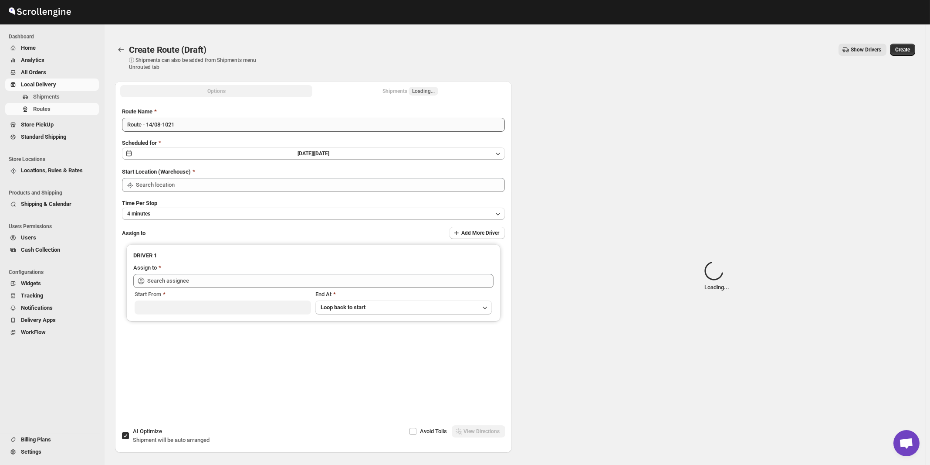
type input "[STREET_ADDRESS]"
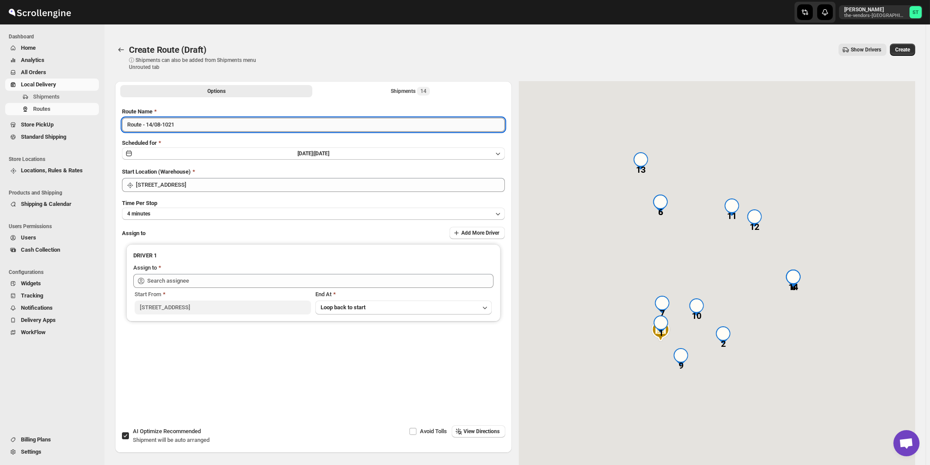
click at [232, 126] on input "Route - 14/08-1021" at bounding box center [313, 125] width 383 height 14
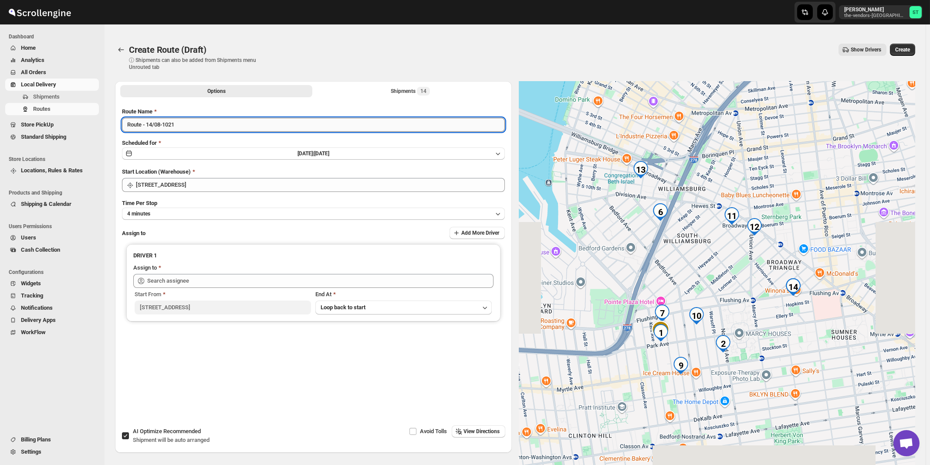
paste input "[PERSON_NAME]"
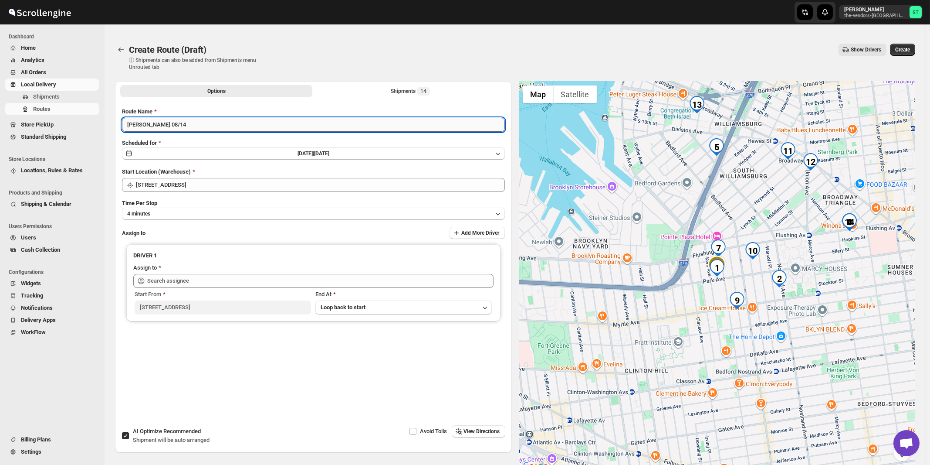
type input "[PERSON_NAME] 08/14"
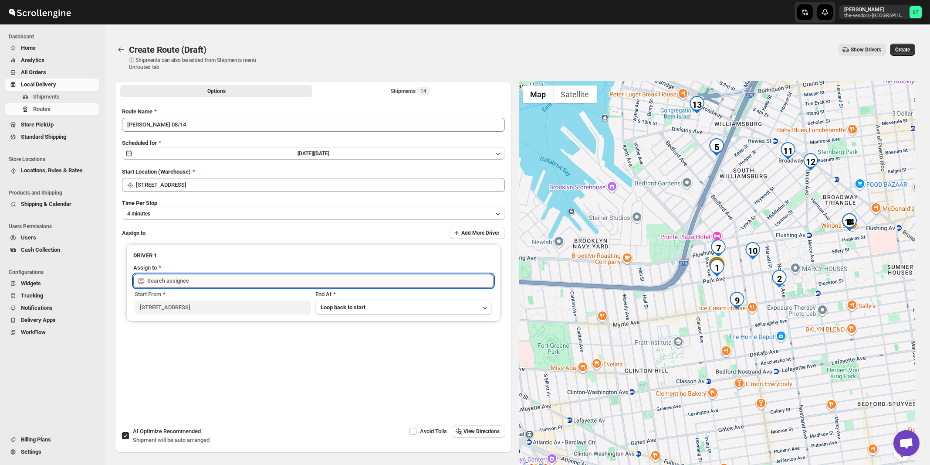
click at [204, 280] on input "text" at bounding box center [320, 281] width 346 height 14
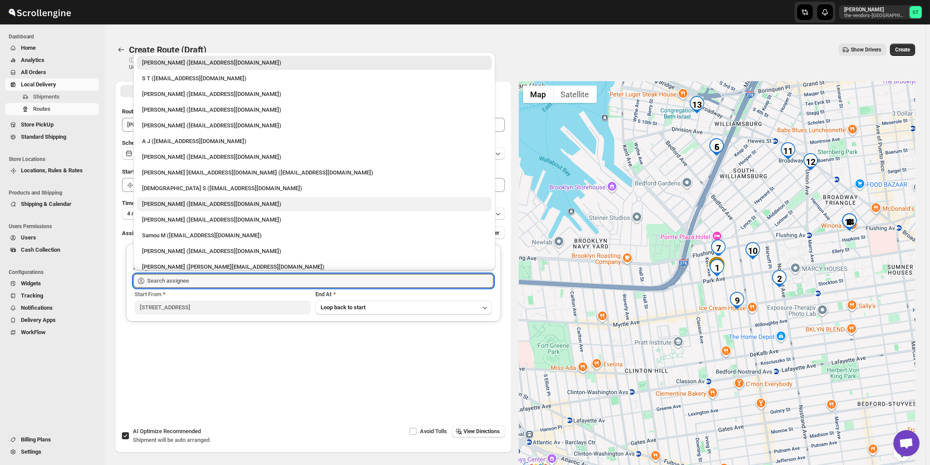
click at [186, 205] on div "[PERSON_NAME] ([EMAIL_ADDRESS][DOMAIN_NAME])" at bounding box center [314, 204] width 345 height 9
type input "[PERSON_NAME] ([EMAIL_ADDRESS][DOMAIN_NAME])"
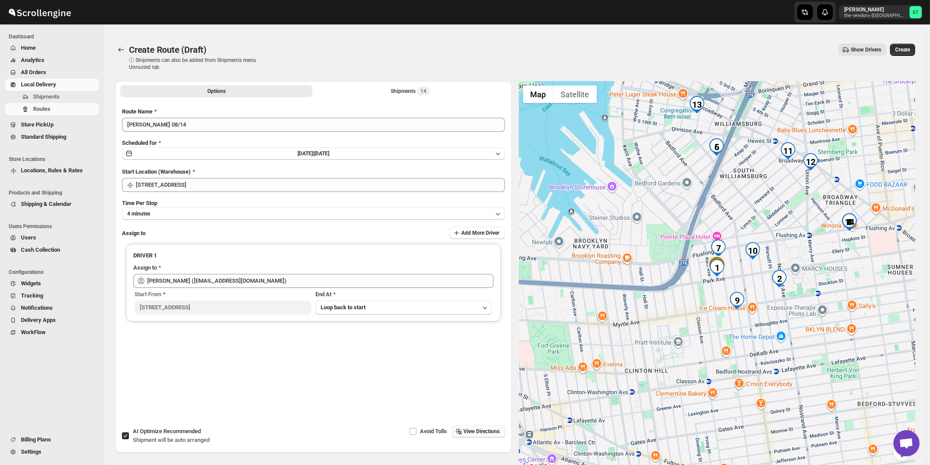
click at [478, 435] on button "View Directions" at bounding box center [479, 431] width 54 height 12
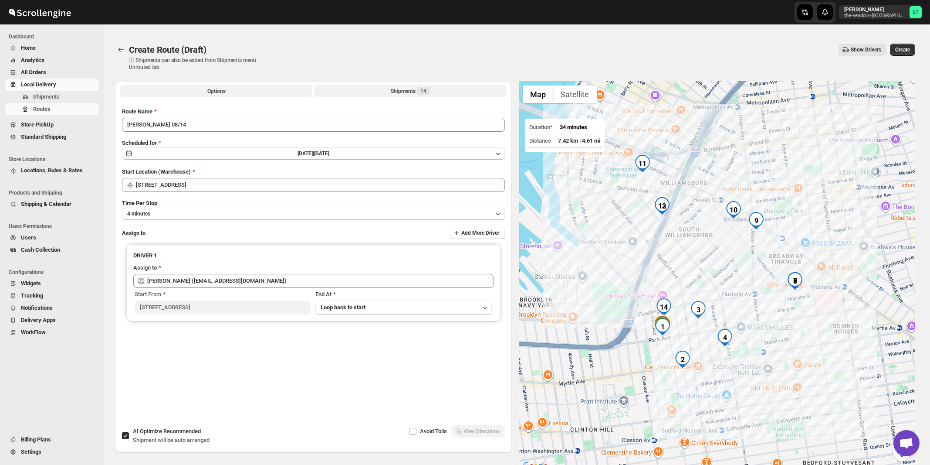
click at [423, 92] on span "14" at bounding box center [424, 91] width 6 height 7
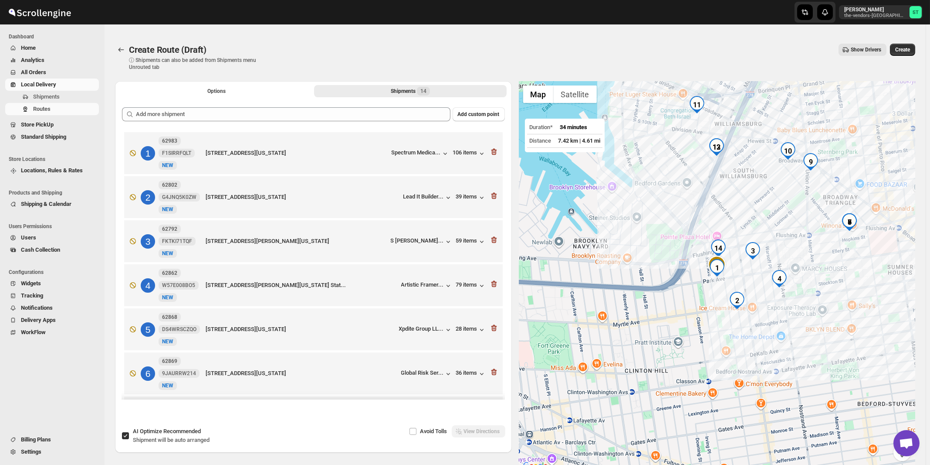
click at [158, 434] on span "AI Optimize Recommended" at bounding box center [167, 431] width 68 height 7
click at [129, 434] on input "AI Optimize Recommended Shipment will be auto arranged" at bounding box center [125, 435] width 7 height 7
checkbox input "false"
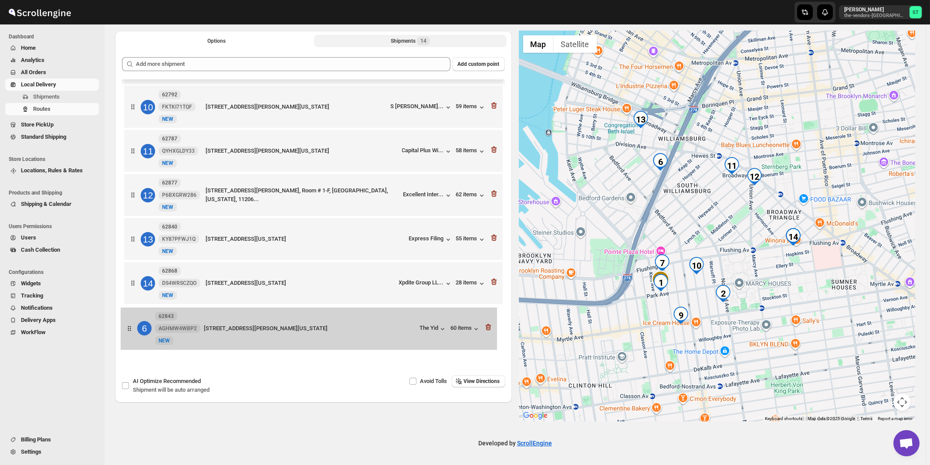
scroll to position [361, 0]
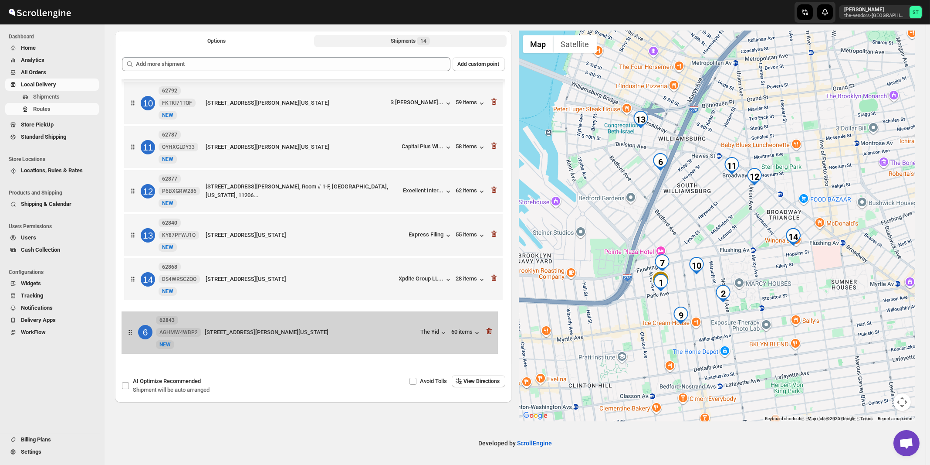
drag, startPoint x: 420, startPoint y: 286, endPoint x: 418, endPoint y: 335, distance: 48.4
click at [418, 335] on div "1 62983 F1SIRRFQLT [GEOGRAPHIC_DATA][STREET_ADDRESS][US_STATE] Spectrum Medica.…" at bounding box center [313, 38] width 383 height 621
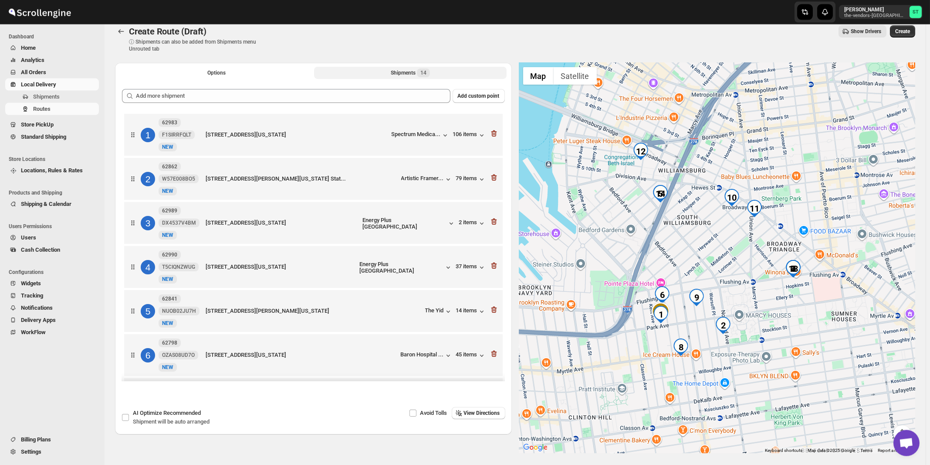
scroll to position [3, 0]
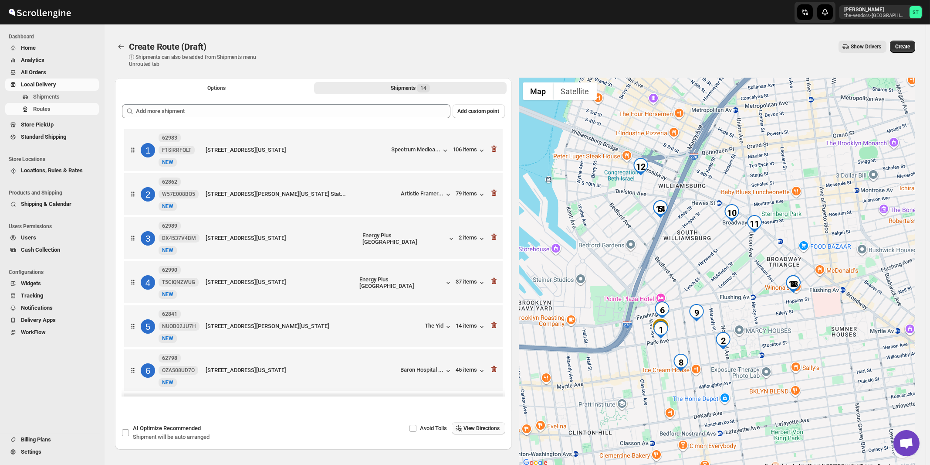
click at [484, 428] on span "View Directions" at bounding box center [482, 427] width 36 height 7
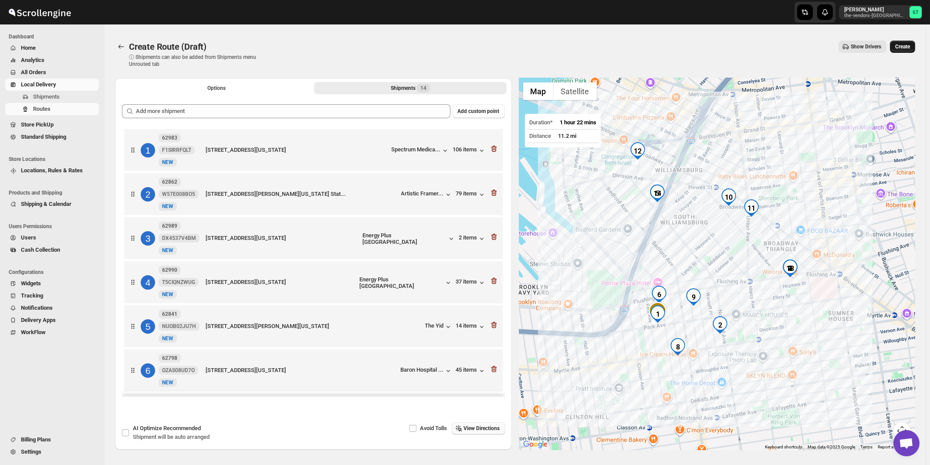
click at [909, 49] on span "Create" at bounding box center [903, 46] width 15 height 7
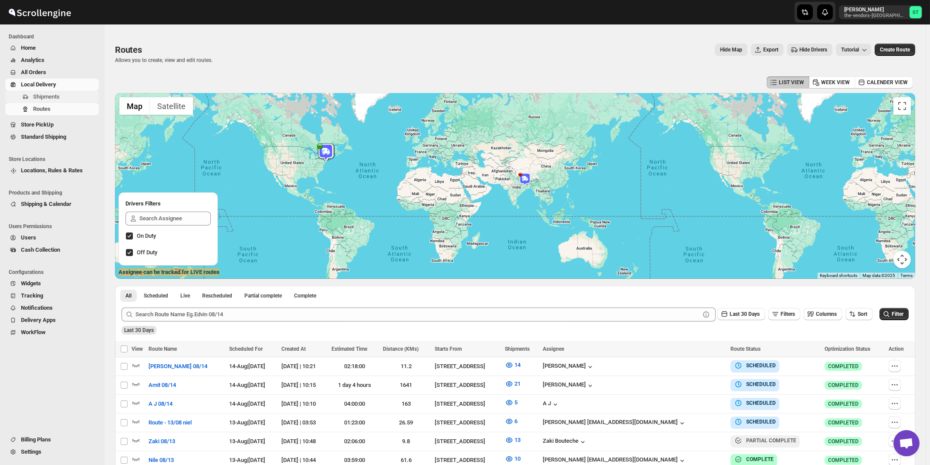
click at [41, 97] on span "Shipments" at bounding box center [46, 96] width 27 height 7
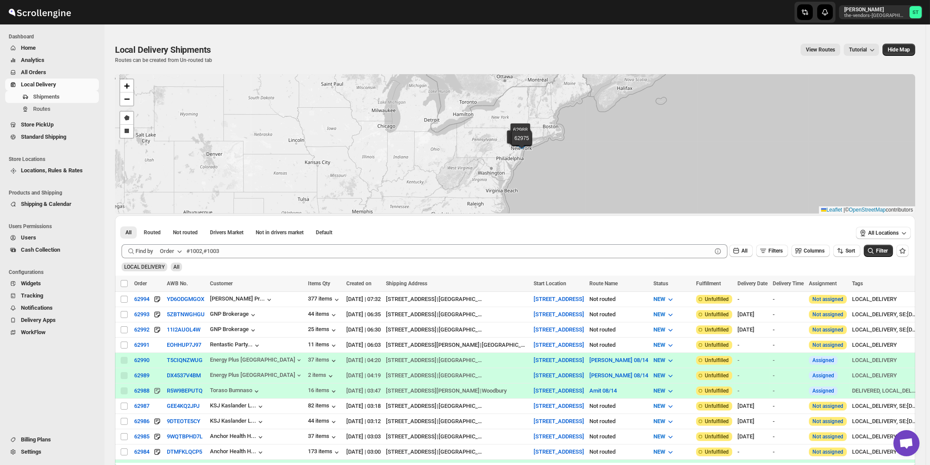
click at [176, 249] on button "Order" at bounding box center [172, 251] width 34 height 14
click at [174, 316] on div "Customer Name" at bounding box center [173, 316] width 40 height 9
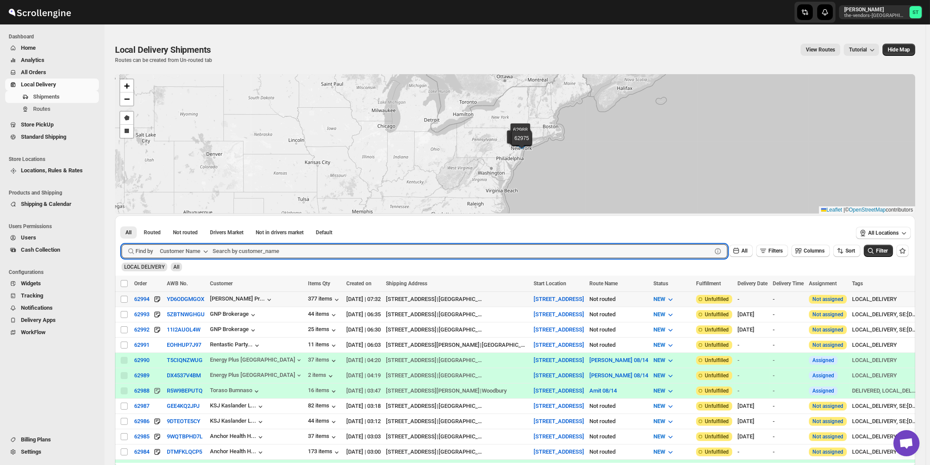
paste input "[GEOGRAPHIC_DATA]"
type input "[GEOGRAPHIC_DATA]"
click button "Submit" at bounding box center [134, 219] width 25 height 9
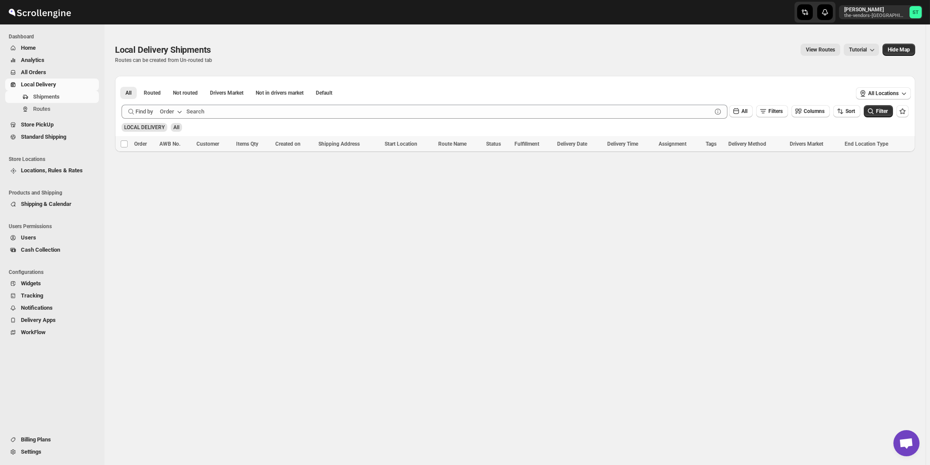
click at [174, 112] on div "Order" at bounding box center [167, 111] width 14 height 9
click at [183, 174] on div "Customer Name" at bounding box center [173, 176] width 40 height 9
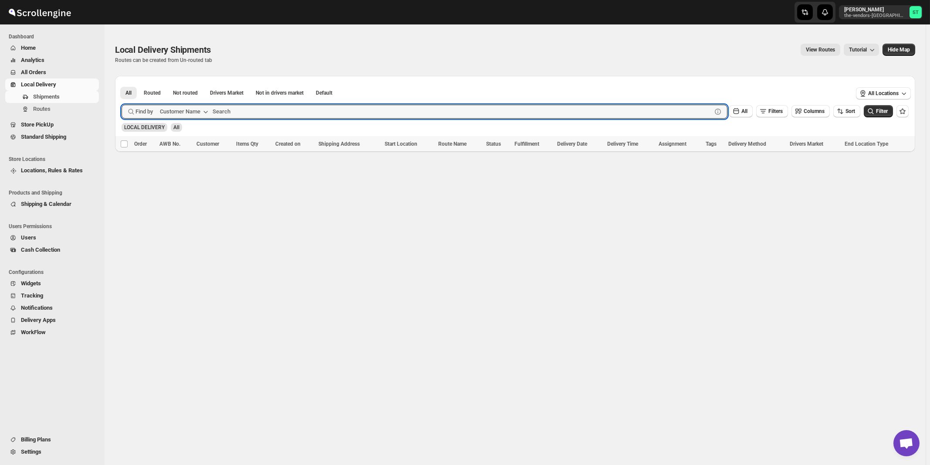
paste input "[GEOGRAPHIC_DATA]"
type input "Spectrum Medical"
click button "Submit" at bounding box center [134, 80] width 25 height 9
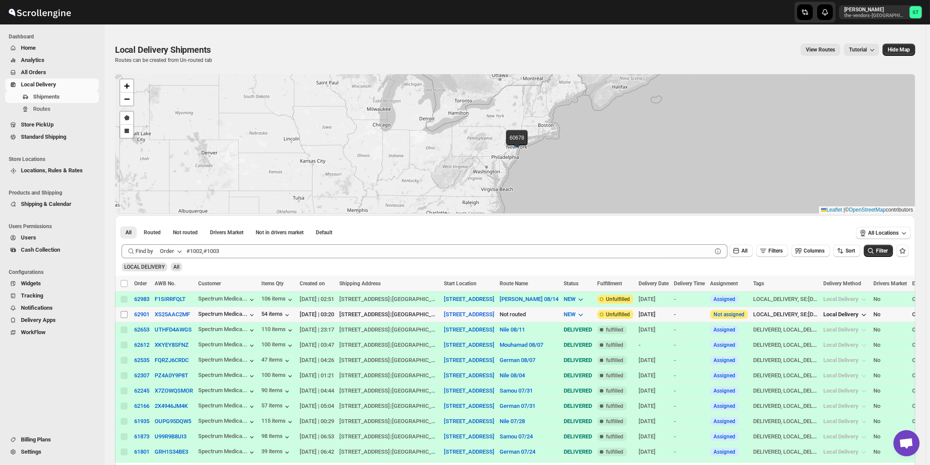
click at [122, 314] on input "Select shipment" at bounding box center [124, 314] width 7 height 7
checkbox input "true"
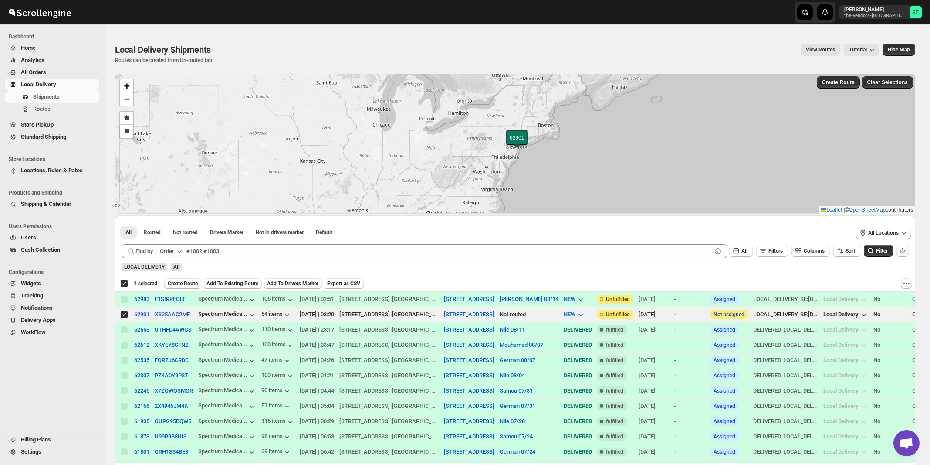
click at [170, 255] on div "Order" at bounding box center [167, 251] width 14 height 9
click at [176, 311] on button "Customer Name" at bounding box center [172, 316] width 45 height 14
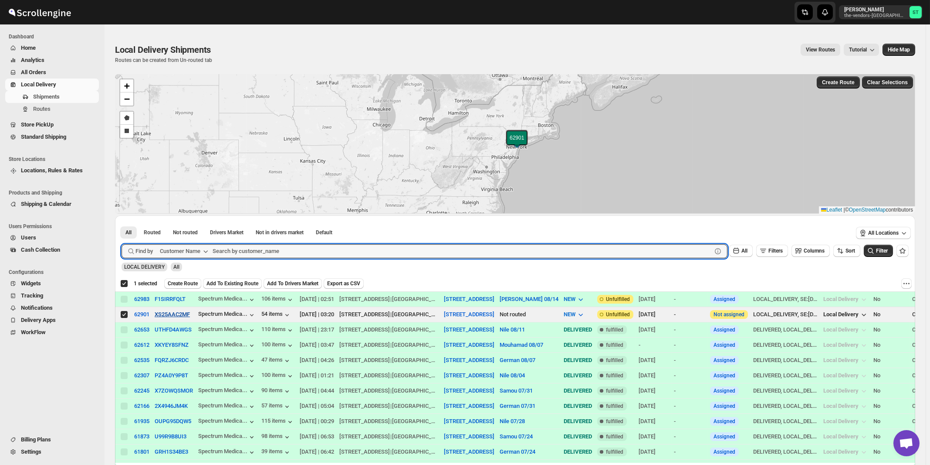
paste input "Tri State Fire Sprinklers"
type input "Tri State Fire Sprinklers"
click button "Submit" at bounding box center [134, 219] width 25 height 9
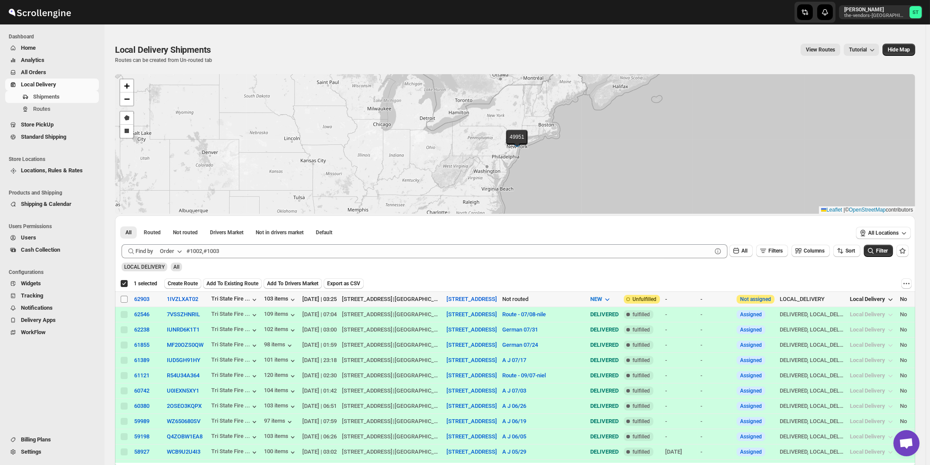
click at [122, 297] on input "Select shipment" at bounding box center [124, 298] width 7 height 7
checkbox input "true"
checkbox input "false"
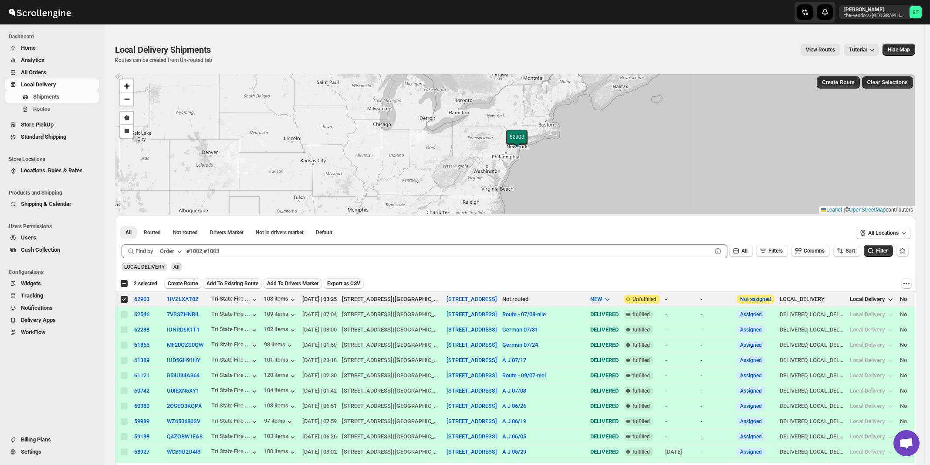
click at [177, 252] on icon "button" at bounding box center [179, 251] width 9 height 9
click at [171, 314] on div "Customer Name" at bounding box center [173, 316] width 40 height 9
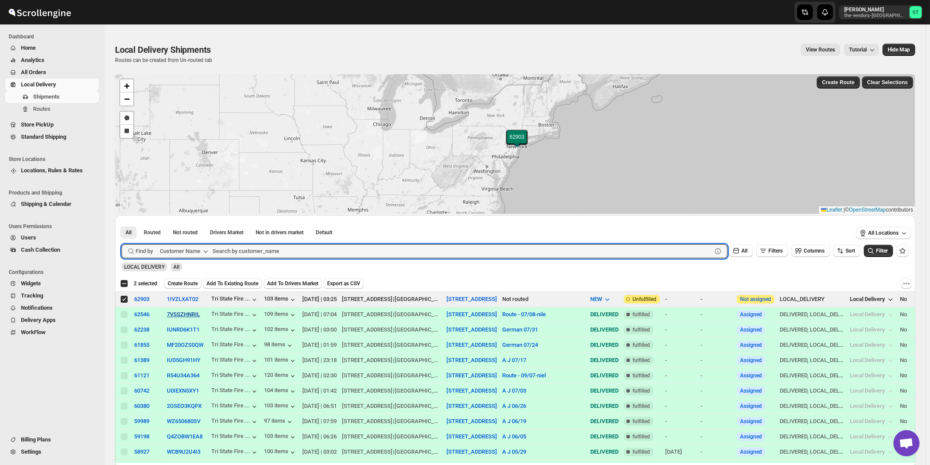
paste input "Advanced Care"
type input "Advanced Care"
click button "Submit" at bounding box center [134, 219] width 25 height 9
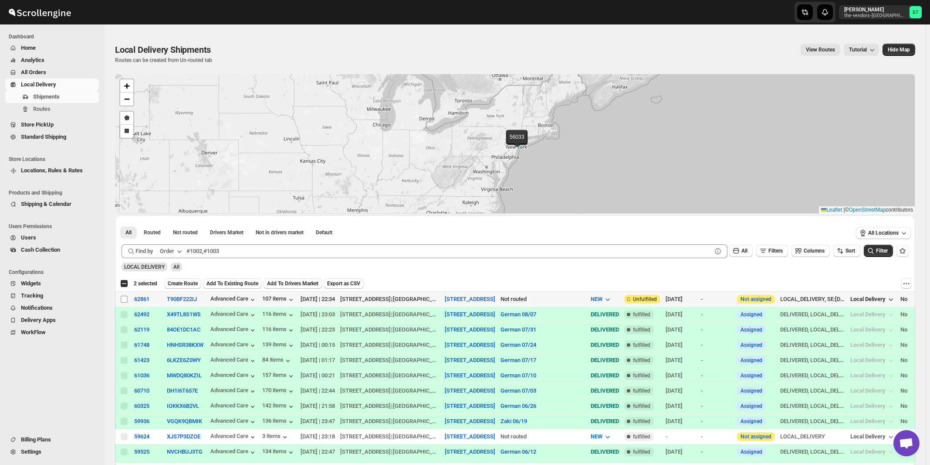
click at [124, 299] on input "Select shipment" at bounding box center [124, 298] width 7 height 7
checkbox input "true"
click at [173, 250] on div "Order" at bounding box center [167, 251] width 14 height 9
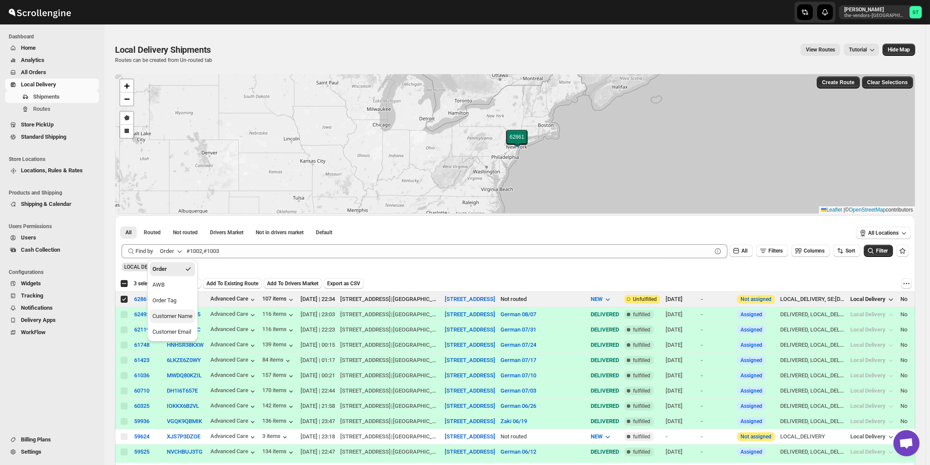
click at [177, 316] on div "Customer Name" at bounding box center [173, 316] width 40 height 9
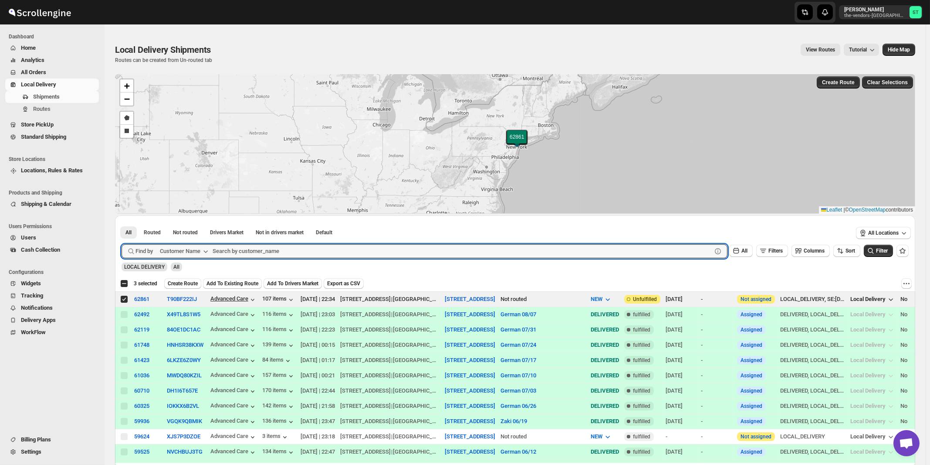
paste input "[PERSON_NAME]"
type input "[PERSON_NAME]"
click button "Submit" at bounding box center [134, 219] width 25 height 9
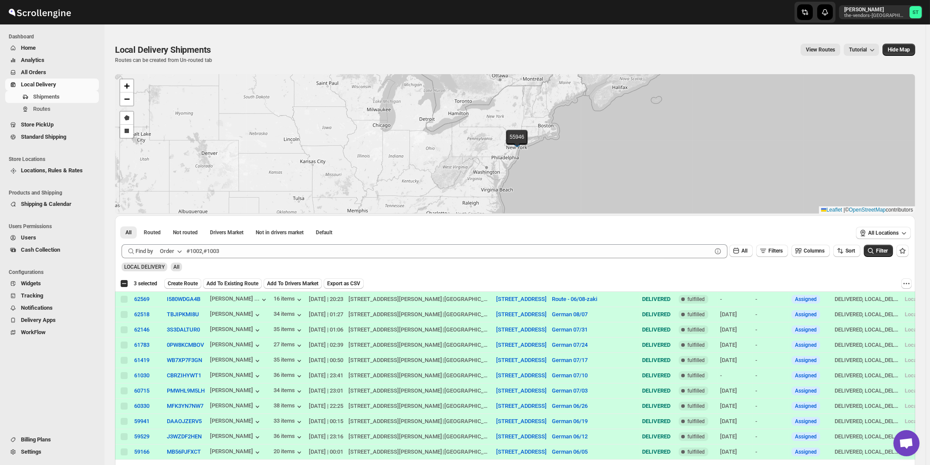
click at [180, 246] on button "Order" at bounding box center [172, 251] width 34 height 14
click at [166, 312] on button "Customer Name" at bounding box center [172, 316] width 45 height 14
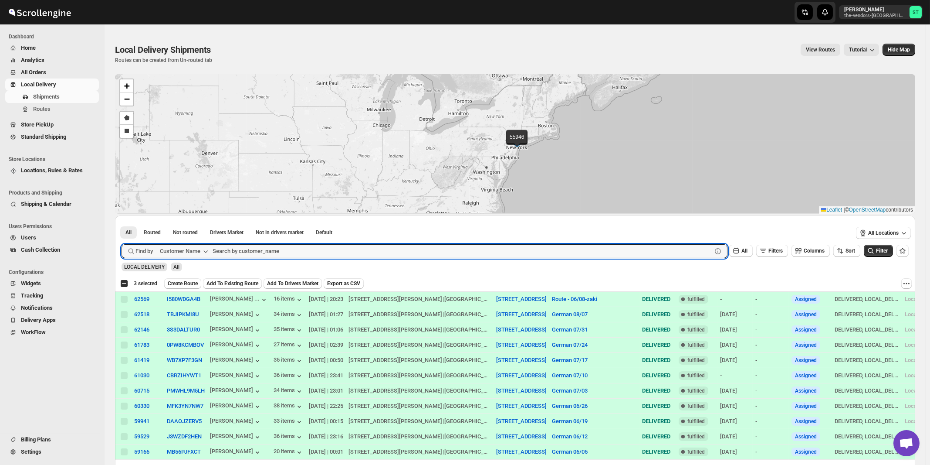
paste input "Twin Group"
type input "Twin Group"
click button "Submit" at bounding box center [134, 219] width 25 height 9
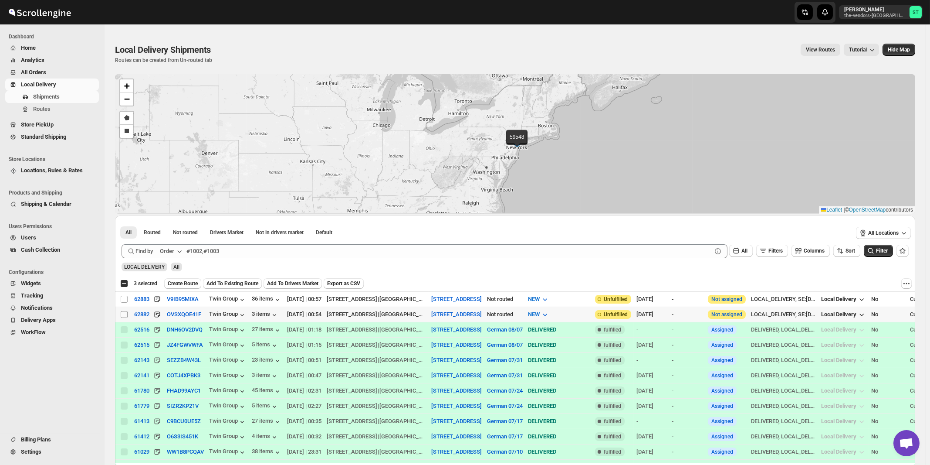
click at [125, 312] on input "Select shipment" at bounding box center [124, 314] width 7 height 7
checkbox input "true"
click at [125, 300] on input "Select shipment" at bounding box center [124, 298] width 7 height 7
checkbox input "true"
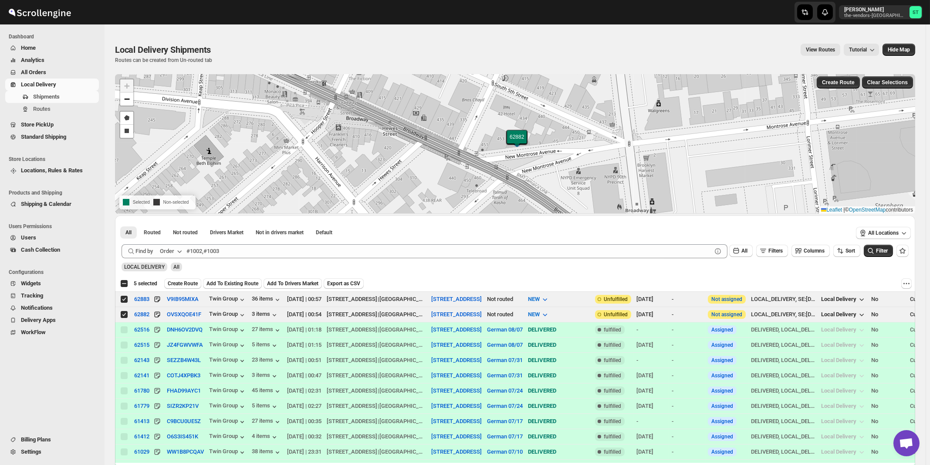
click at [180, 250] on icon "button" at bounding box center [179, 251] width 9 height 9
click at [175, 320] on div "Customer Name" at bounding box center [173, 316] width 40 height 9
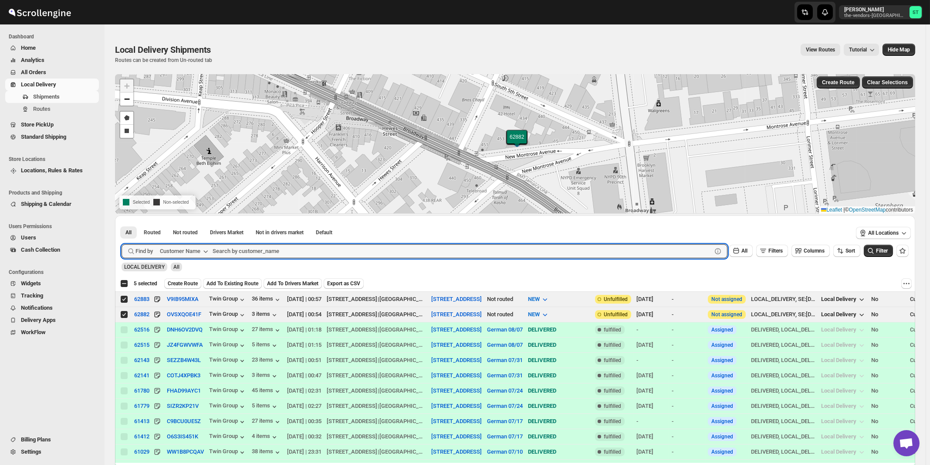
paste input "Y&Y Realty Group"
type input "Y&Y Realty Group"
click button "Submit" at bounding box center [134, 219] width 25 height 9
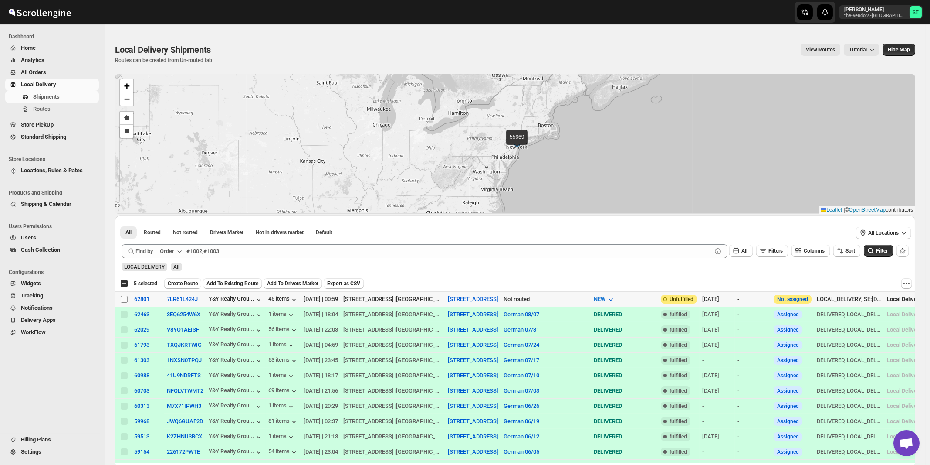
click at [124, 297] on input "Select shipment" at bounding box center [124, 298] width 7 height 7
checkbox input "true"
click at [174, 250] on div "Order" at bounding box center [167, 251] width 14 height 9
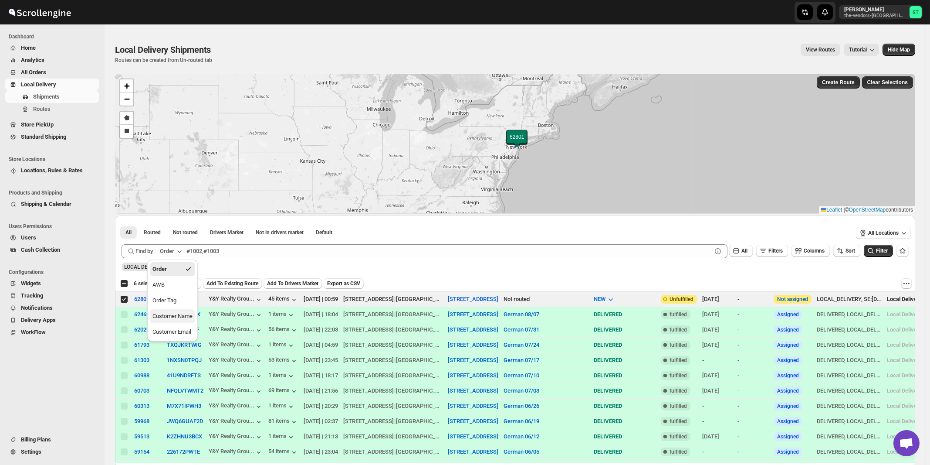
click at [170, 316] on div "Customer Name" at bounding box center [173, 316] width 40 height 9
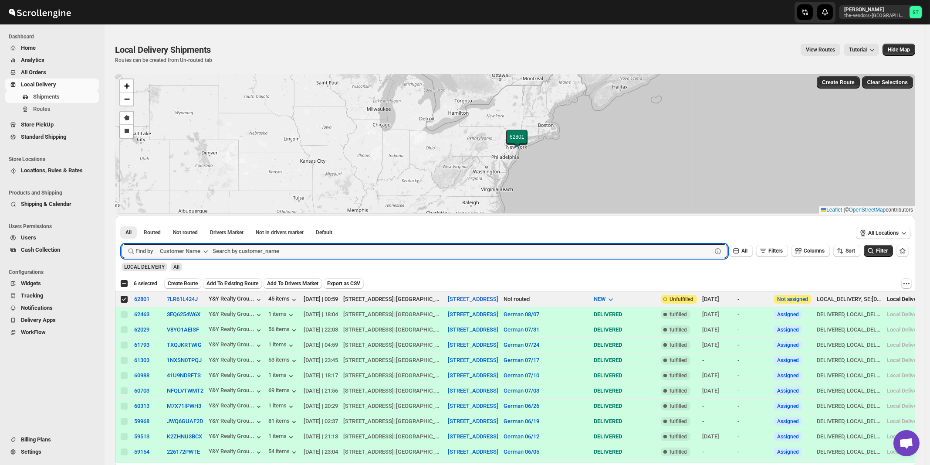
paste input "Hamaspik Of Kings County [GEOGRAPHIC_DATA]"
type input "Hamaspik Of Kings County [GEOGRAPHIC_DATA]"
click button "Submit" at bounding box center [134, 219] width 25 height 9
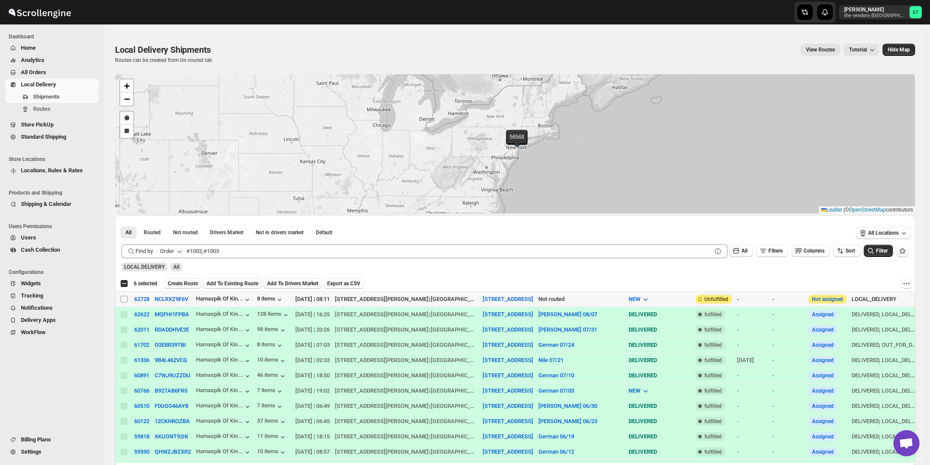
click at [125, 299] on input "Select shipment" at bounding box center [124, 298] width 7 height 7
checkbox input "true"
click at [170, 248] on div "Order" at bounding box center [167, 251] width 14 height 9
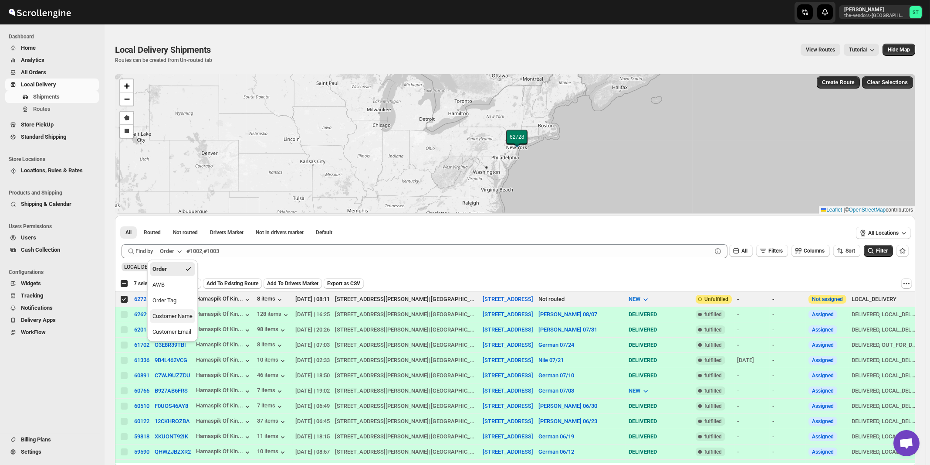
click at [166, 312] on button "Customer Name" at bounding box center [172, 316] width 45 height 14
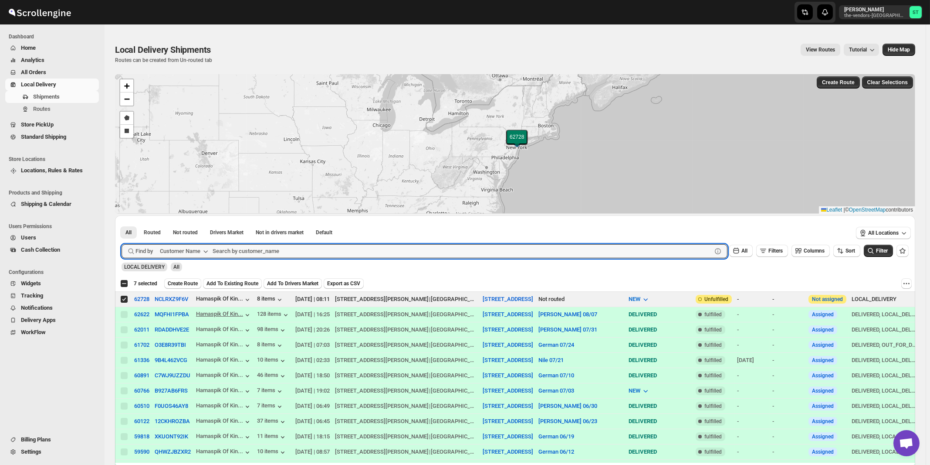
paste input "EZ Filling NY"
type input "EZ Filling NY"
click button "Submit" at bounding box center [134, 219] width 25 height 9
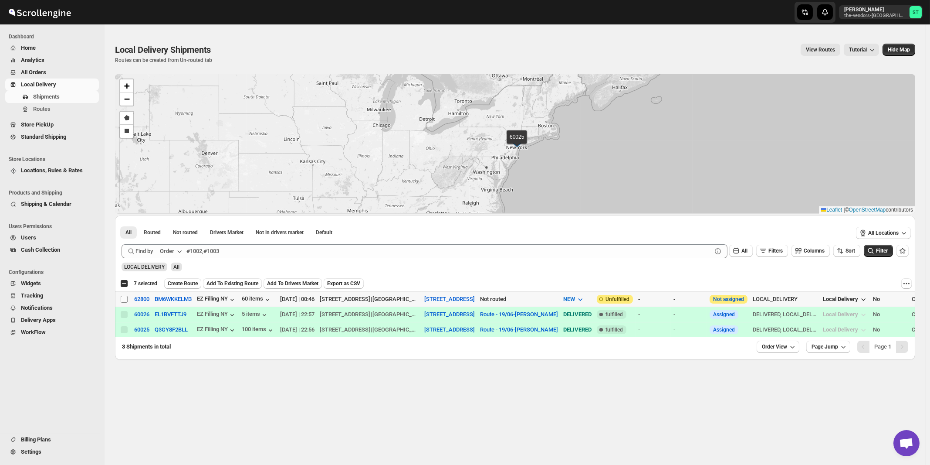
click at [122, 297] on input "Select shipment" at bounding box center [124, 298] width 7 height 7
checkbox input "true"
click at [178, 246] on button "Order" at bounding box center [172, 251] width 34 height 14
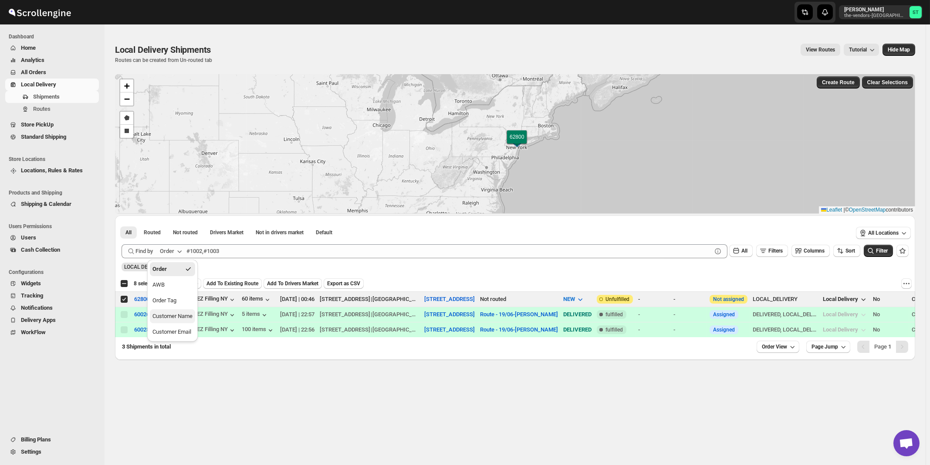
click at [178, 318] on div "Customer Name" at bounding box center [173, 316] width 40 height 9
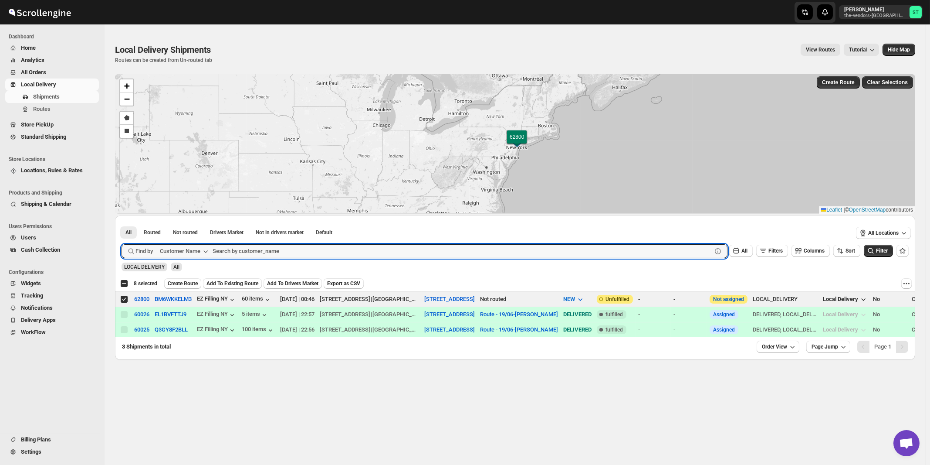
paste input "GNP Brokerage"
type input "GNP"
click button "Submit" at bounding box center [134, 219] width 25 height 9
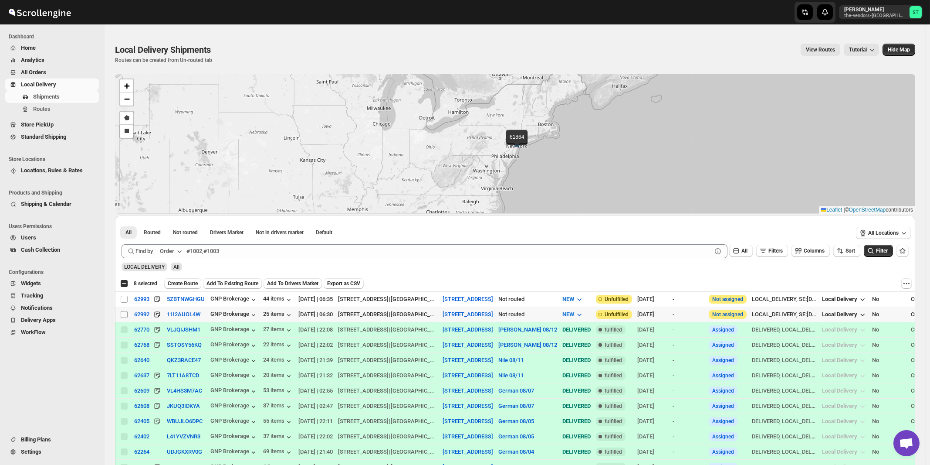
click at [125, 313] on input "Select shipment" at bounding box center [124, 314] width 7 height 7
checkbox input "true"
click at [126, 299] on input "Select shipment" at bounding box center [124, 298] width 7 height 7
checkbox input "true"
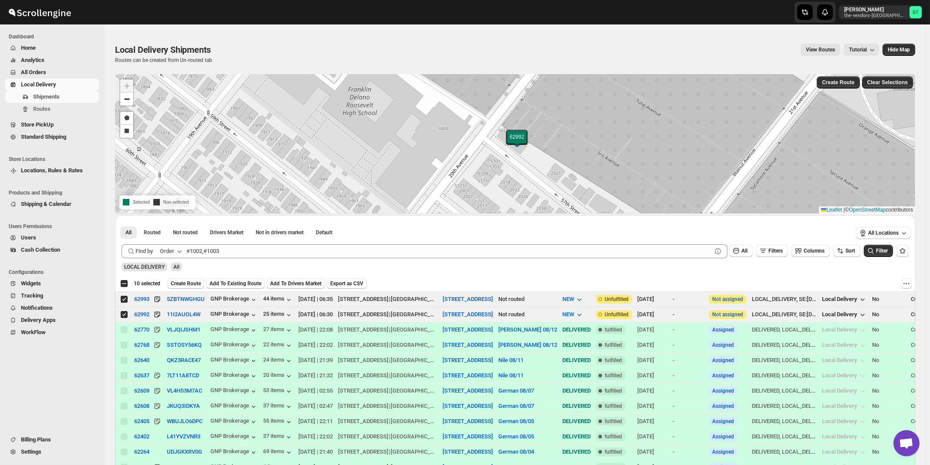
click at [170, 251] on div "Order" at bounding box center [167, 251] width 14 height 9
click at [168, 319] on div "Customer Name" at bounding box center [173, 316] width 40 height 9
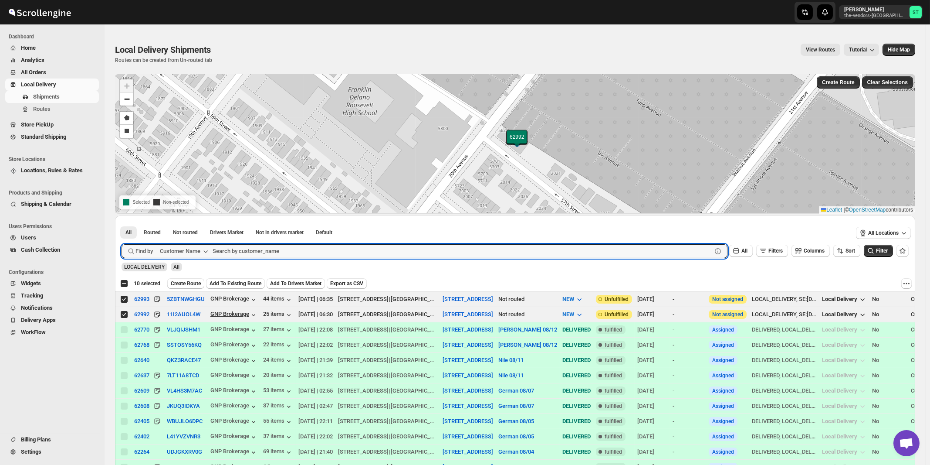
paste input "Rentastic Party Rental"
type input "Rentastic Party Rental"
click button "Submit" at bounding box center [134, 219] width 25 height 9
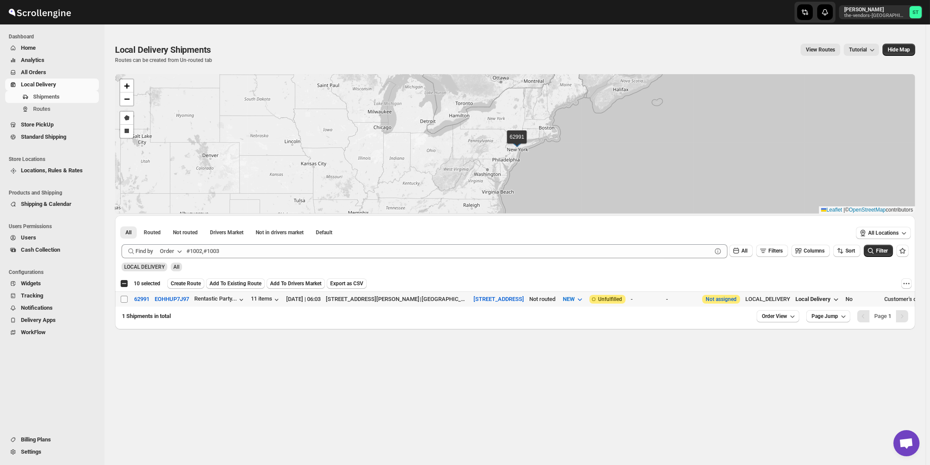
click at [125, 299] on input "Select shipment" at bounding box center [124, 298] width 7 height 7
checkbox input "true"
click at [186, 282] on span "Create Route" at bounding box center [186, 283] width 30 height 7
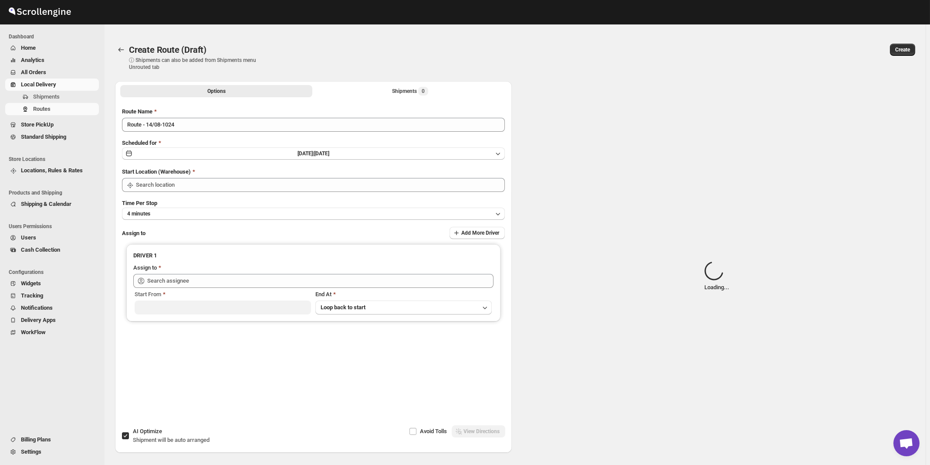
type input "[STREET_ADDRESS]"
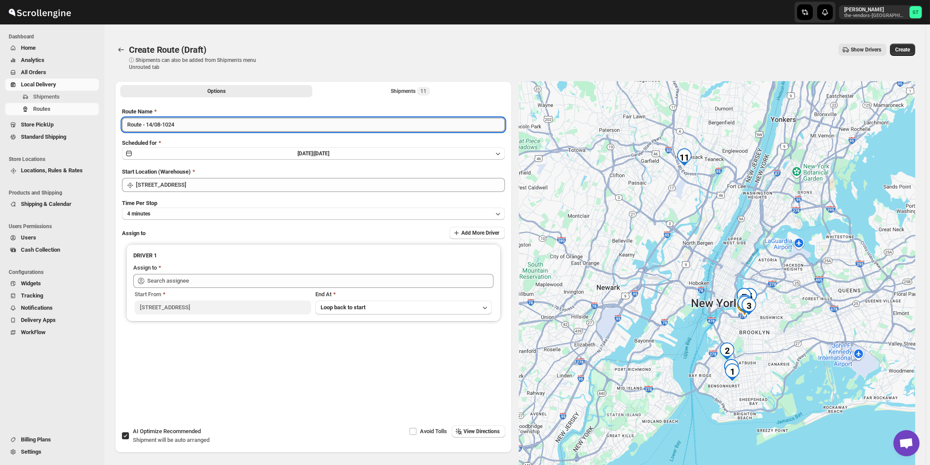
click at [234, 125] on input "Route - 14/08-1024" at bounding box center [313, 125] width 383 height 14
paste input "German"
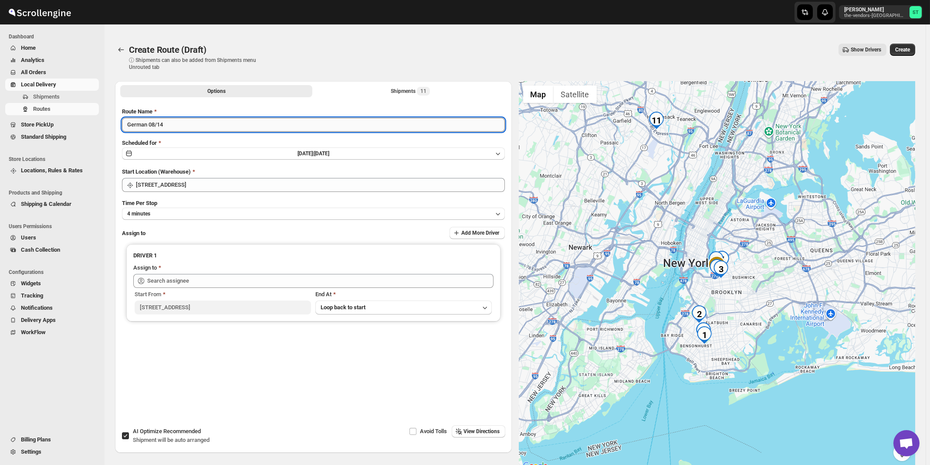
type input "German 08/14"
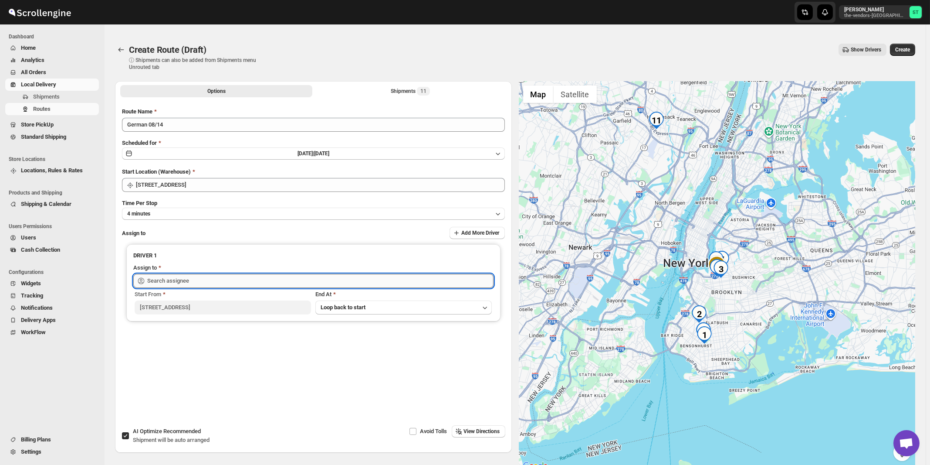
click at [202, 281] on input "text" at bounding box center [320, 281] width 346 height 14
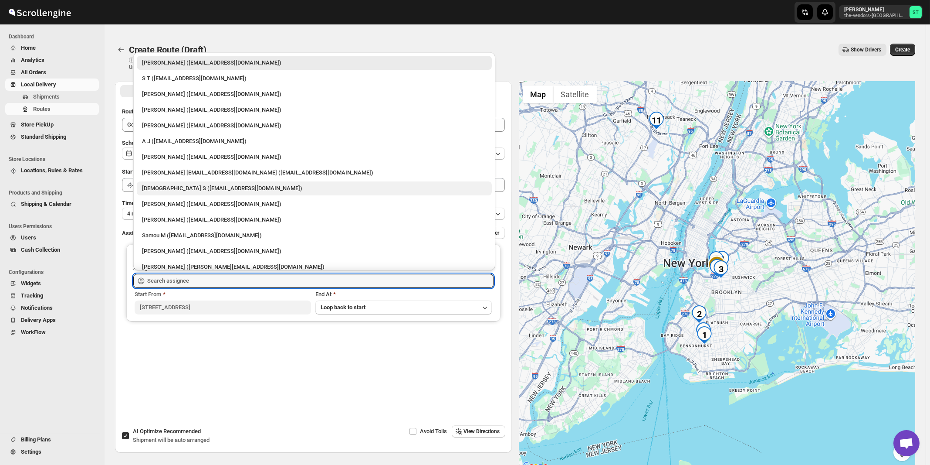
click at [163, 188] on div "[DEMOGRAPHIC_DATA] S ([EMAIL_ADDRESS][DOMAIN_NAME])" at bounding box center [314, 188] width 345 height 9
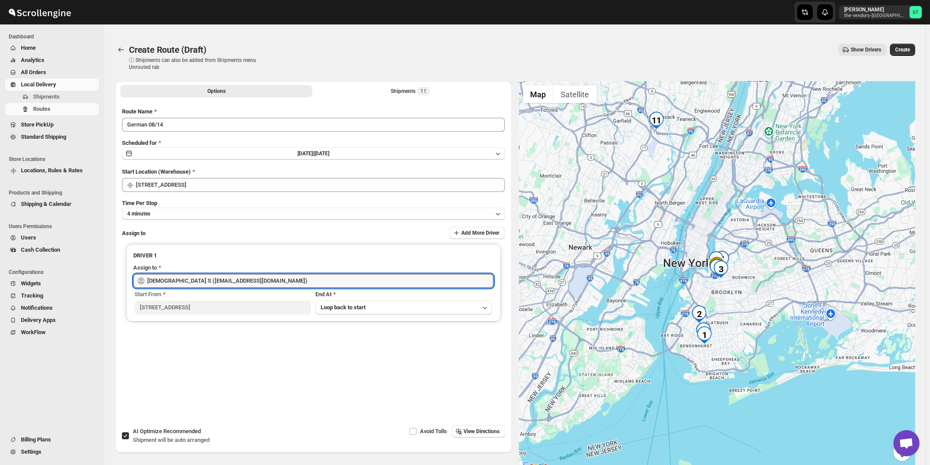
type input "[DEMOGRAPHIC_DATA] S ([EMAIL_ADDRESS][DOMAIN_NAME])"
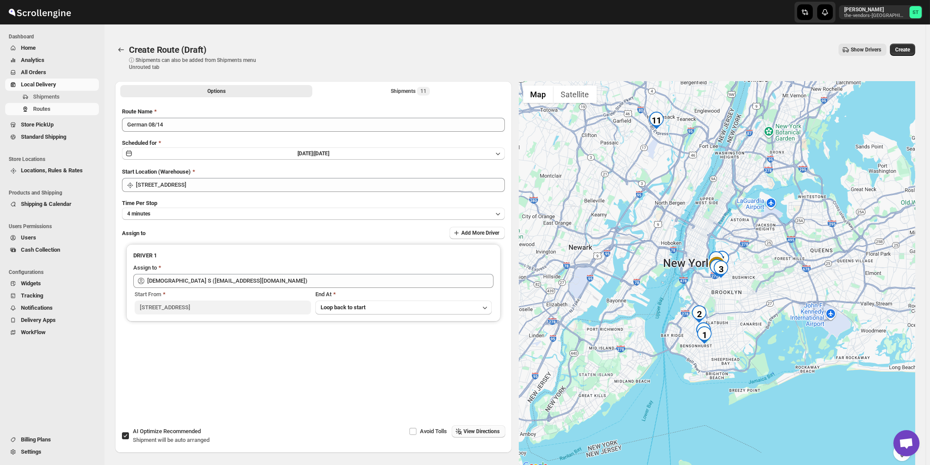
click at [487, 433] on span "View Directions" at bounding box center [482, 431] width 36 height 7
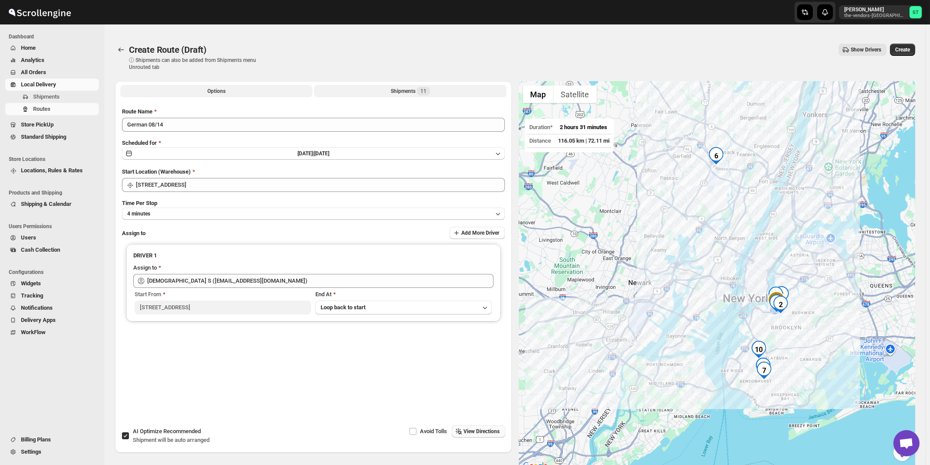
click at [413, 92] on div "Shipments 11" at bounding box center [410, 91] width 39 height 9
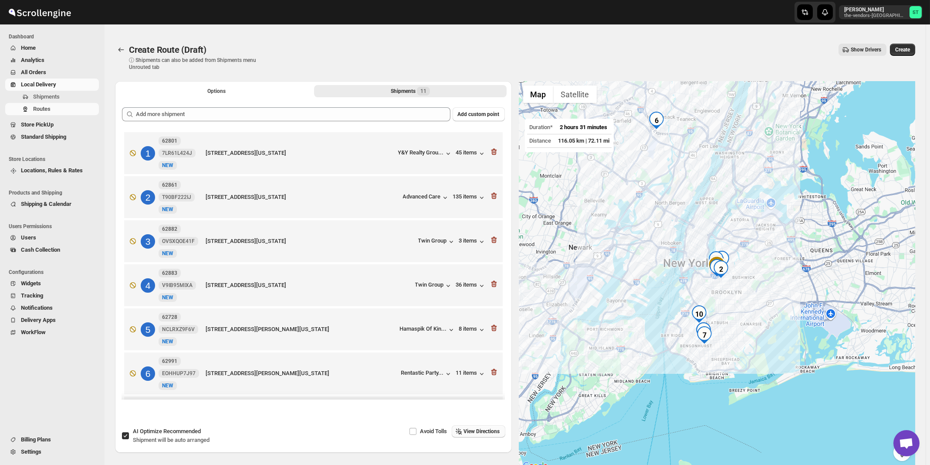
click at [158, 431] on span "AI Optimize Recommended" at bounding box center [167, 431] width 68 height 7
click at [129, 432] on input "AI Optimize Recommended Shipment will be auto arranged" at bounding box center [125, 435] width 7 height 7
checkbox input "false"
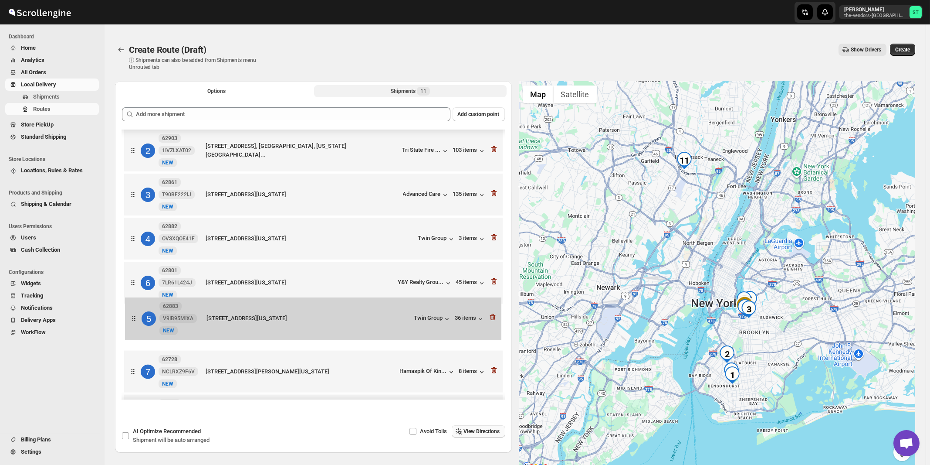
scroll to position [51, 0]
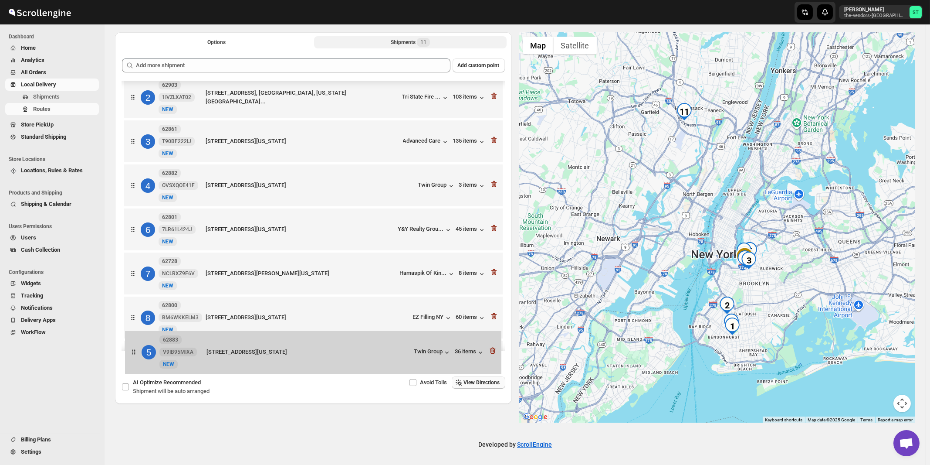
drag, startPoint x: 397, startPoint y: 288, endPoint x: 398, endPoint y: 358, distance: 70.6
click at [398, 358] on div "Options Shipments 11 More views Options Shipments 11 More views Add custom poin…" at bounding box center [313, 204] width 397 height 344
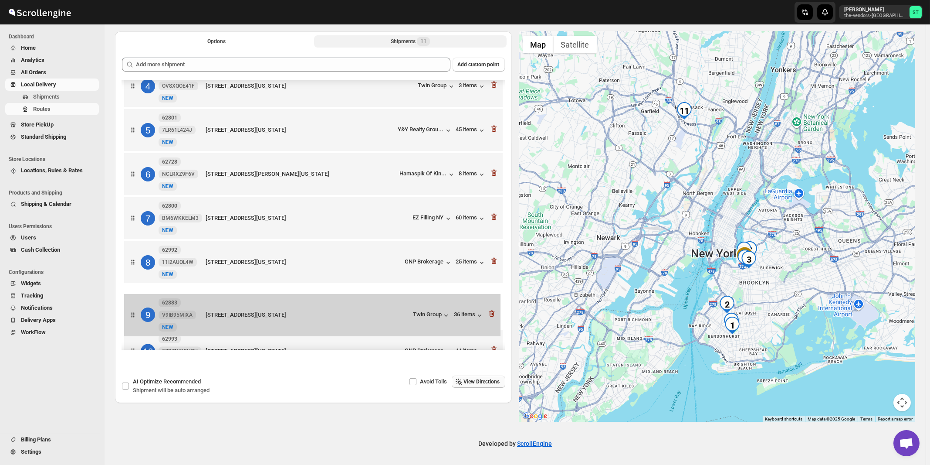
drag, startPoint x: 398, startPoint y: 319, endPoint x: 401, endPoint y: 278, distance: 41.1
click at [401, 282] on div "1 62901 XS25AAC2MF [GEOGRAPHIC_DATA][STREET_ADDRESS][US_STATE] Spectrum Medica.…" at bounding box center [313, 175] width 383 height 489
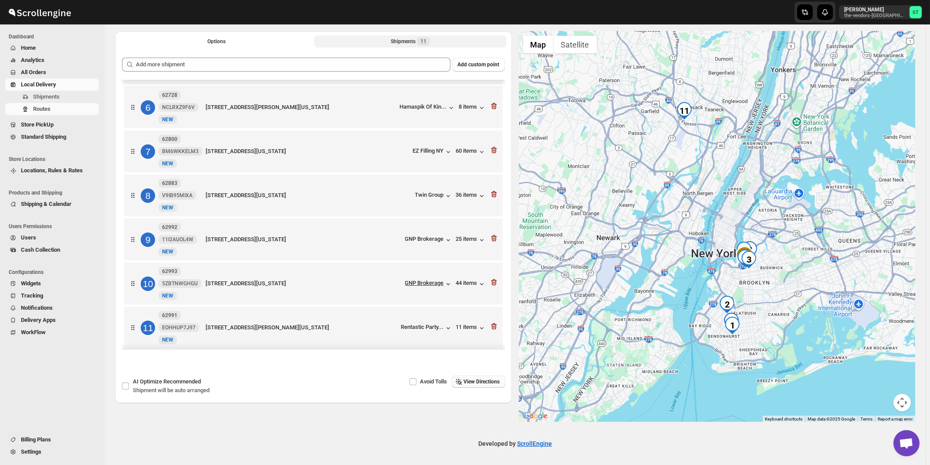
scroll to position [227, 0]
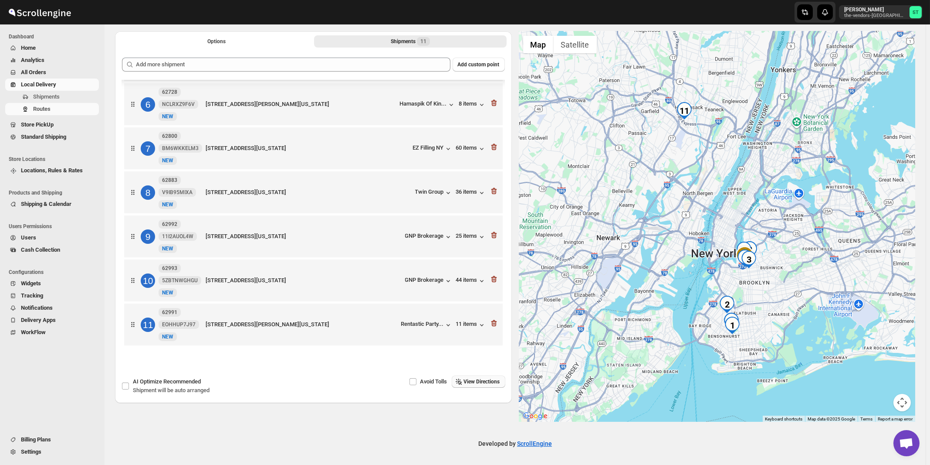
click at [466, 379] on span "View Directions" at bounding box center [482, 381] width 36 height 7
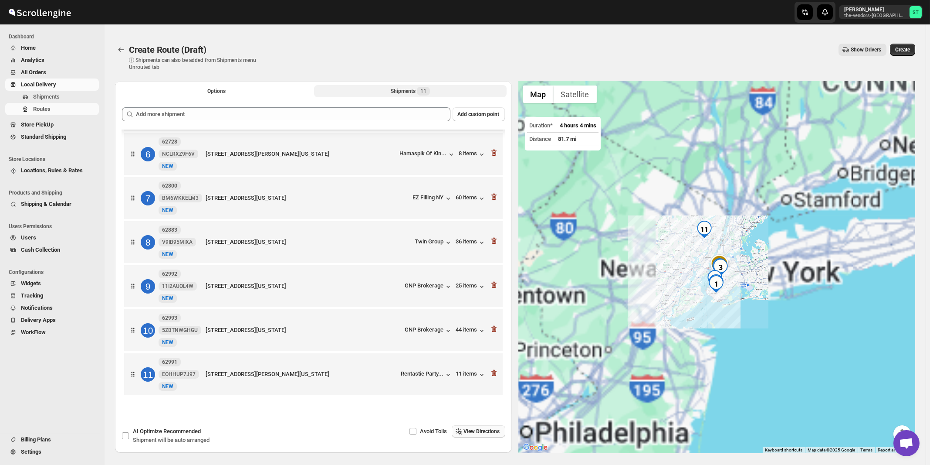
scroll to position [227, 0]
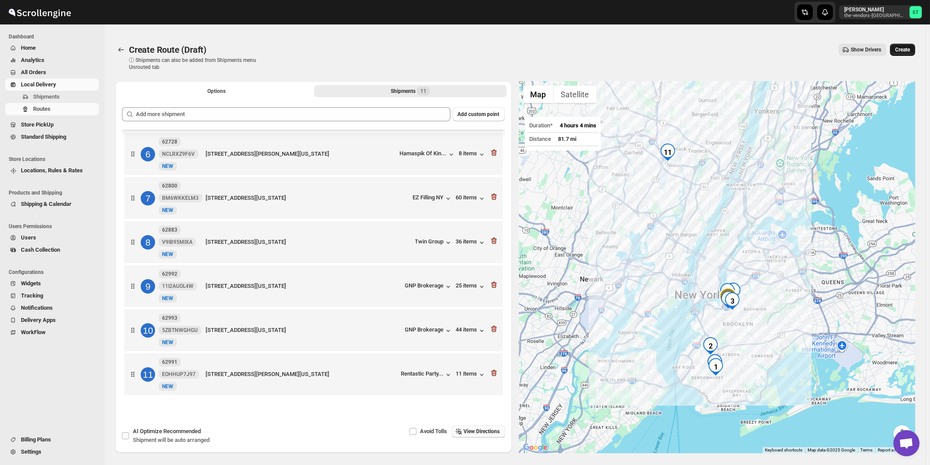
click at [903, 50] on span "Create" at bounding box center [903, 49] width 15 height 7
